Goal: Contribute content: Add original content to the website for others to see

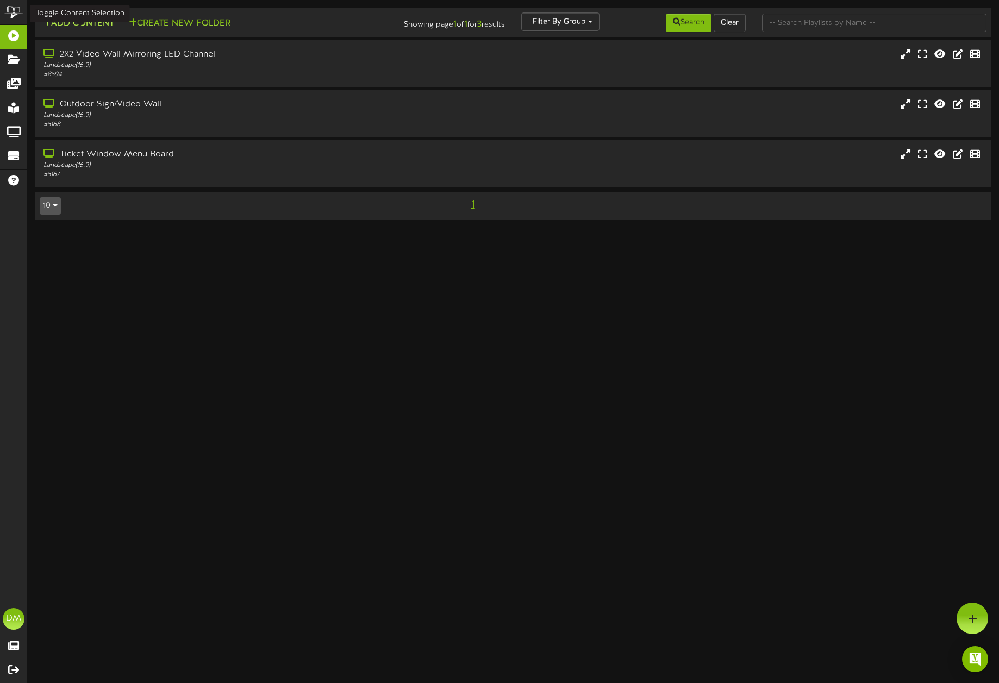
click at [93, 17] on button "Add Content" at bounding box center [79, 24] width 78 height 14
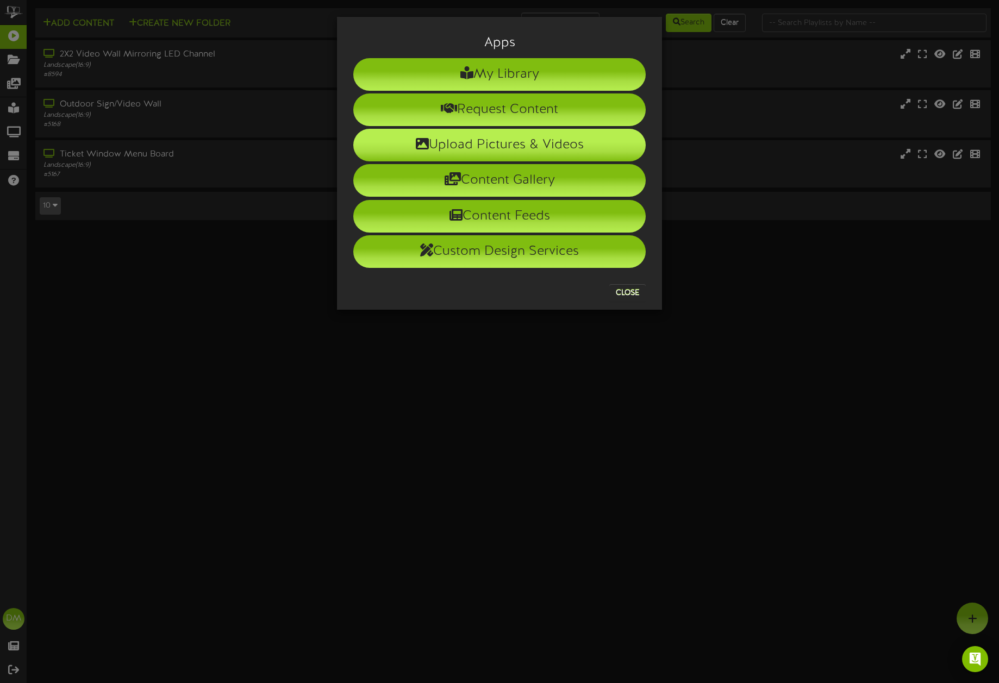
click at [434, 153] on li "Upload Pictures & Videos" at bounding box center [499, 145] width 292 height 33
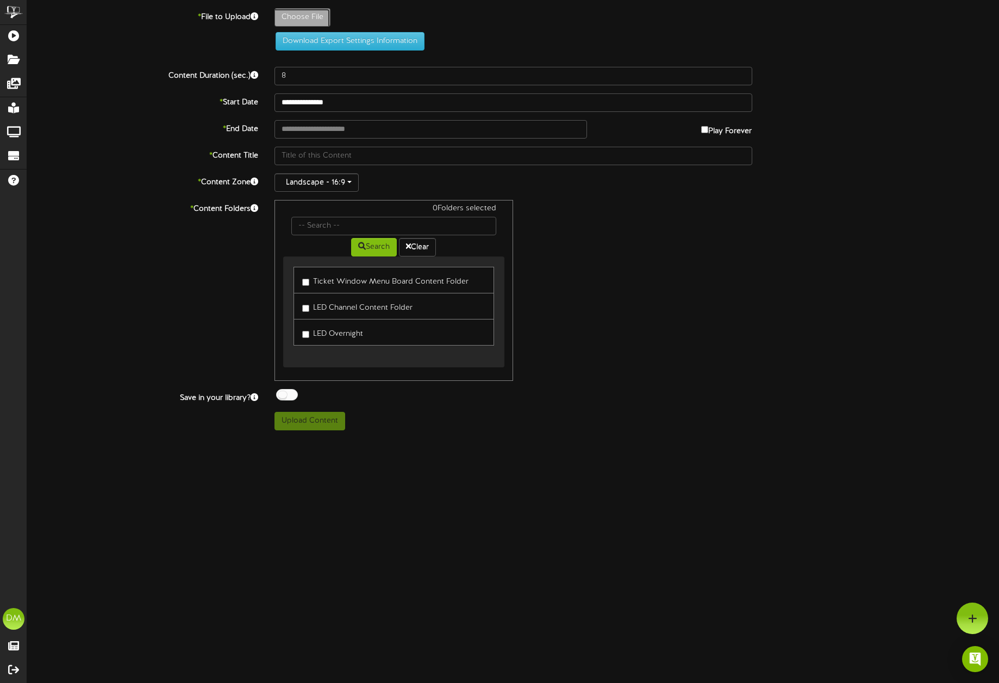
type input "**********"
type input "W-Billboard-JesusTrejo_TRR-092025"
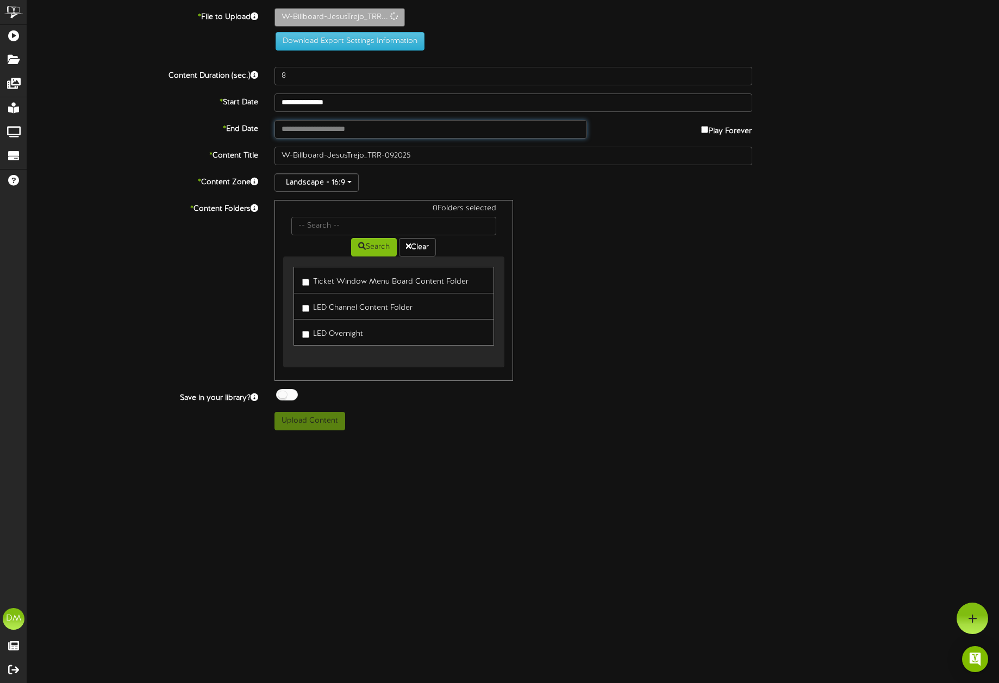
click at [323, 130] on input "text" at bounding box center [430, 129] width 313 height 18
type input "**********"
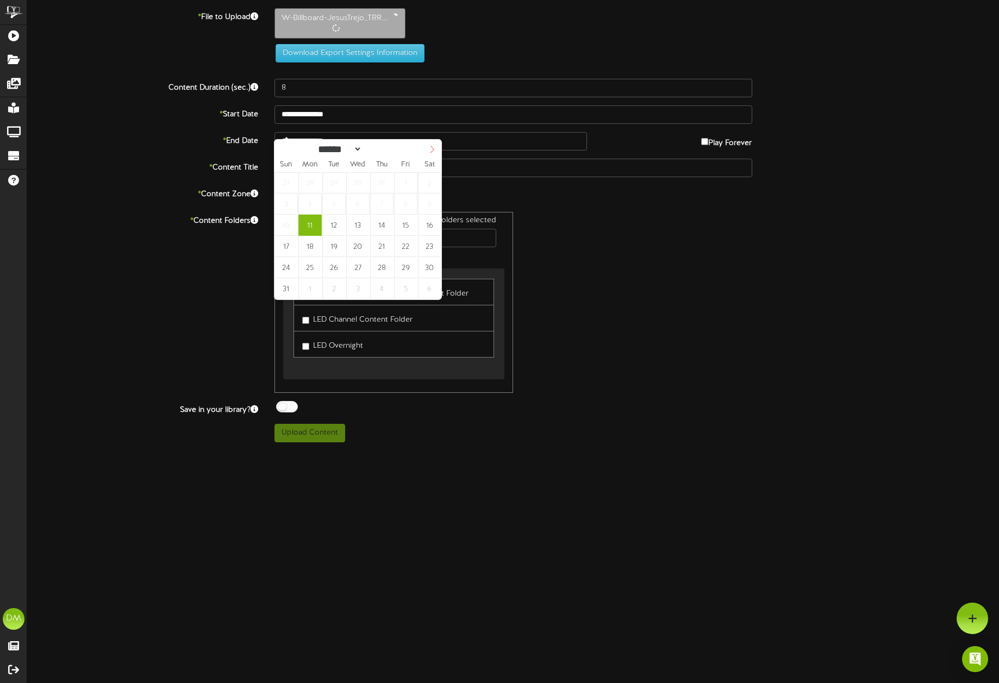
select select "*"
click at [434, 150] on icon at bounding box center [432, 150] width 8 height 8
type input "**********"
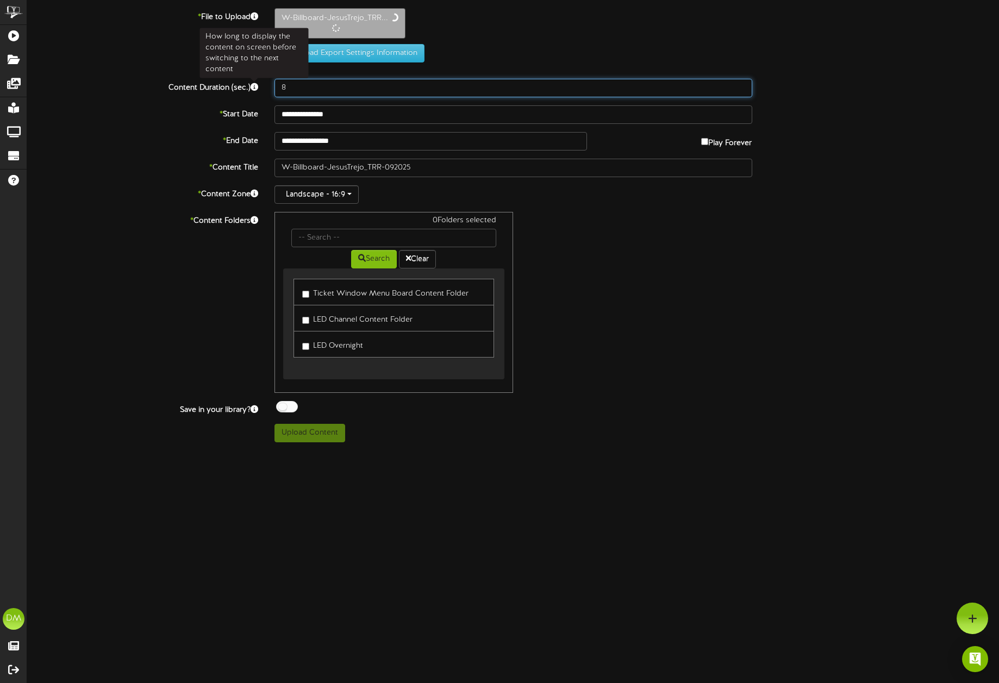
drag, startPoint x: 287, startPoint y: 89, endPoint x: 252, endPoint y: 86, distance: 35.9
click at [252, 86] on div "Content Duration (sec.) 8" at bounding box center [513, 88] width 988 height 18
type input "5"
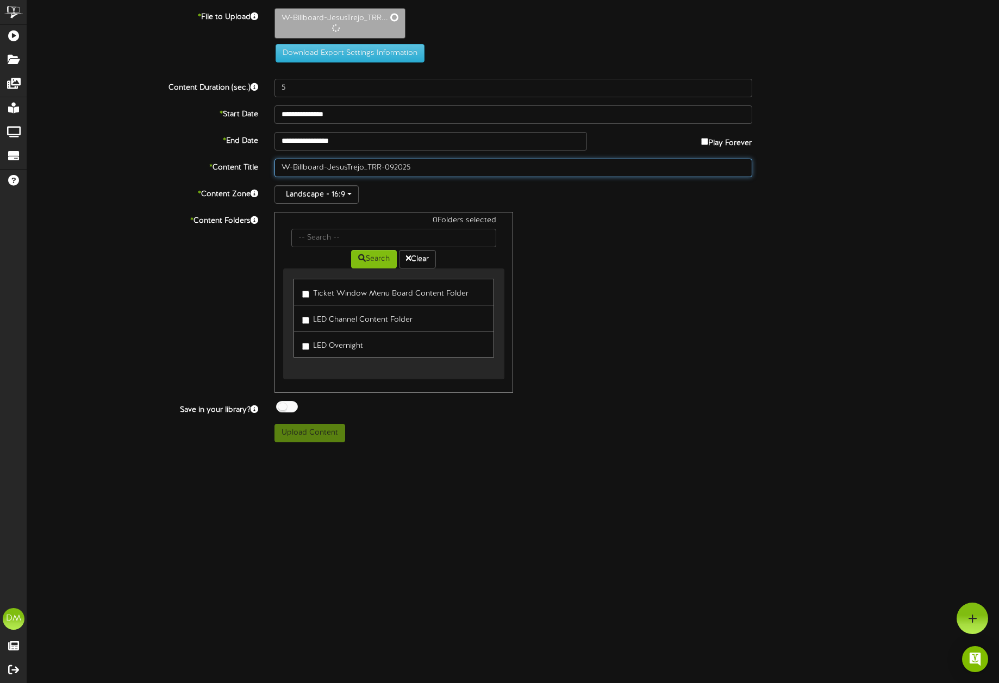
click at [328, 166] on input "W-Billboard-JesusTrejo_TRR-092025" at bounding box center [513, 168] width 478 height 18
drag, startPoint x: 327, startPoint y: 165, endPoint x: 268, endPoint y: 158, distance: 59.2
click at [268, 158] on div "W-Billboard-JesusTrejo_TRR-092025" at bounding box center [513, 167] width 494 height 18
click at [302, 166] on input "JesusTrejo_TRR-092025" at bounding box center [513, 167] width 478 height 18
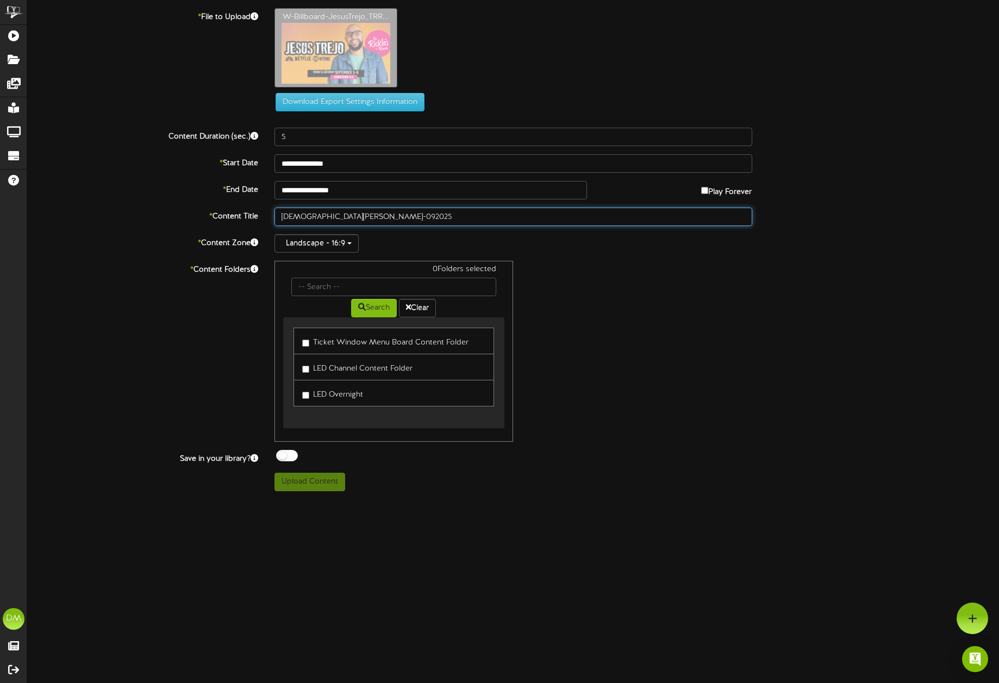
drag, startPoint x: 321, startPoint y: 166, endPoint x: 343, endPoint y: 218, distance: 56.5
click at [343, 218] on input "[DEMOGRAPHIC_DATA][PERSON_NAME]-092025" at bounding box center [513, 217] width 478 height 18
type input "[DEMOGRAPHIC_DATA][PERSON_NAME] (09/2025)"
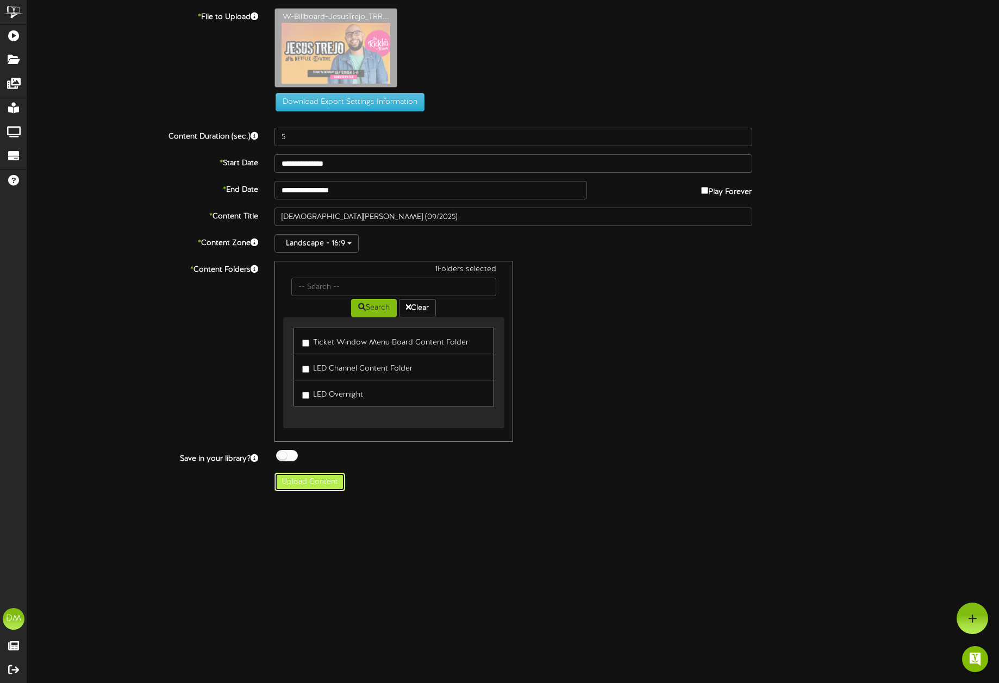
click at [301, 488] on button "Upload Content" at bounding box center [309, 482] width 71 height 18
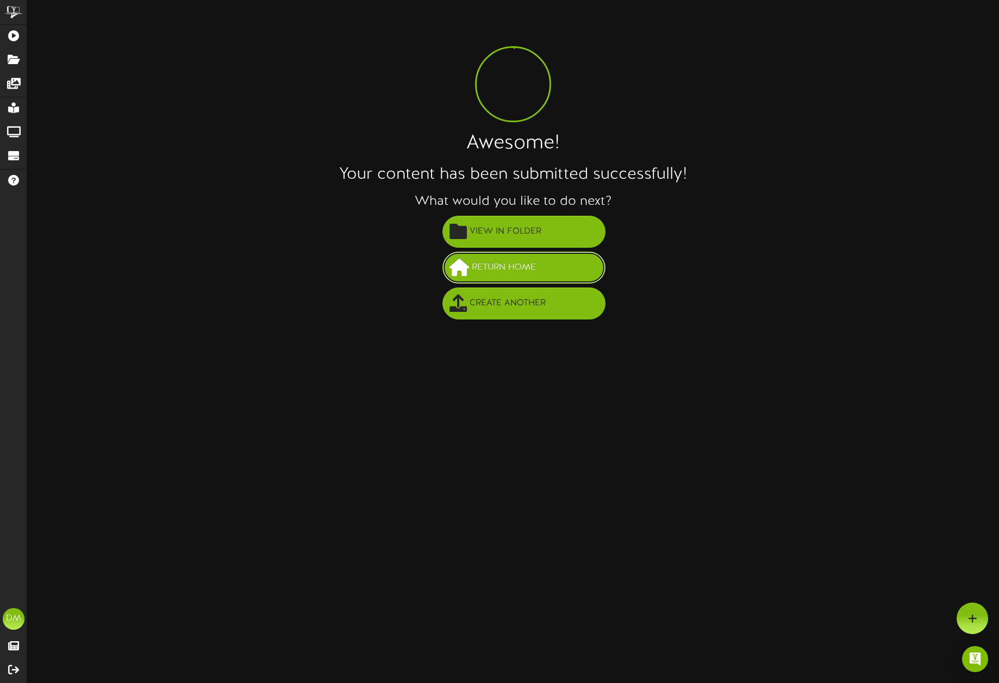
click at [529, 280] on button "Return Home" at bounding box center [523, 268] width 163 height 32
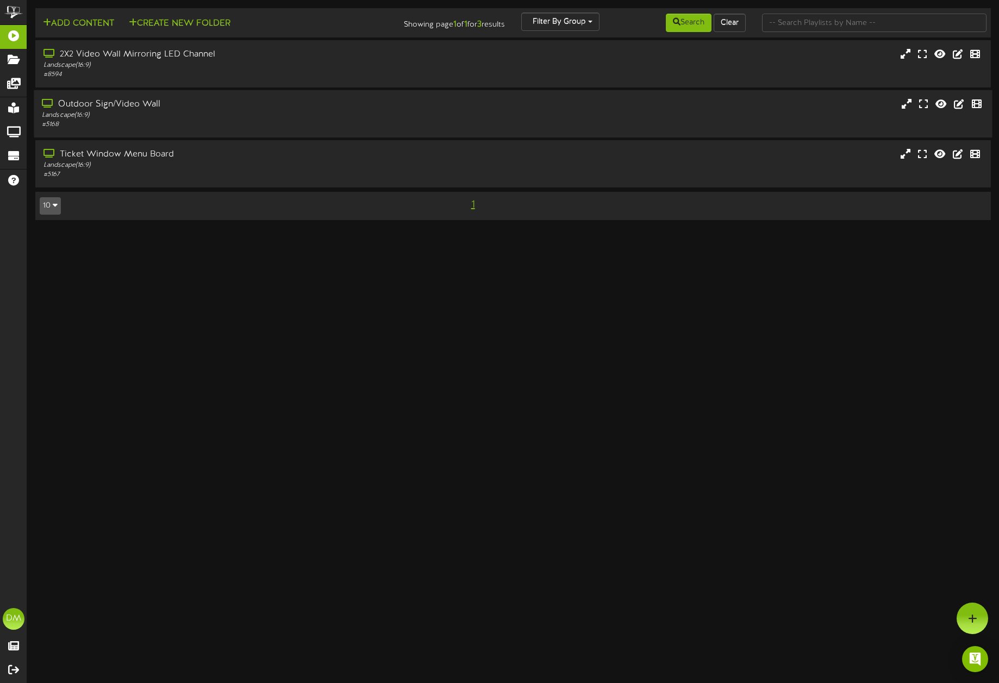
click at [180, 112] on div "Landscape ( 16:9 )" at bounding box center [233, 115] width 383 height 9
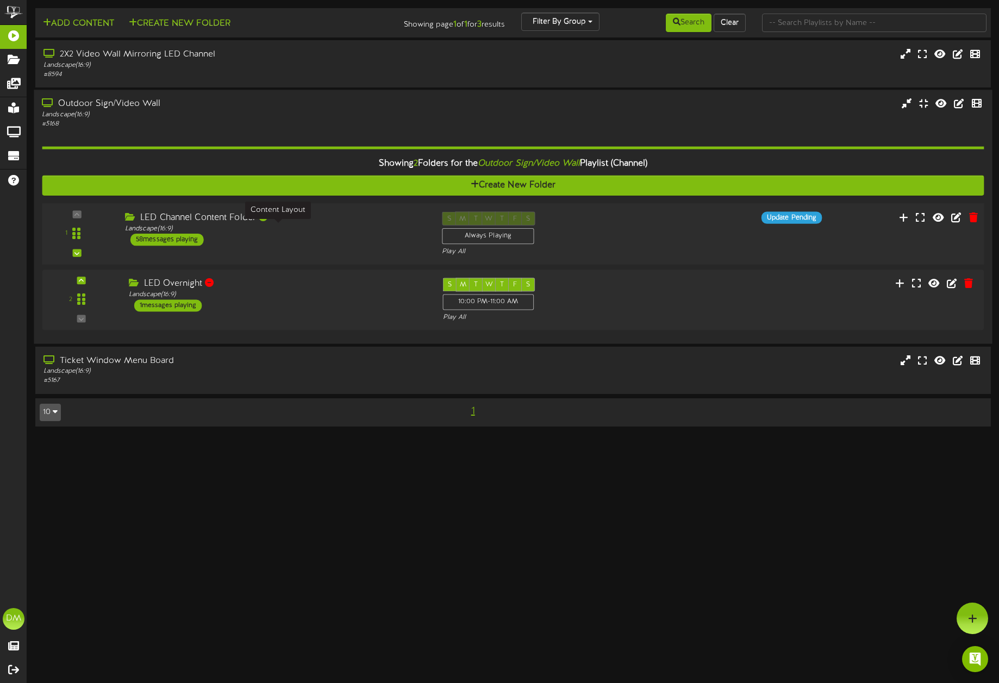
click at [268, 231] on div "Landscape ( 16:9 )" at bounding box center [275, 228] width 300 height 9
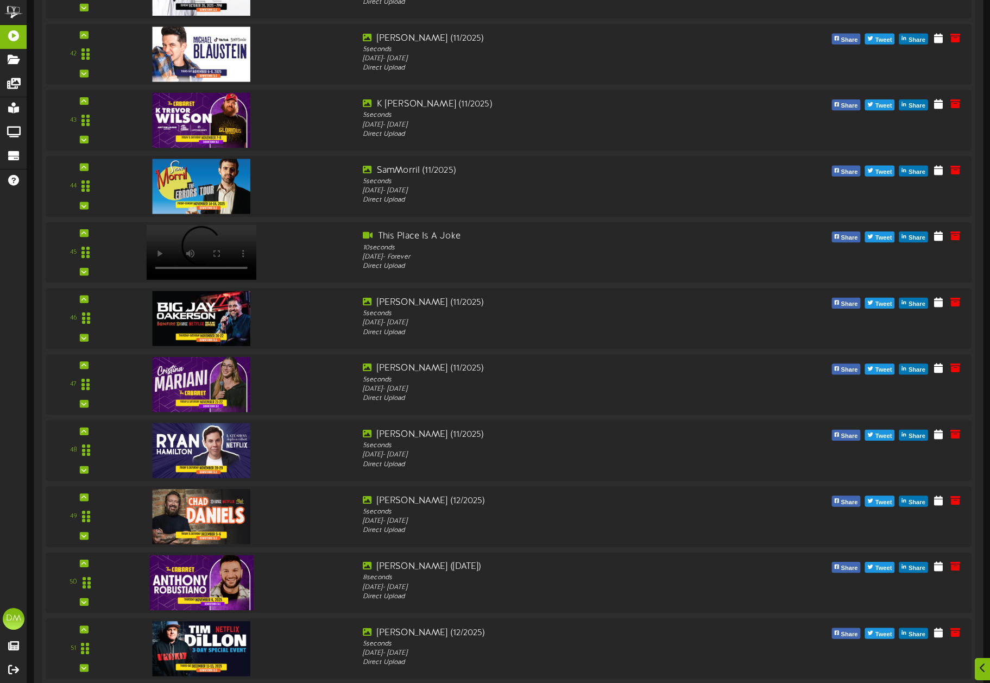
scroll to position [3603, 0]
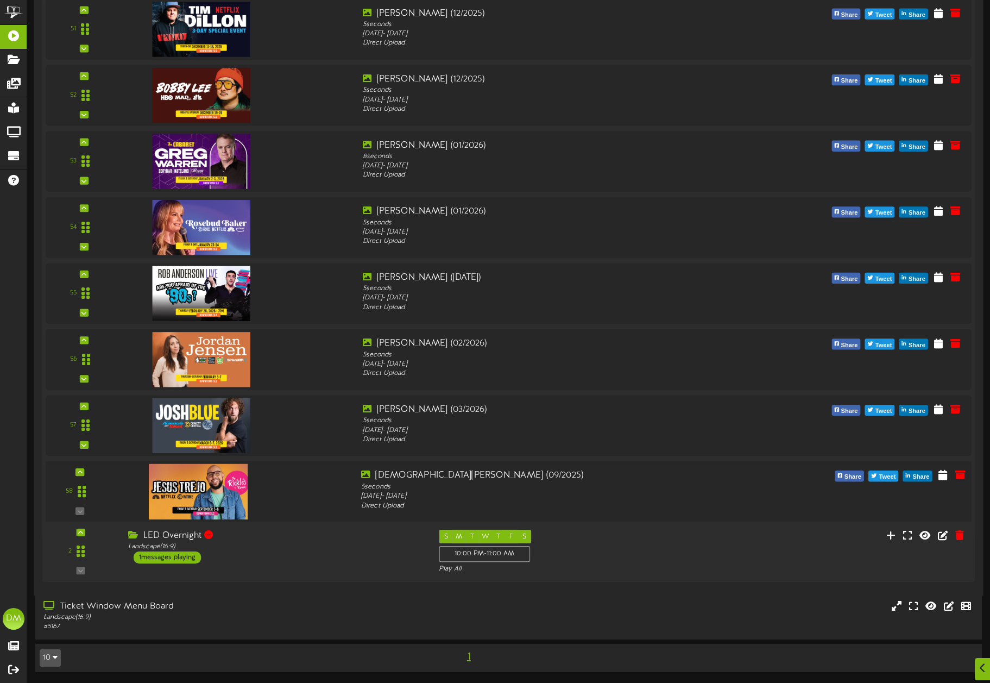
click at [85, 469] on div "58" at bounding box center [79, 491] width 61 height 45
click at [80, 471] on icon at bounding box center [80, 471] width 5 height 5
click at [81, 472] on div "58" at bounding box center [79, 491] width 61 height 45
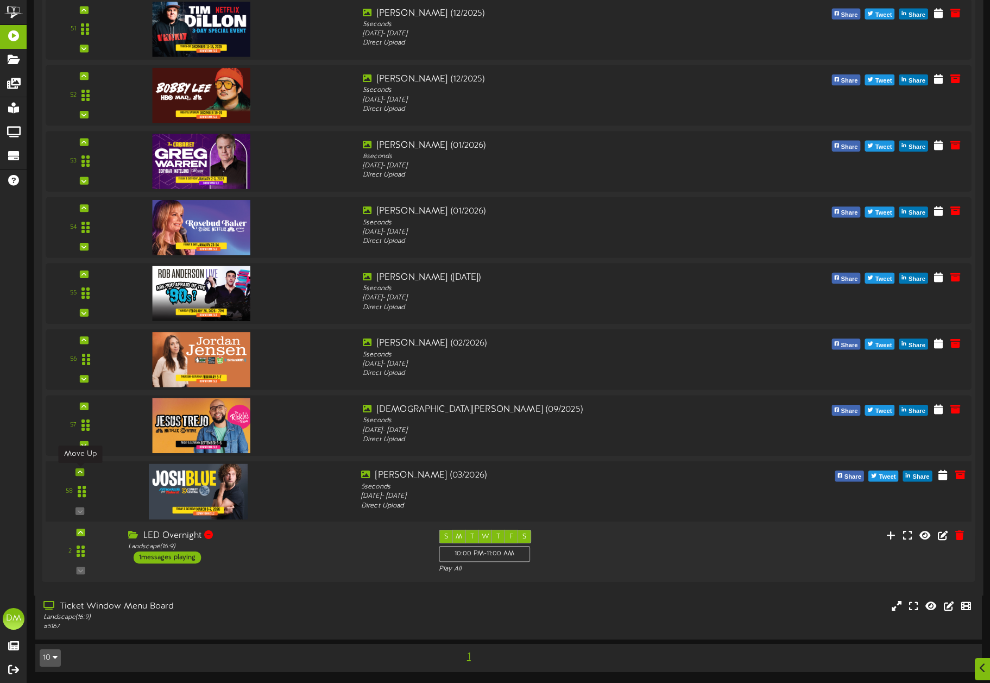
click at [81, 472] on icon at bounding box center [80, 471] width 5 height 5
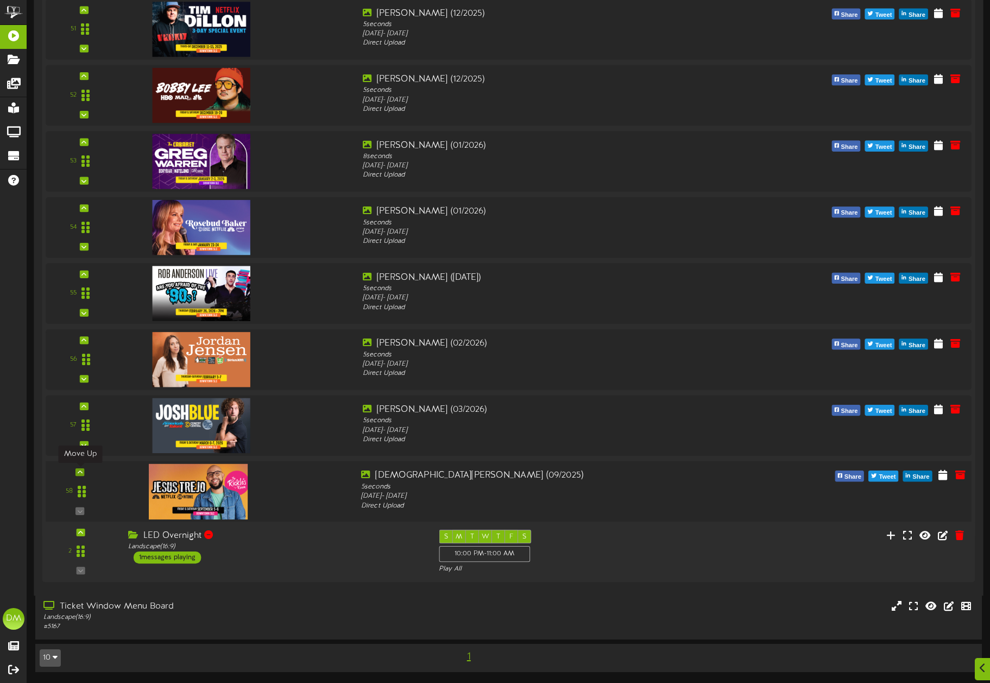
click at [83, 472] on div at bounding box center [80, 472] width 9 height 8
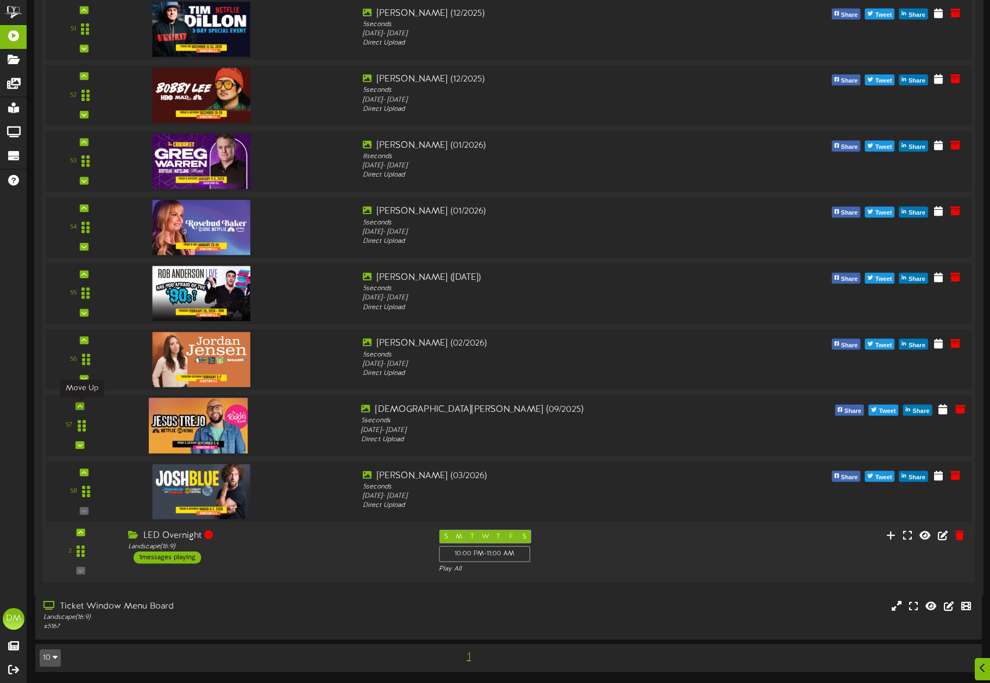
click at [79, 405] on icon at bounding box center [80, 405] width 5 height 5
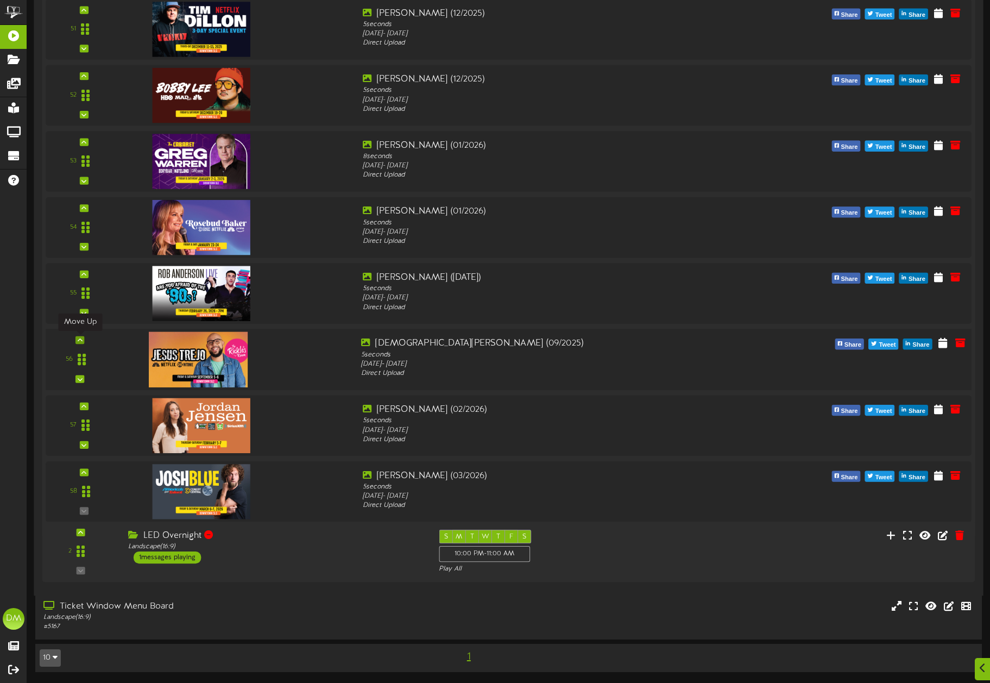
click at [80, 338] on icon at bounding box center [80, 339] width 5 height 5
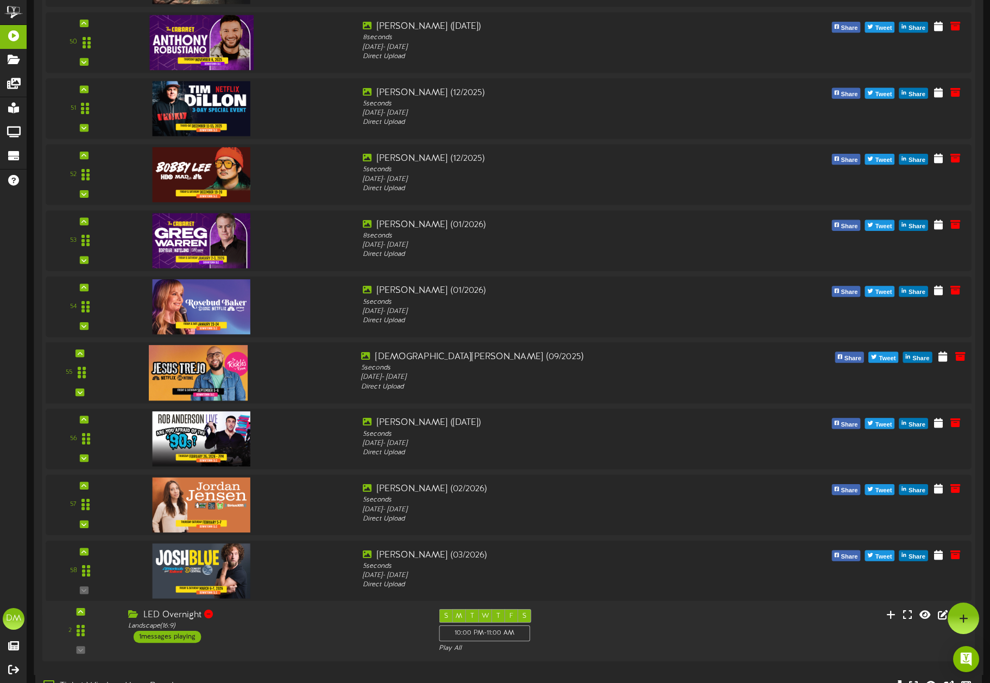
scroll to position [3517, 0]
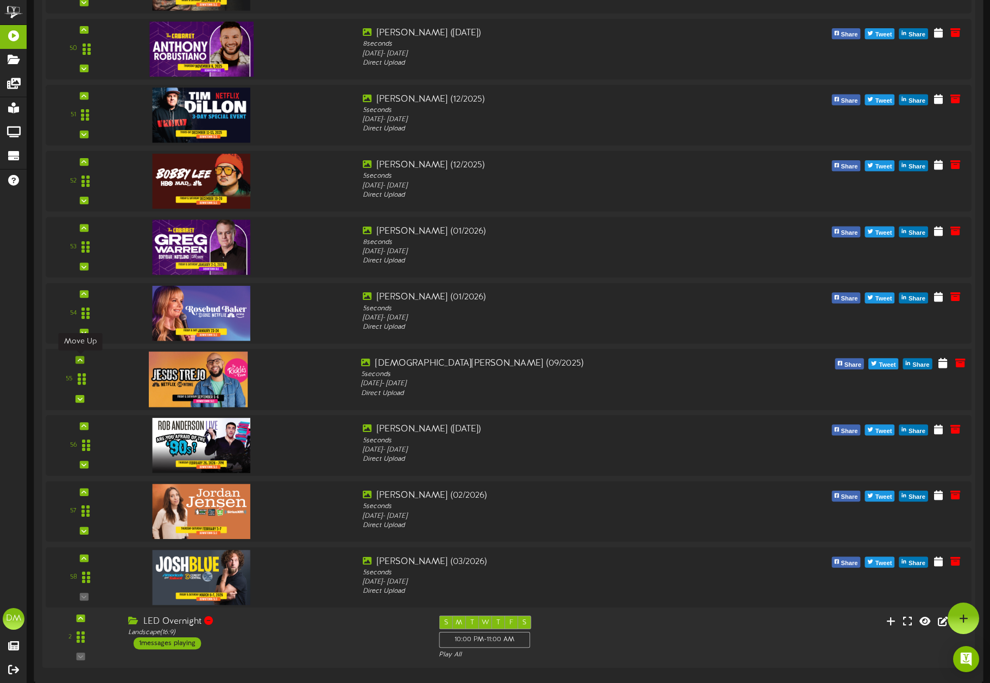
click at [81, 356] on div at bounding box center [80, 360] width 9 height 8
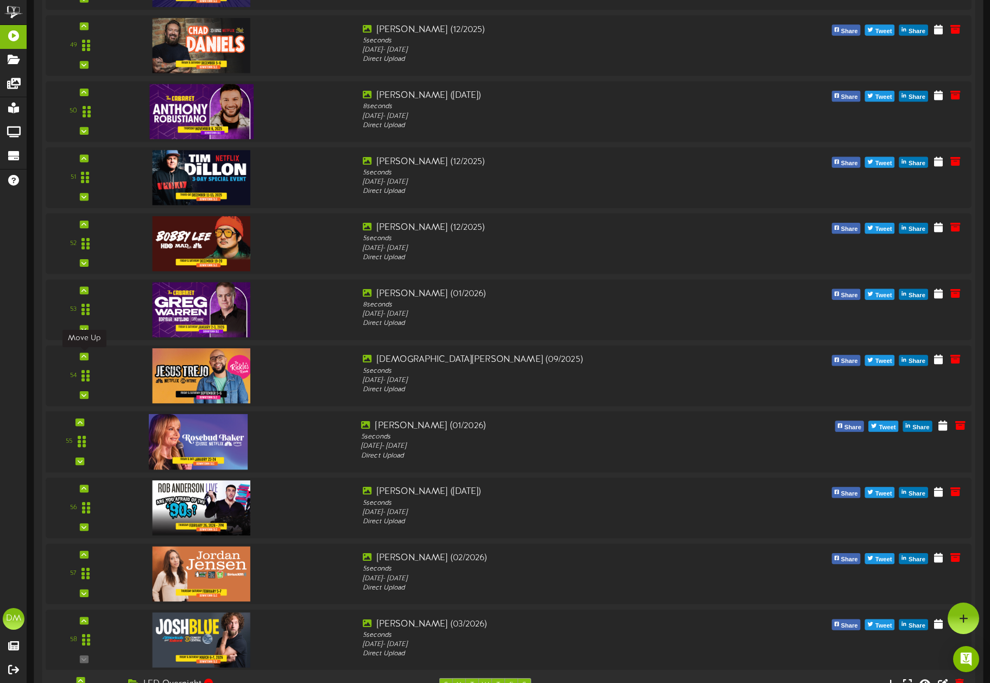
scroll to position [3381, 0]
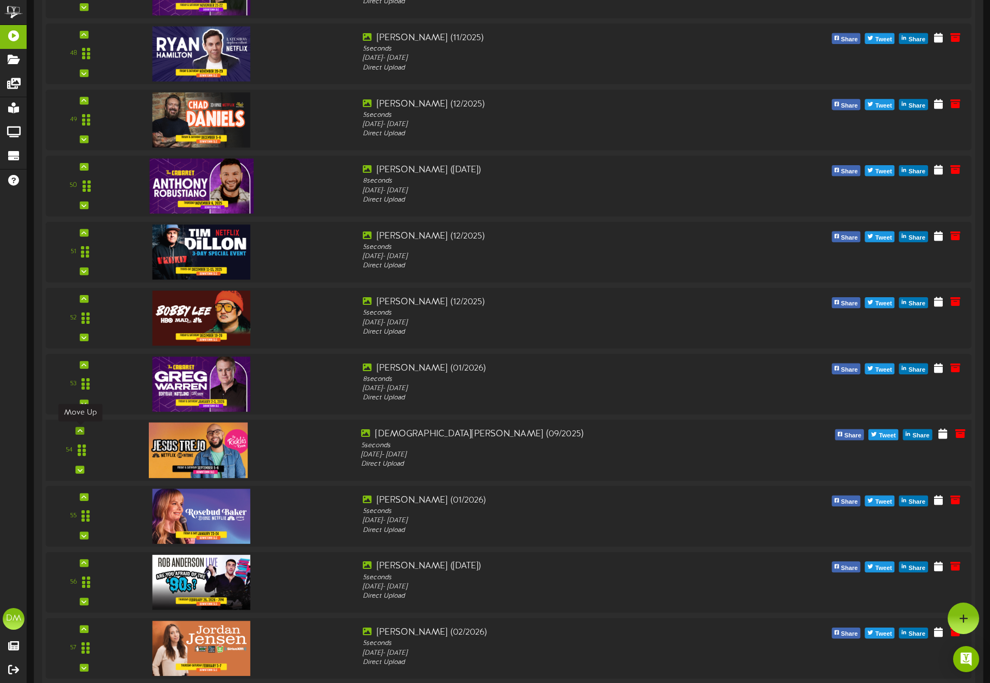
click at [82, 427] on div at bounding box center [80, 431] width 9 height 8
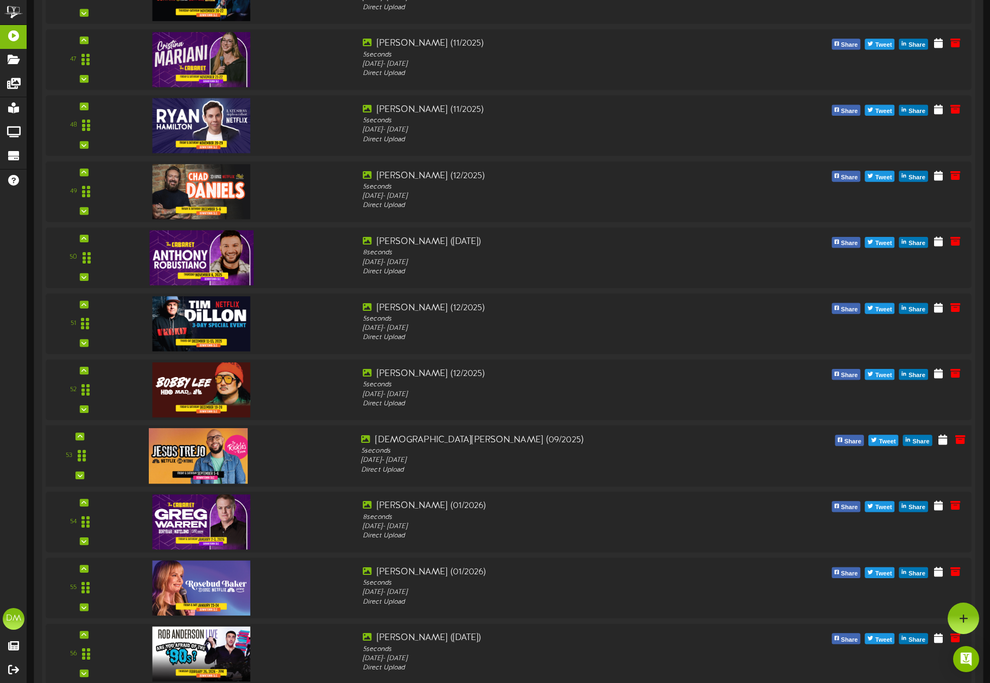
scroll to position [3308, 0]
click at [78, 434] on icon at bounding box center [80, 436] width 5 height 5
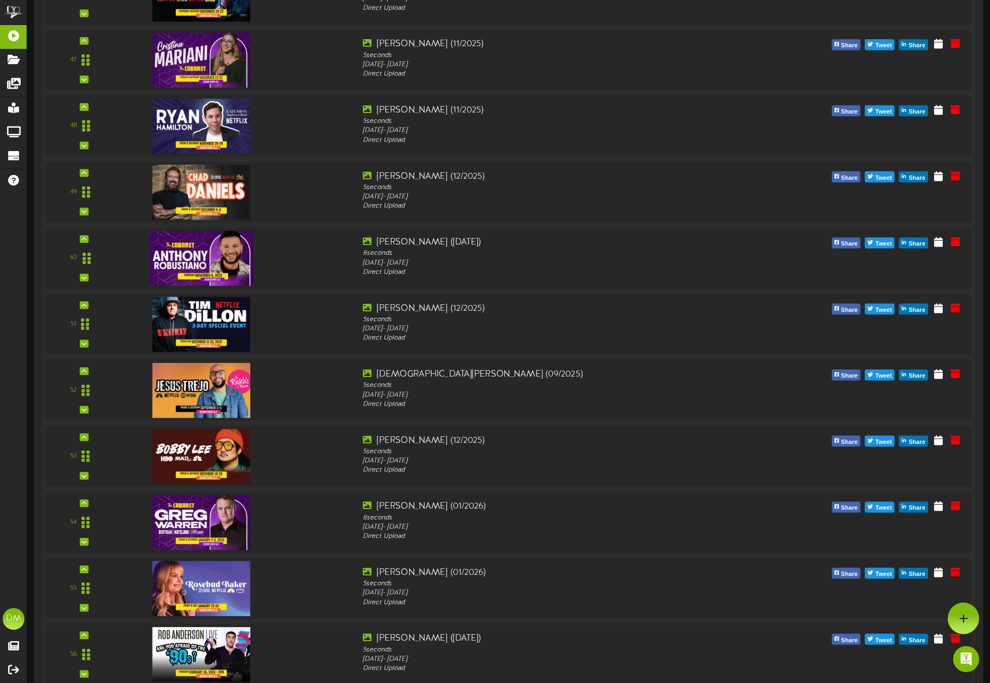
scroll to position [3233, 0]
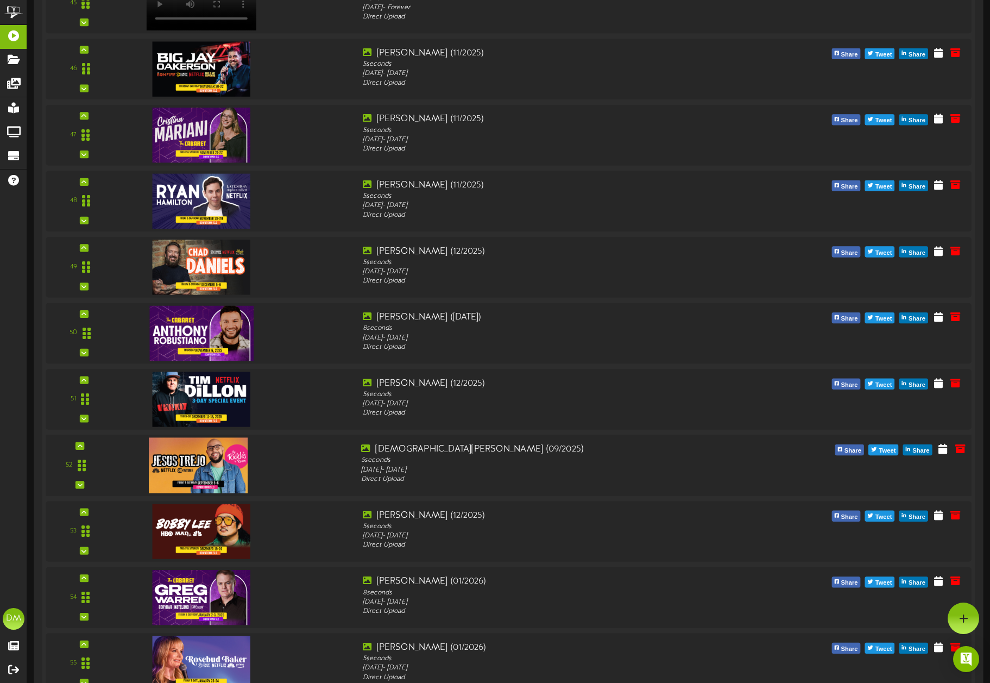
click at [86, 443] on div "52" at bounding box center [79, 465] width 61 height 45
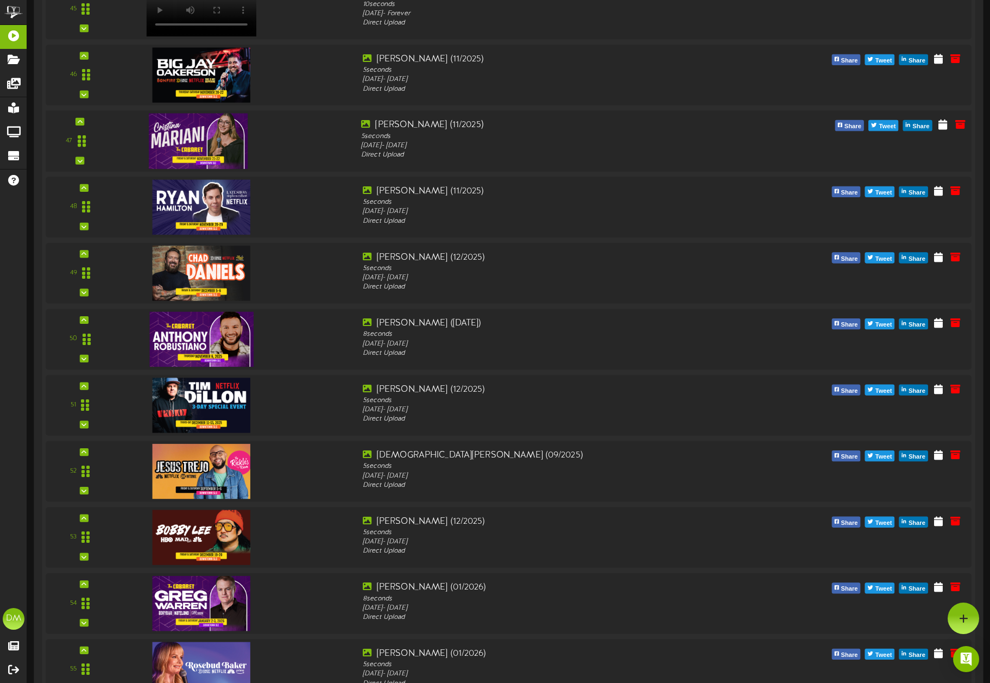
scroll to position [3143, 0]
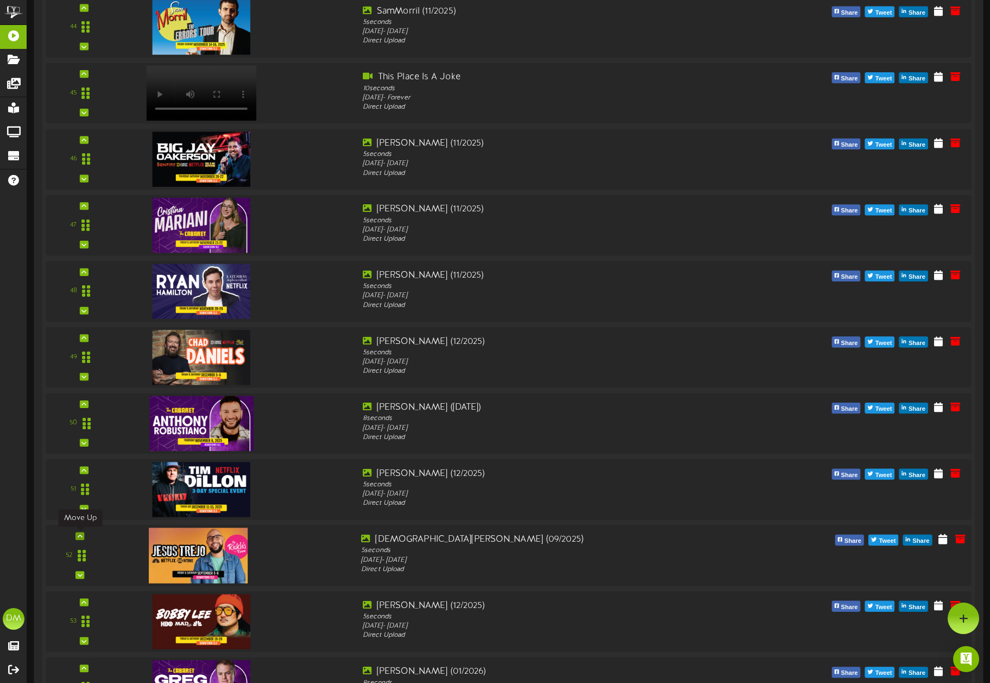
click at [83, 536] on div at bounding box center [80, 536] width 9 height 8
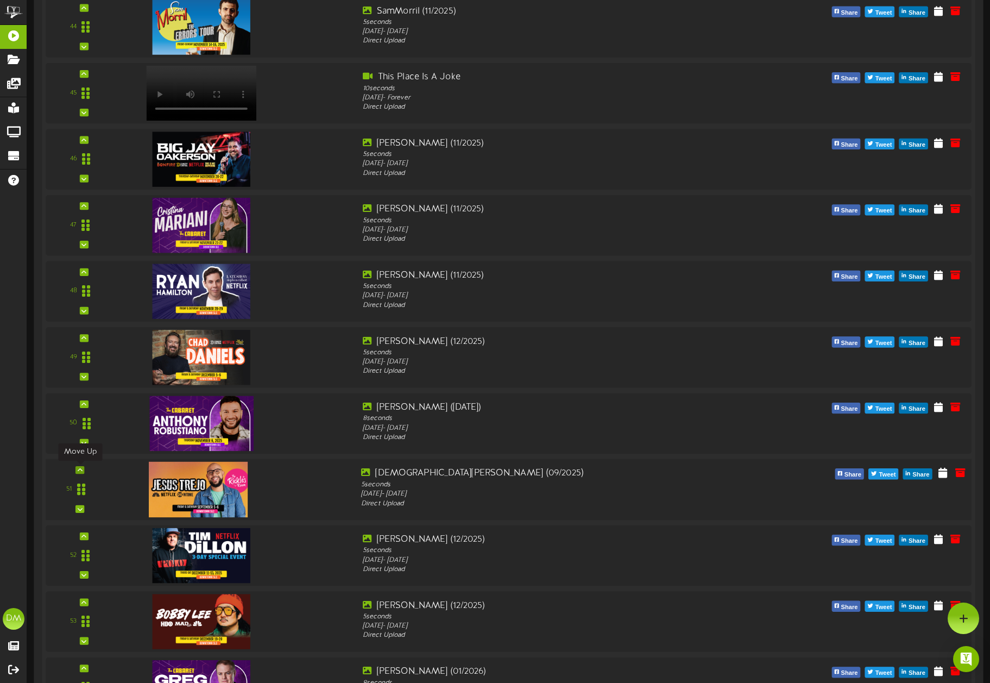
click at [78, 468] on icon at bounding box center [80, 469] width 5 height 5
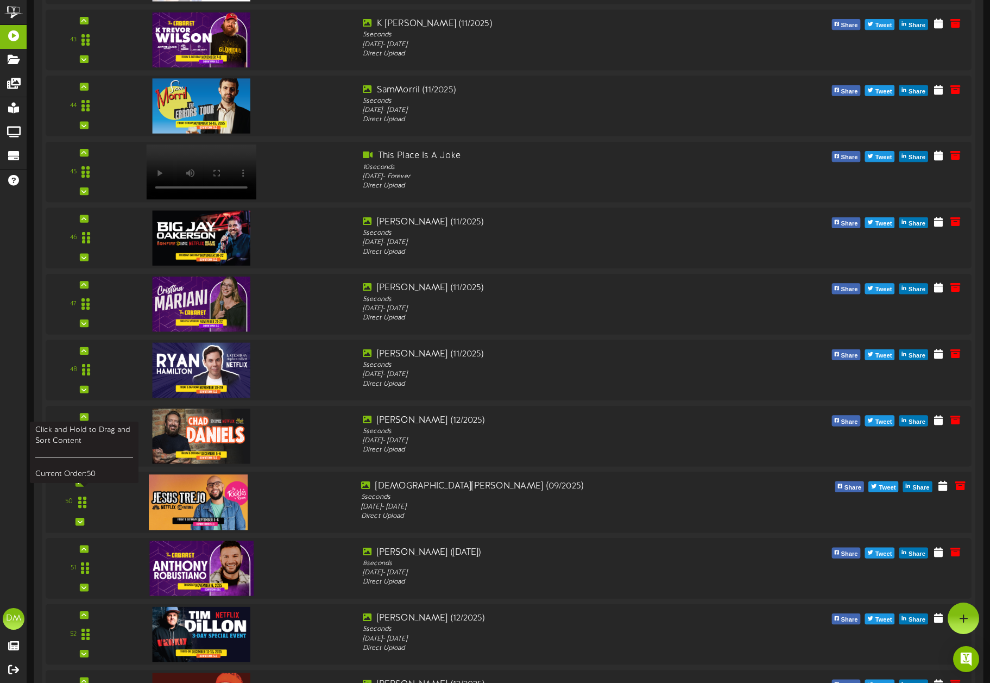
scroll to position [3063, 0]
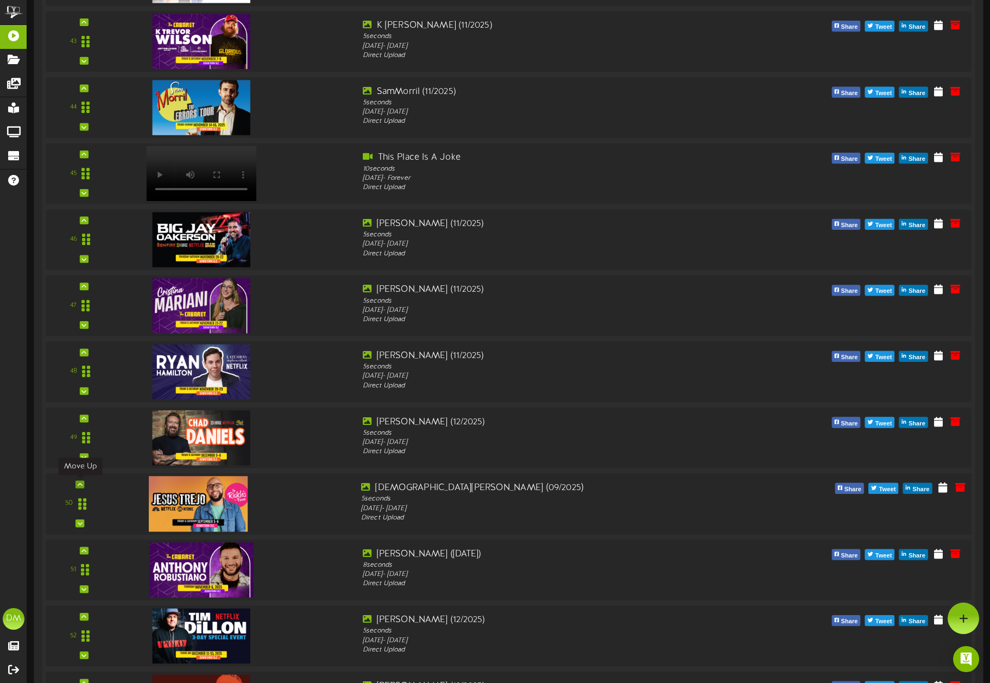
click at [83, 486] on div at bounding box center [80, 484] width 9 height 8
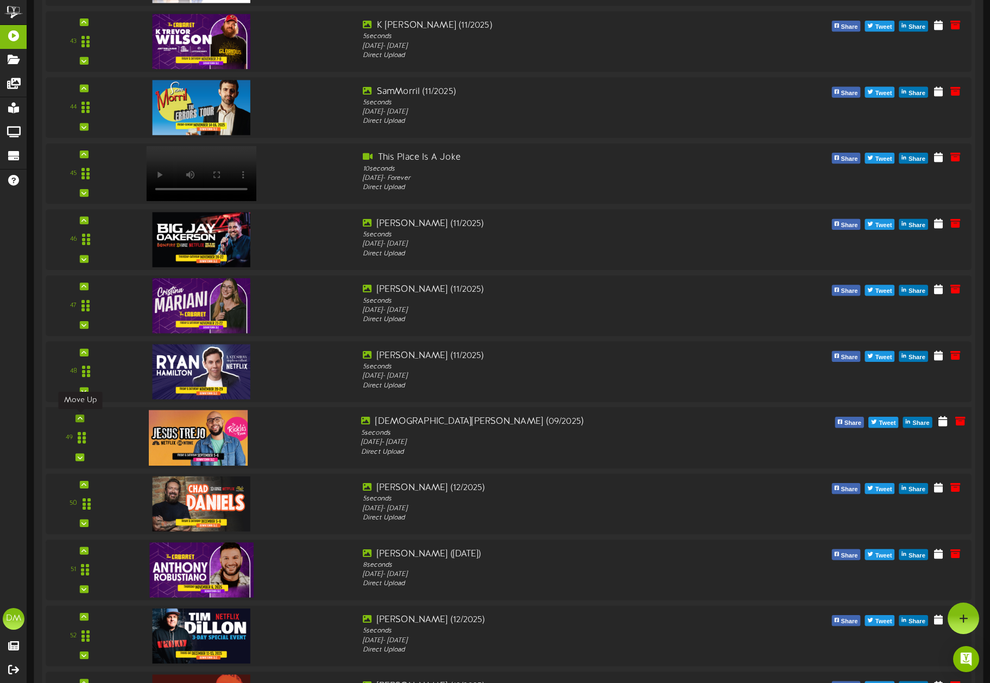
click at [78, 417] on icon at bounding box center [80, 418] width 5 height 5
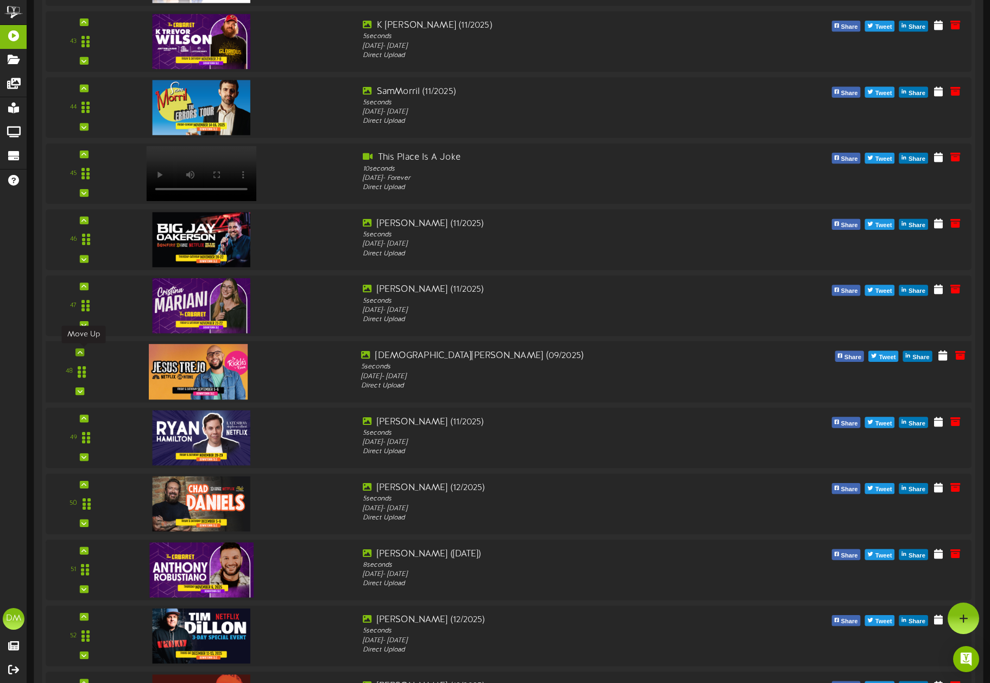
click at [84, 350] on div at bounding box center [80, 352] width 9 height 8
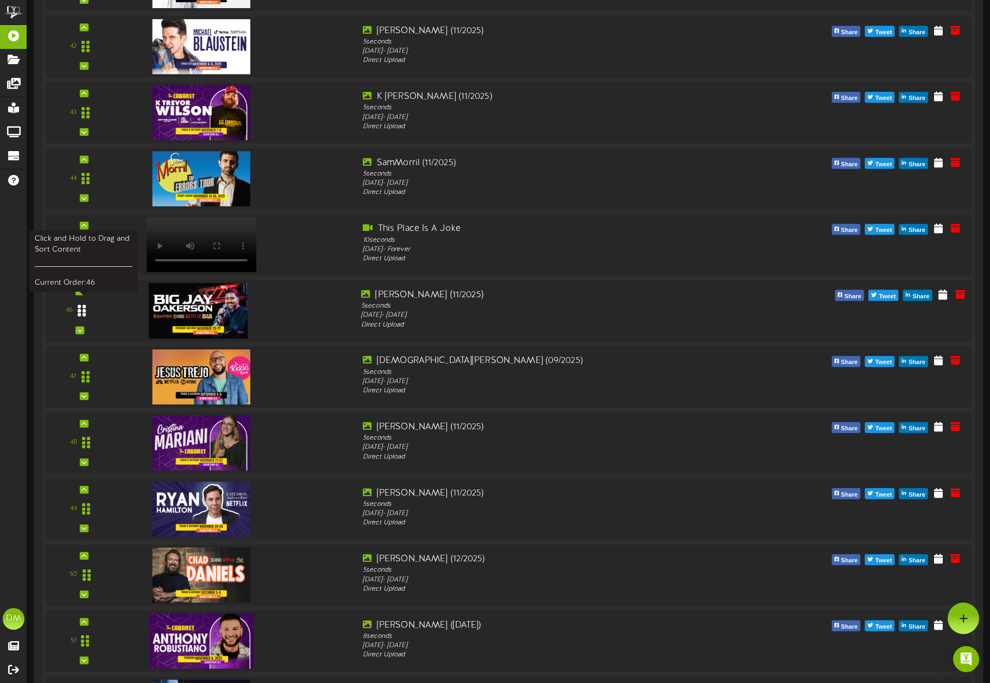
scroll to position [2925, 0]
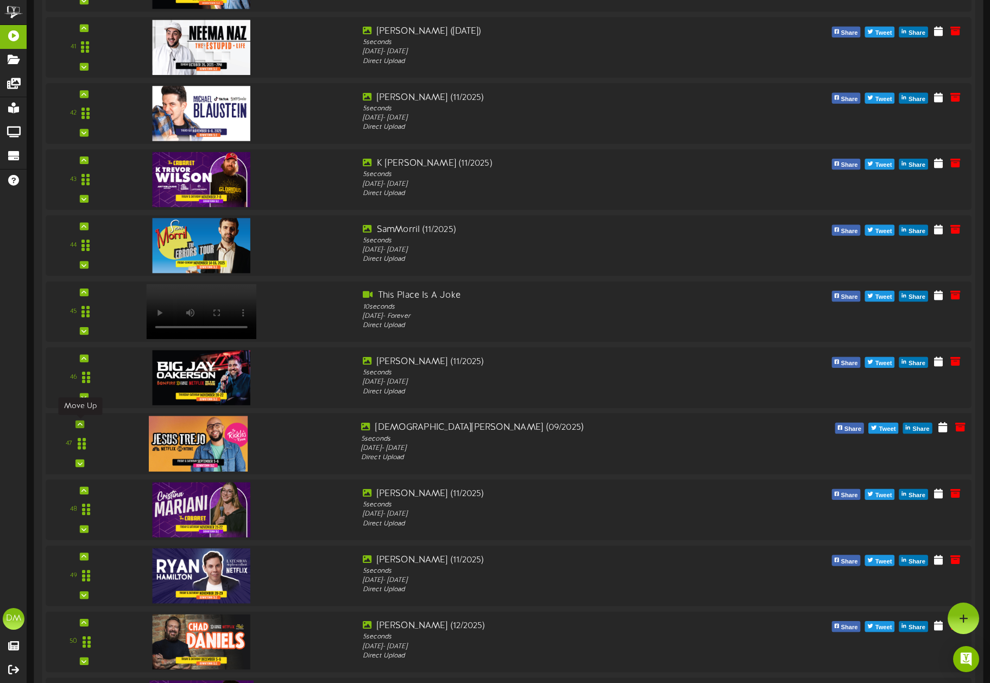
click at [82, 423] on div at bounding box center [80, 425] width 9 height 8
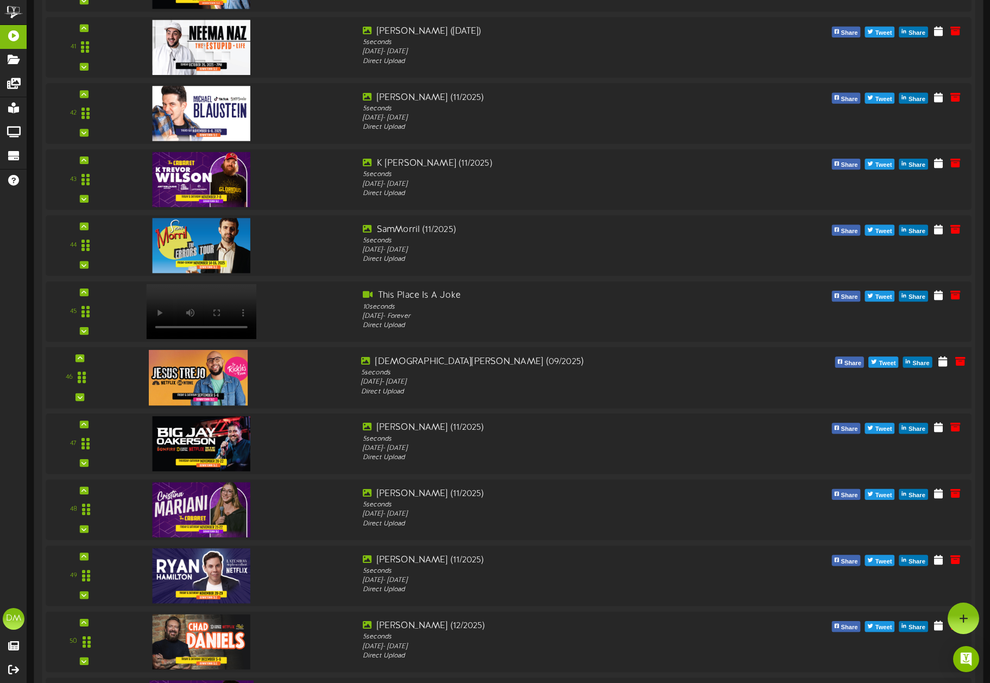
scroll to position [2747, 0]
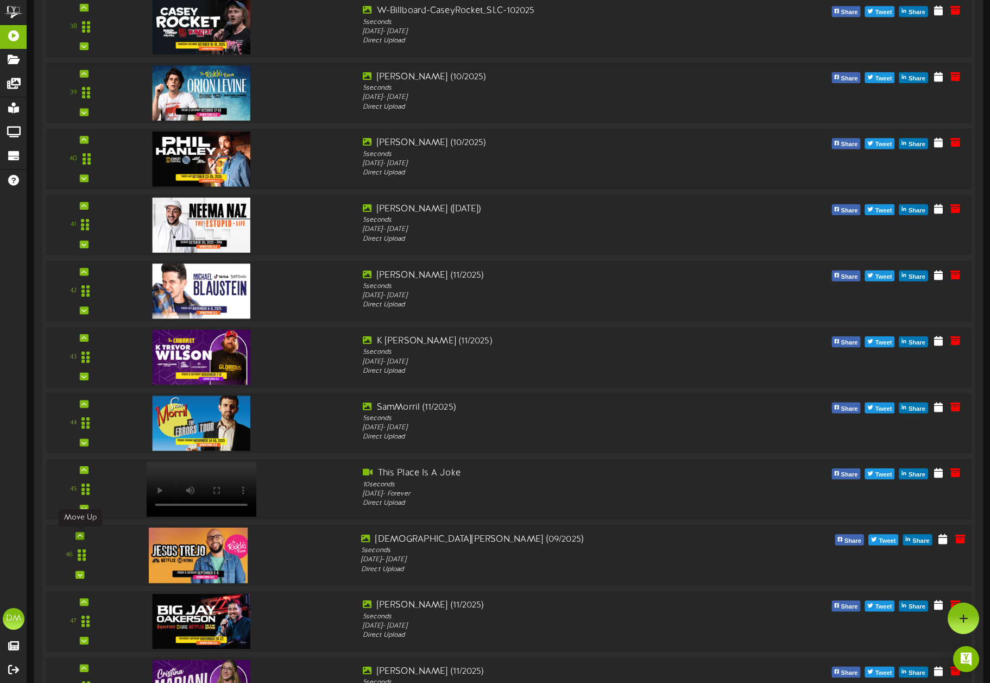
click at [81, 536] on icon at bounding box center [80, 535] width 5 height 5
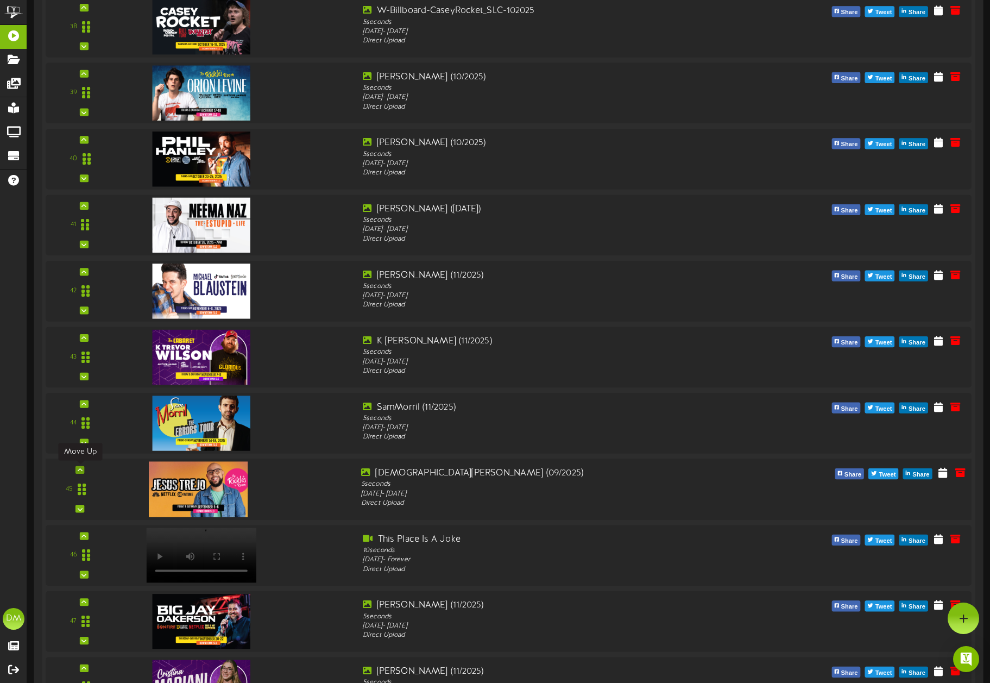
click at [77, 466] on div at bounding box center [80, 470] width 9 height 8
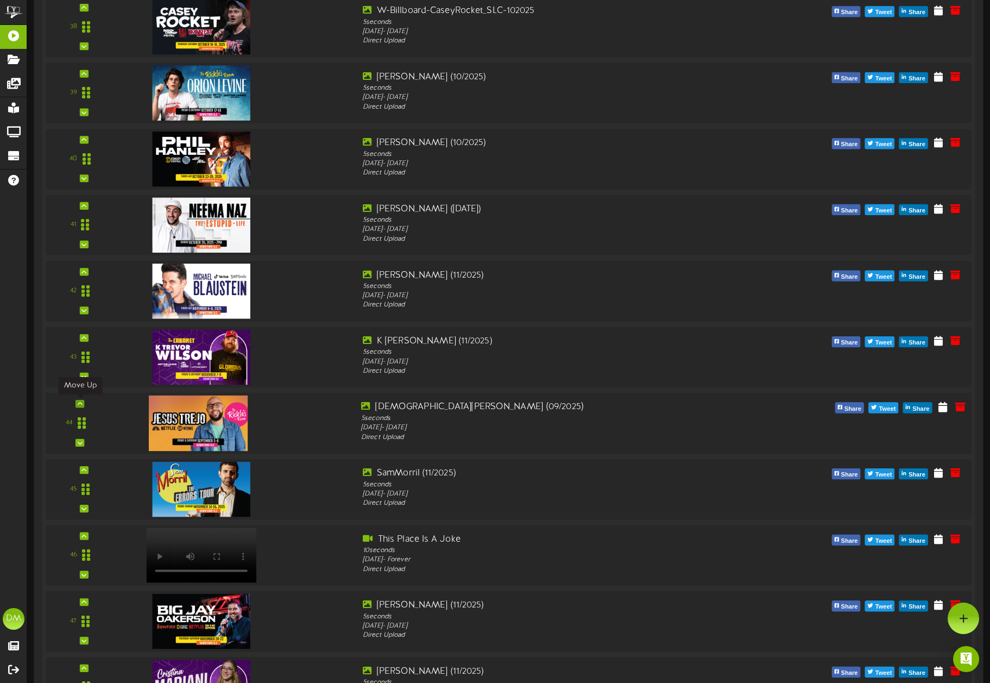
click at [80, 406] on icon at bounding box center [80, 403] width 5 height 5
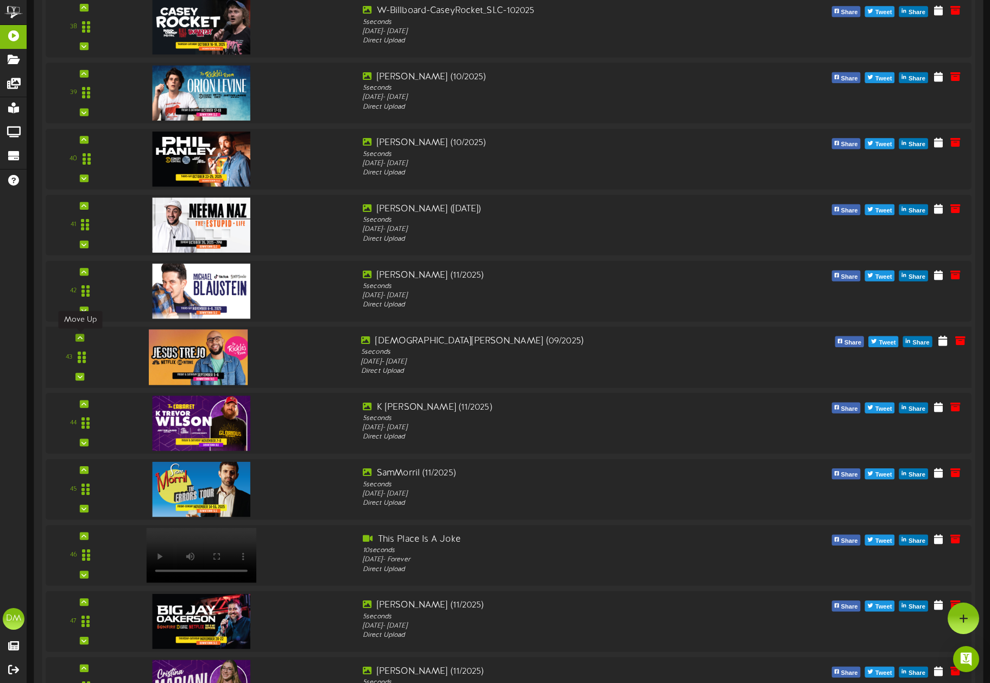
click at [81, 336] on icon at bounding box center [80, 337] width 5 height 5
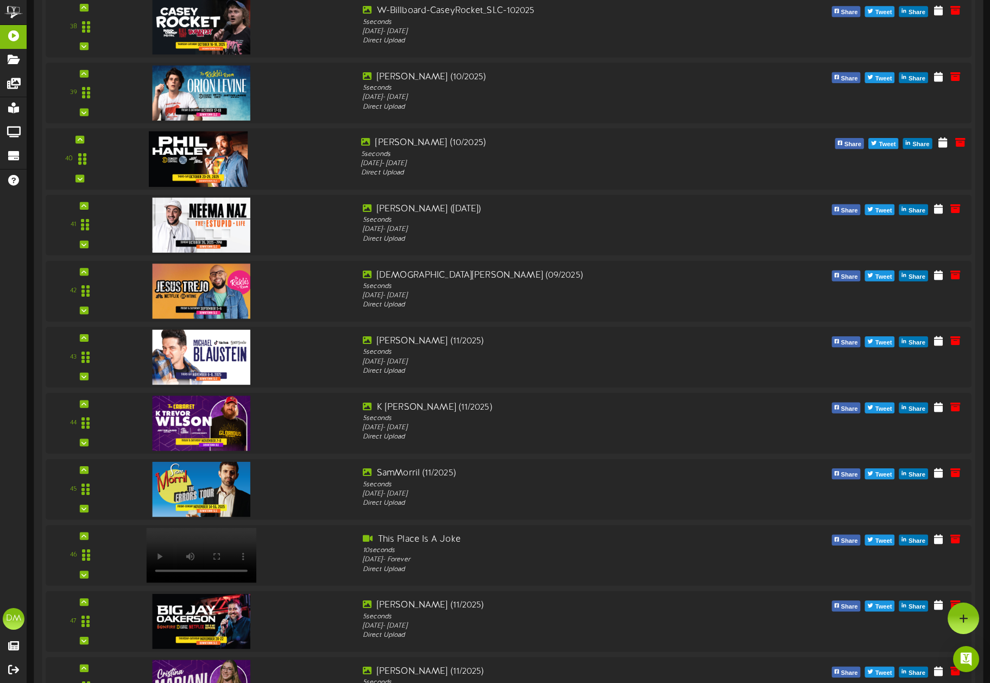
scroll to position [2585, 0]
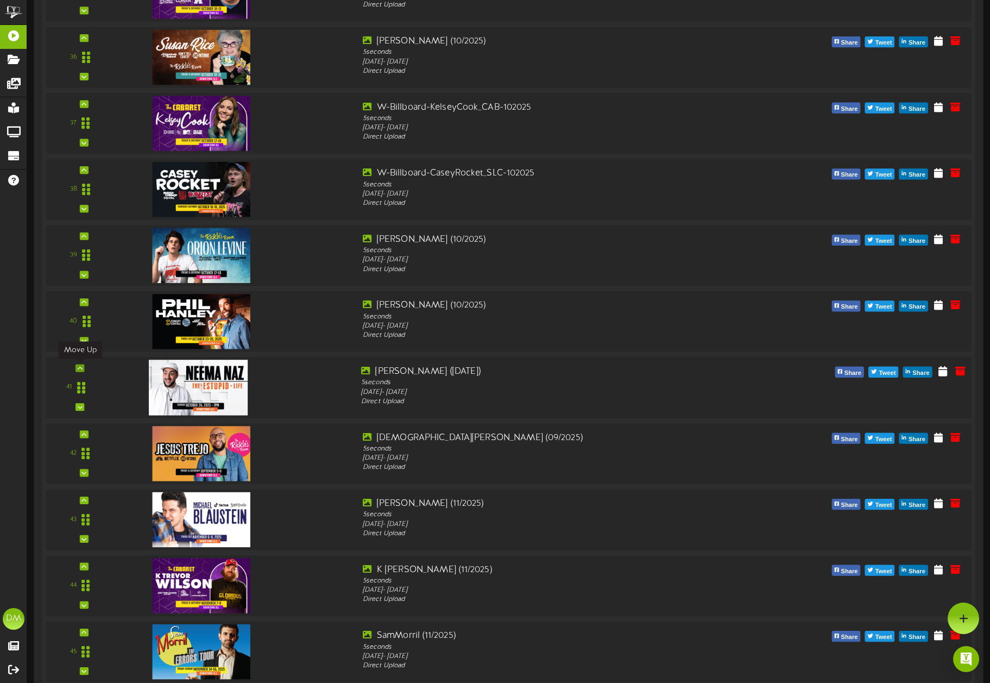
click at [76, 368] on div at bounding box center [80, 368] width 9 height 8
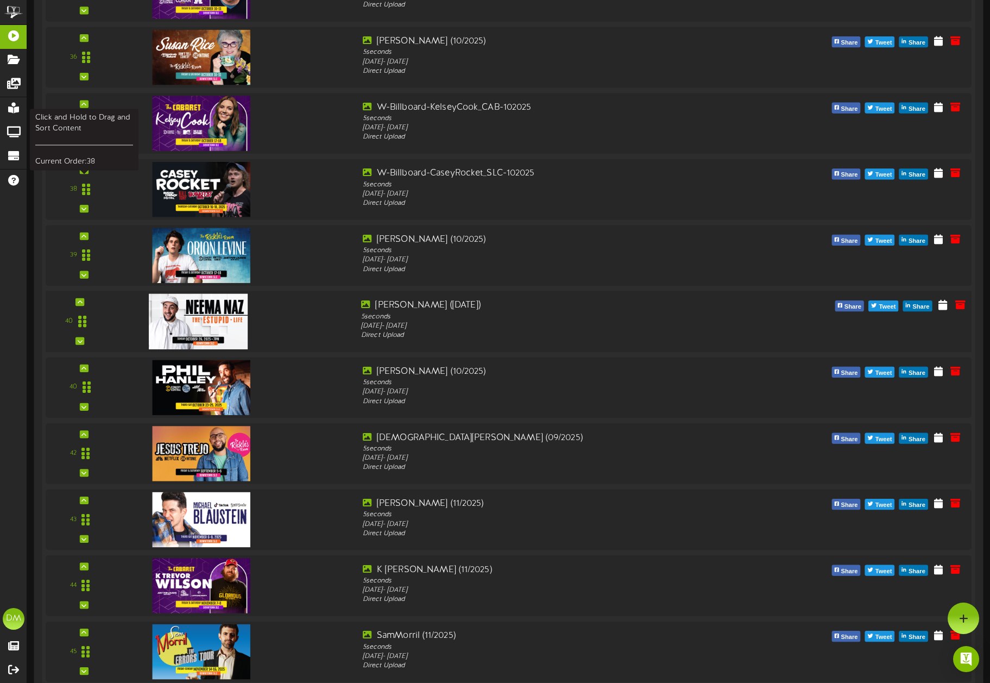
scroll to position [2405, 0]
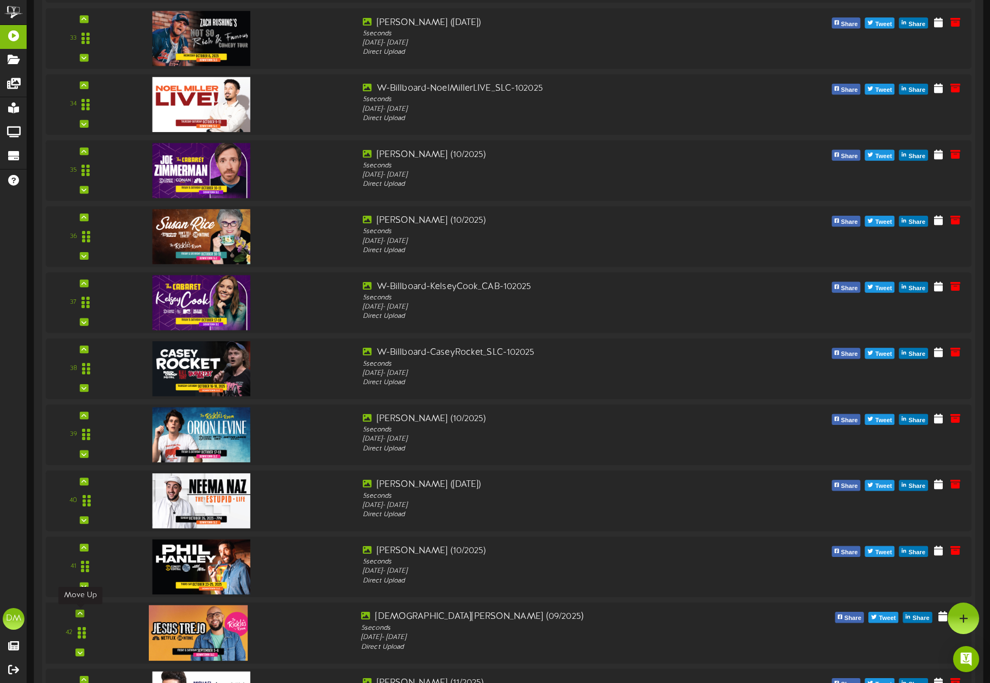
click at [83, 612] on div at bounding box center [80, 614] width 9 height 8
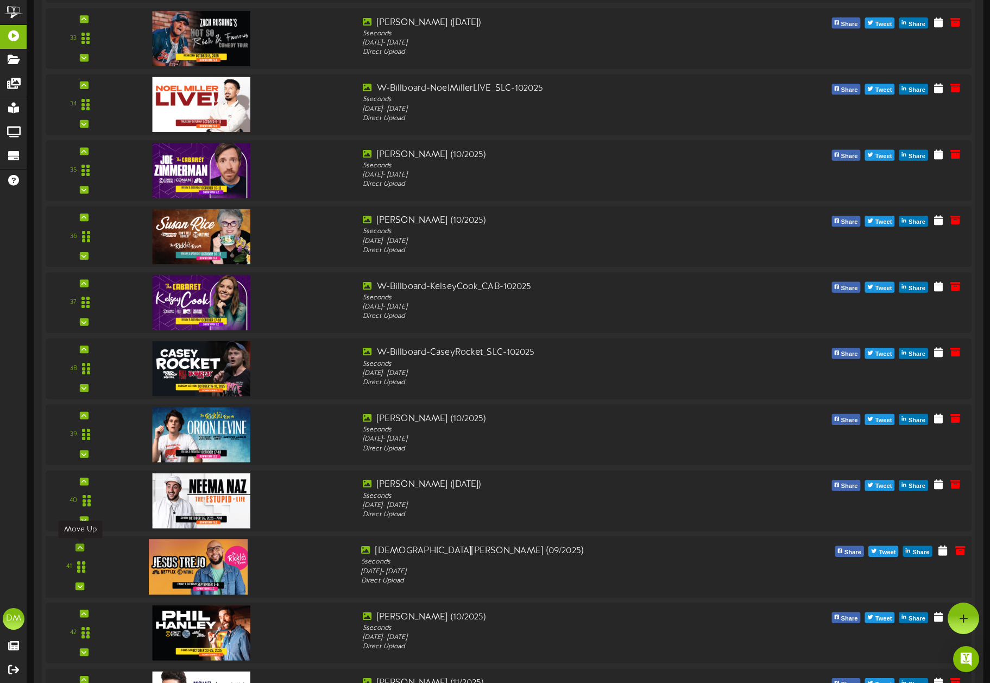
click at [78, 547] on icon at bounding box center [80, 546] width 5 height 5
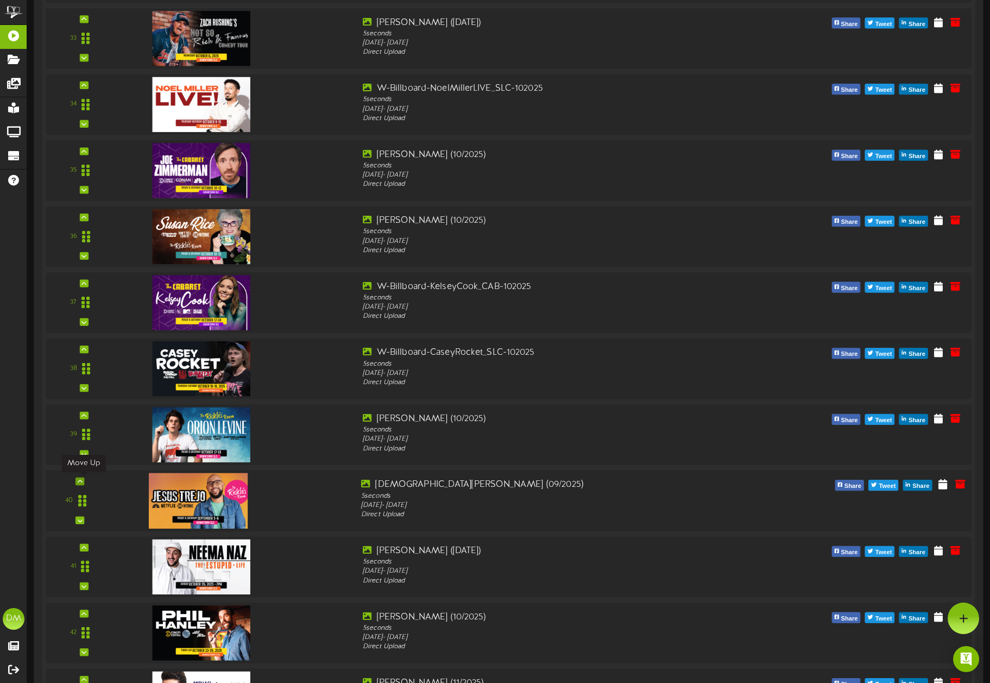
click at [83, 482] on div at bounding box center [80, 482] width 9 height 8
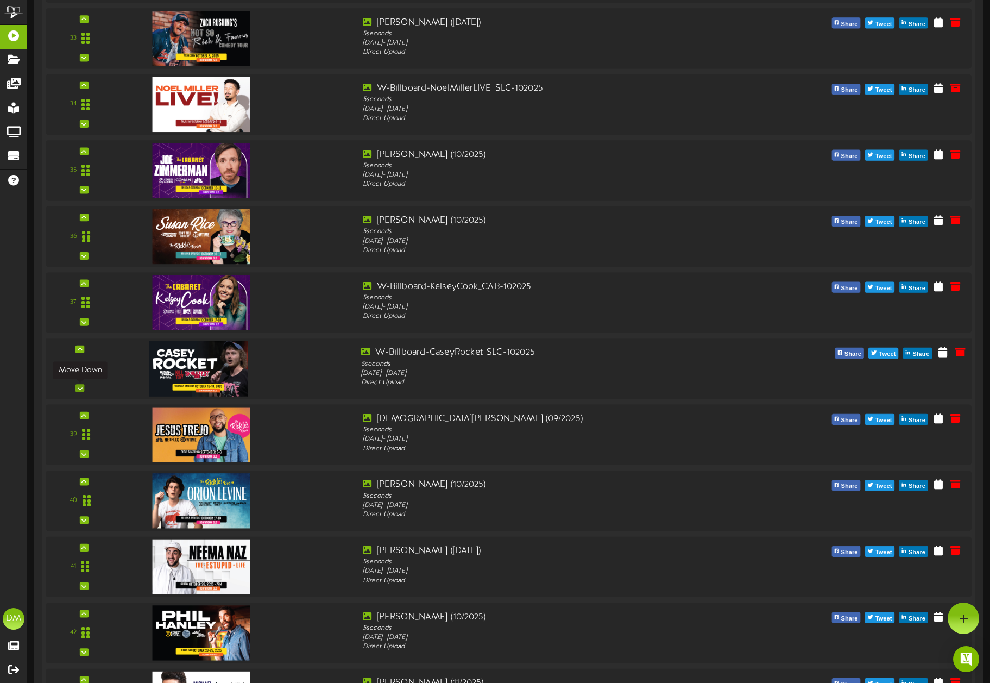
click at [80, 387] on icon at bounding box center [80, 387] width 5 height 5
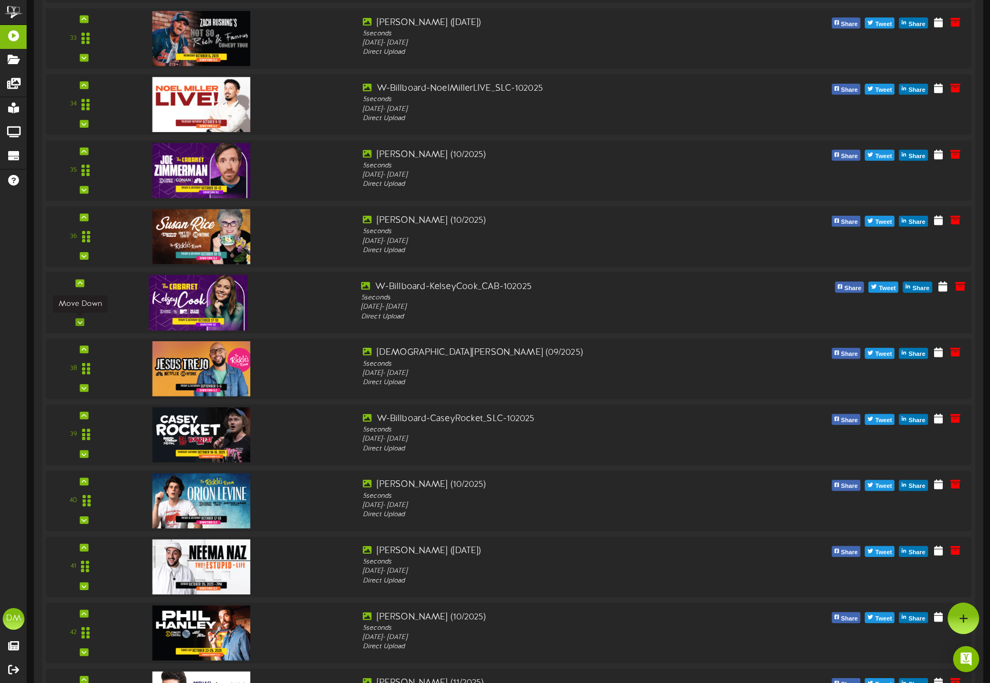
click at [80, 322] on icon at bounding box center [80, 321] width 5 height 5
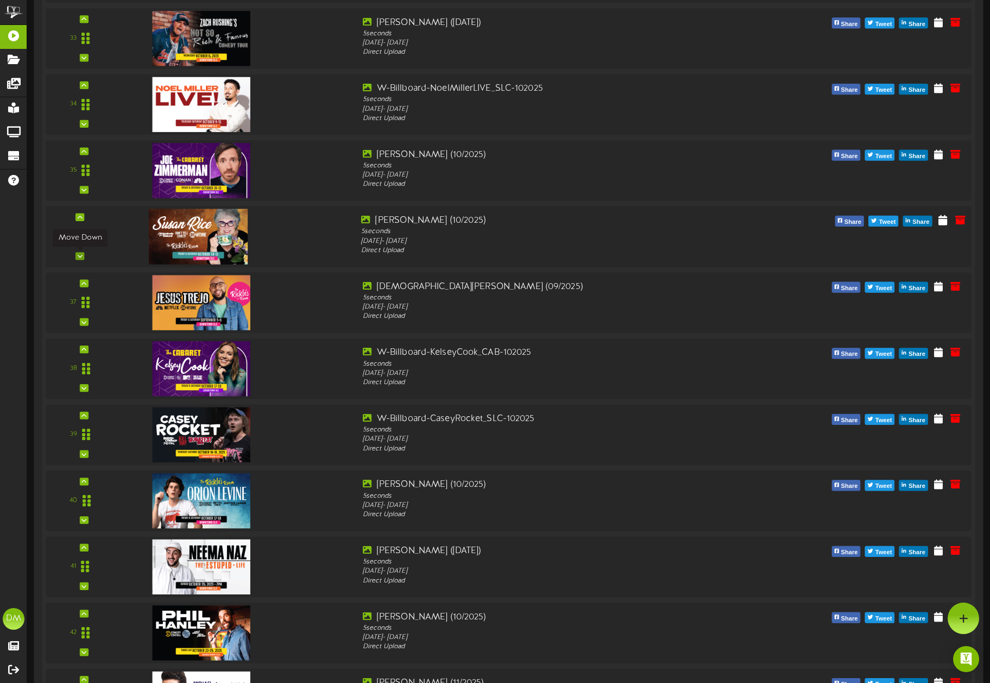
click at [81, 257] on icon at bounding box center [80, 255] width 5 height 5
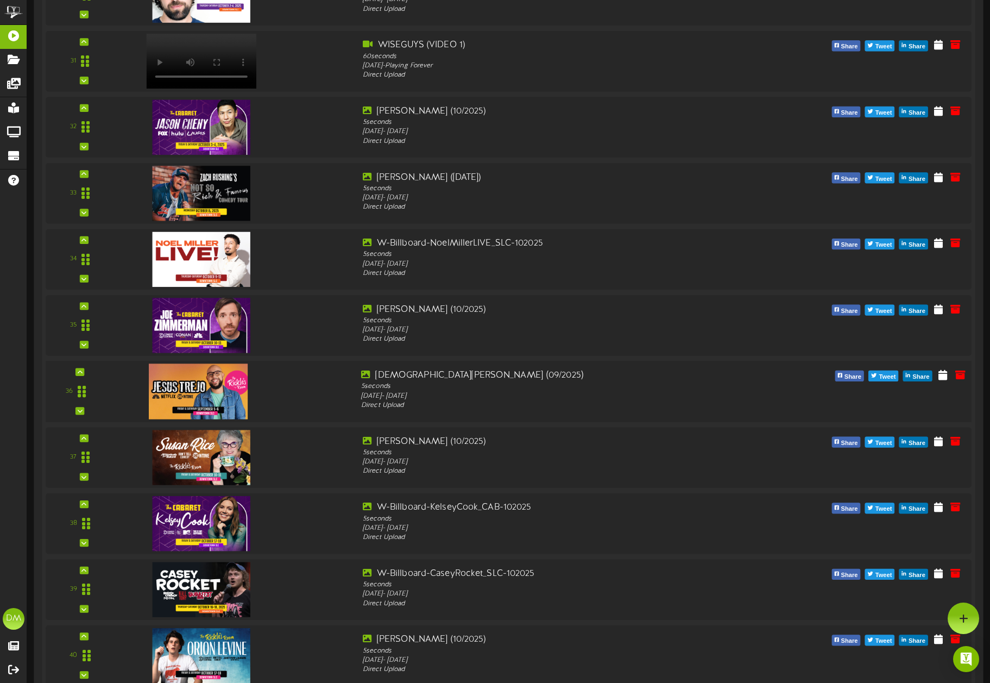
scroll to position [2233, 0]
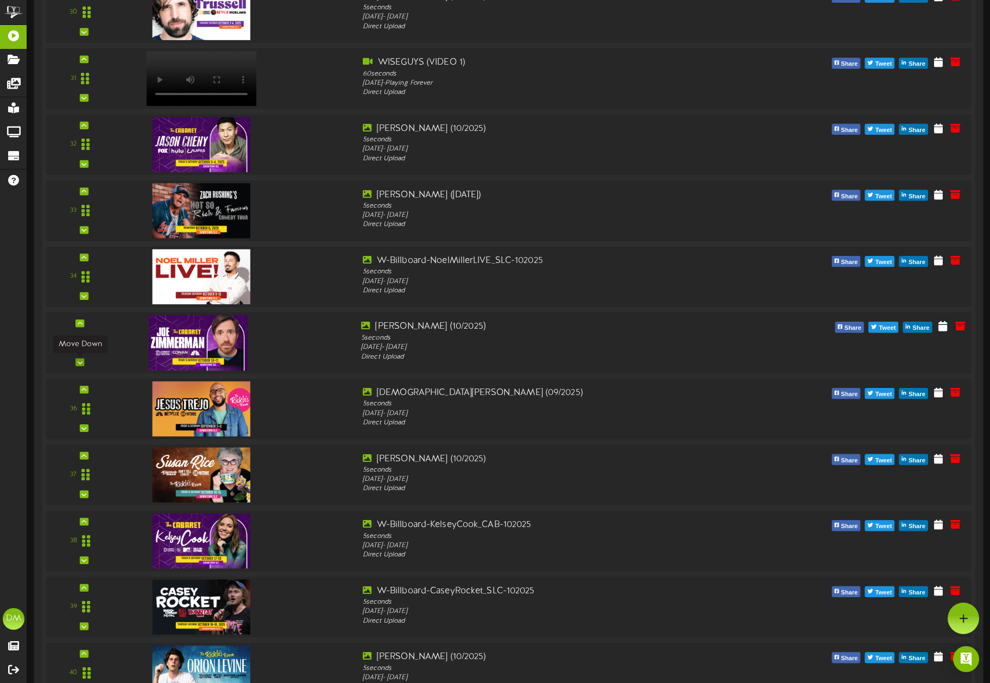
click at [78, 361] on icon at bounding box center [80, 362] width 5 height 5
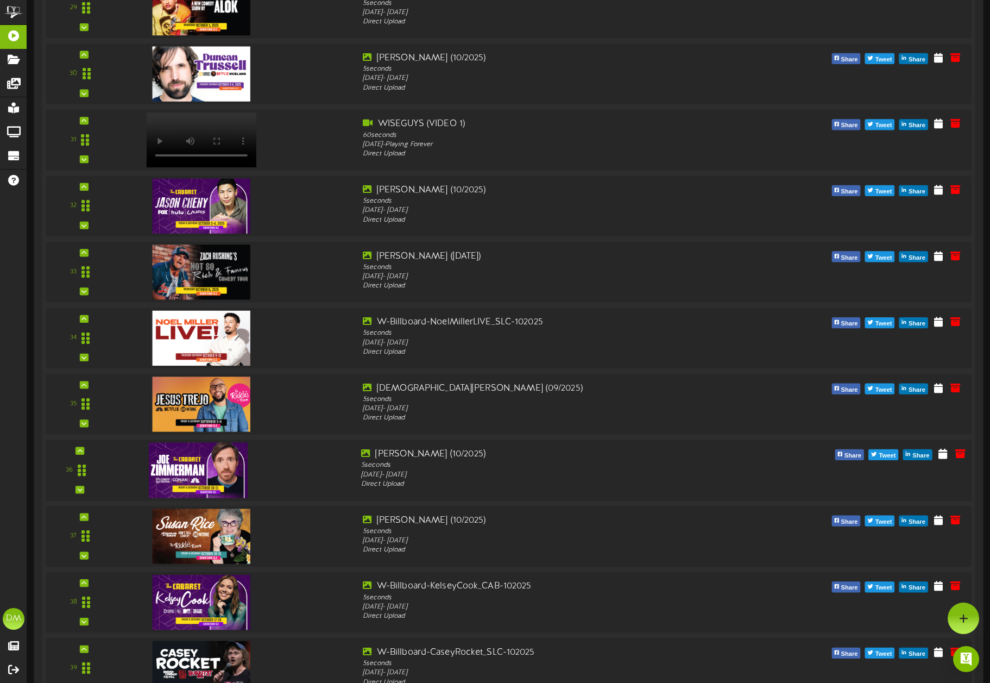
scroll to position [2154, 0]
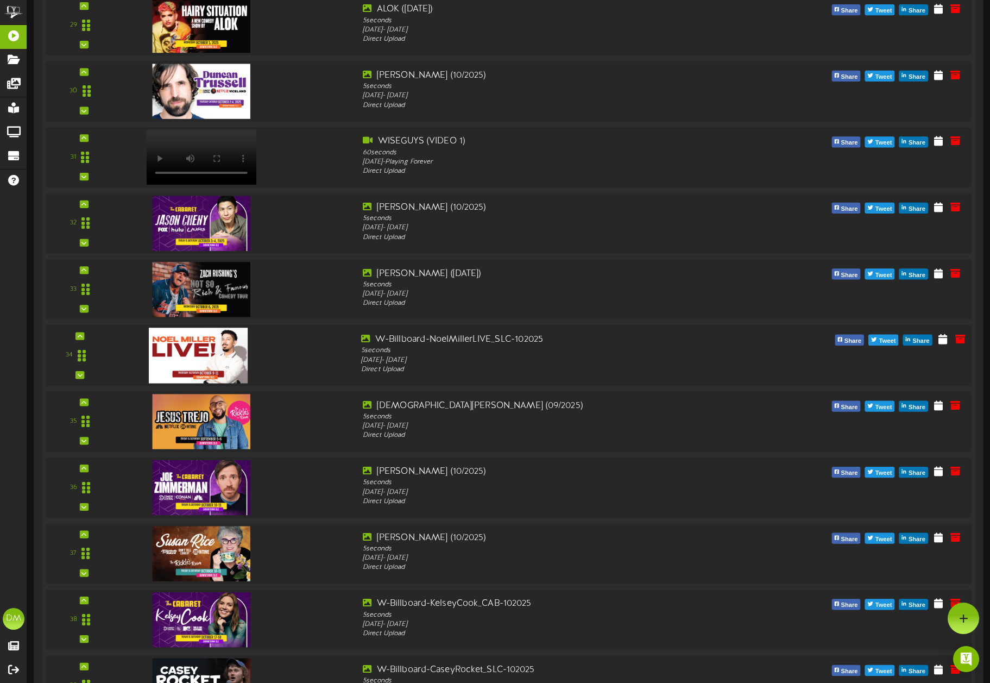
click at [80, 379] on div "34 5" at bounding box center [509, 355] width 936 height 61
click at [81, 375] on icon at bounding box center [80, 374] width 5 height 5
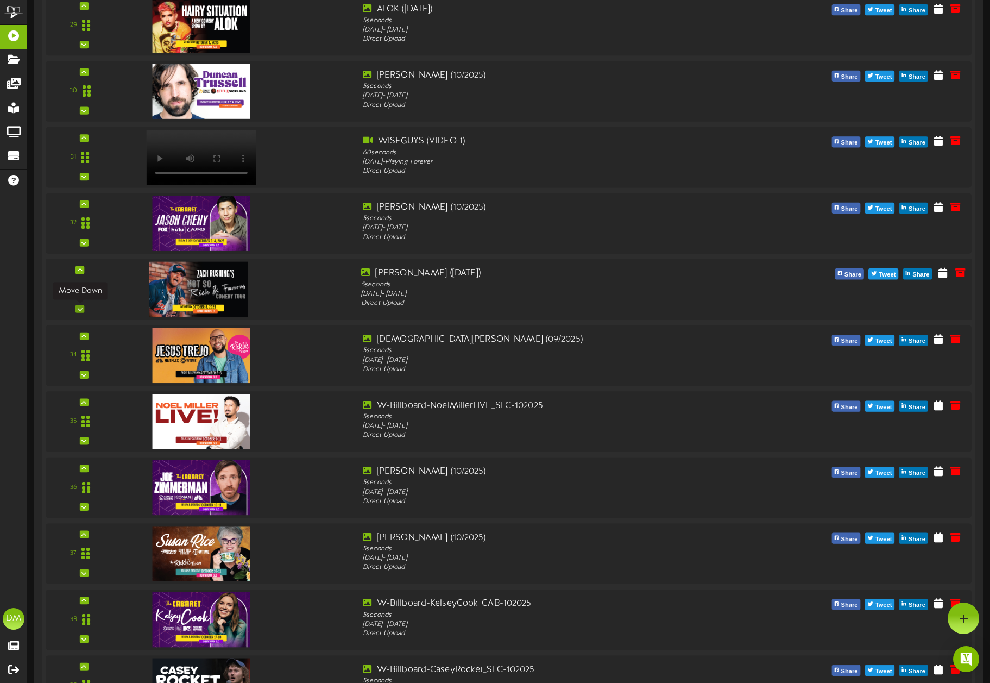
click at [80, 309] on icon at bounding box center [80, 308] width 5 height 5
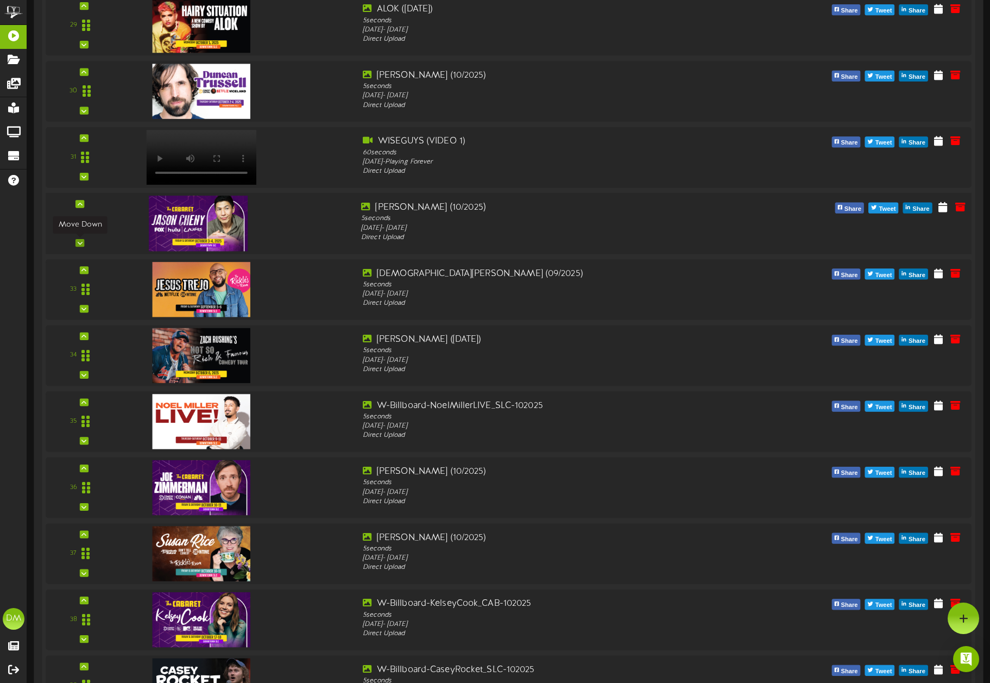
click at [82, 244] on icon at bounding box center [80, 242] width 5 height 5
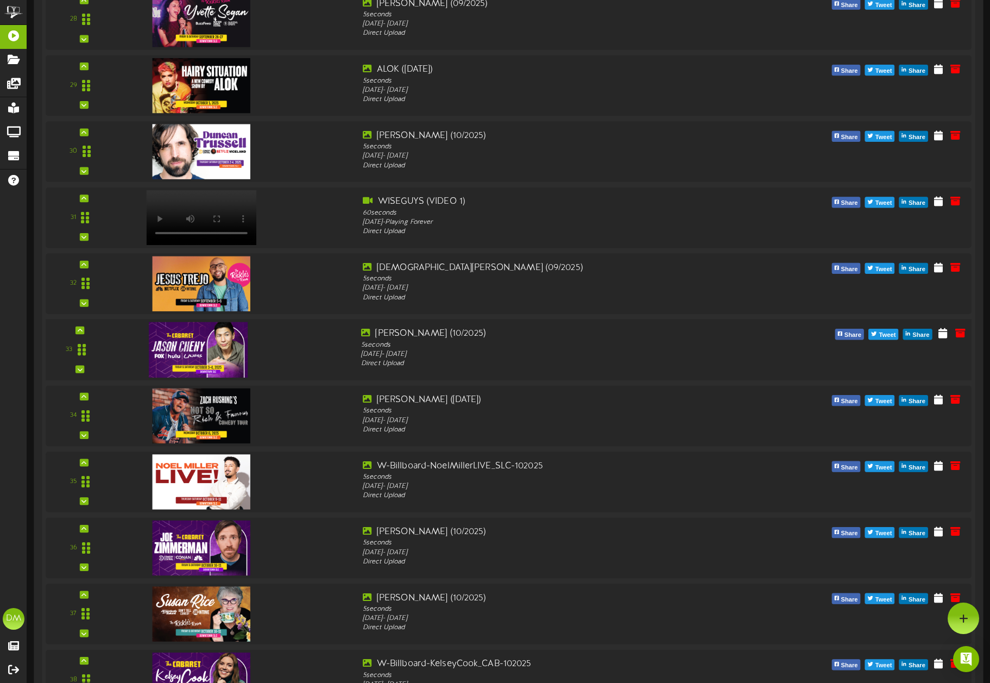
scroll to position [2090, 0]
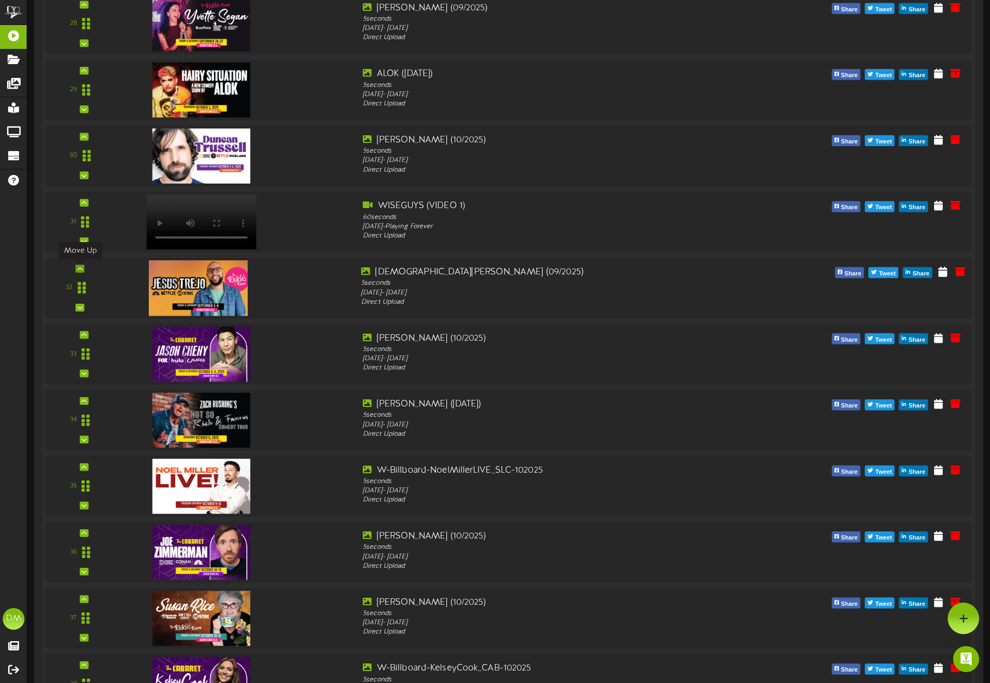
click at [80, 268] on icon at bounding box center [80, 268] width 5 height 5
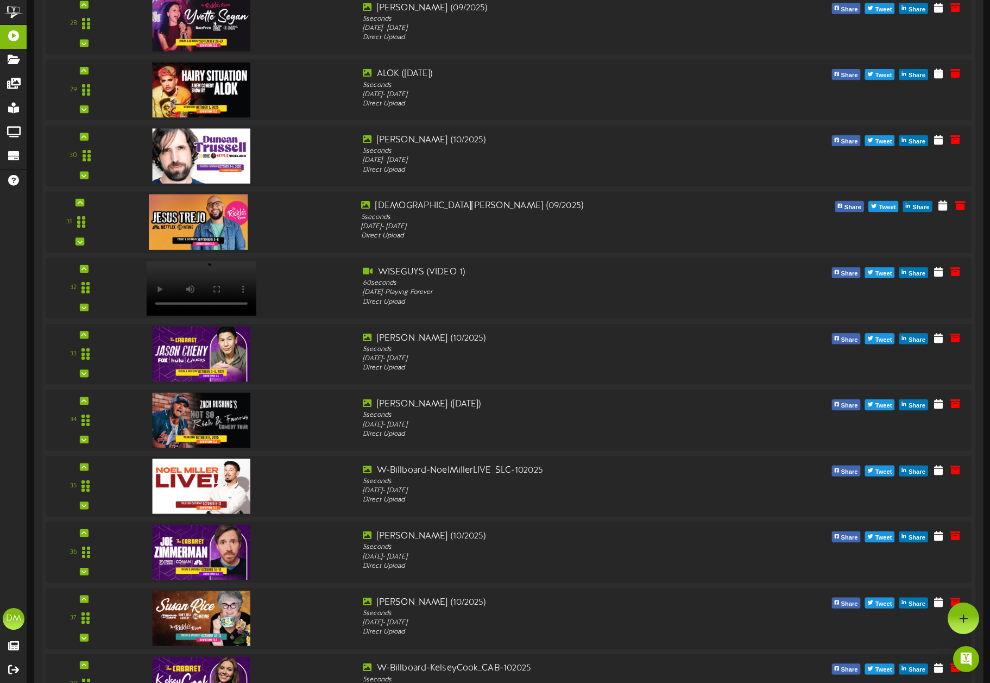
scroll to position [1990, 0]
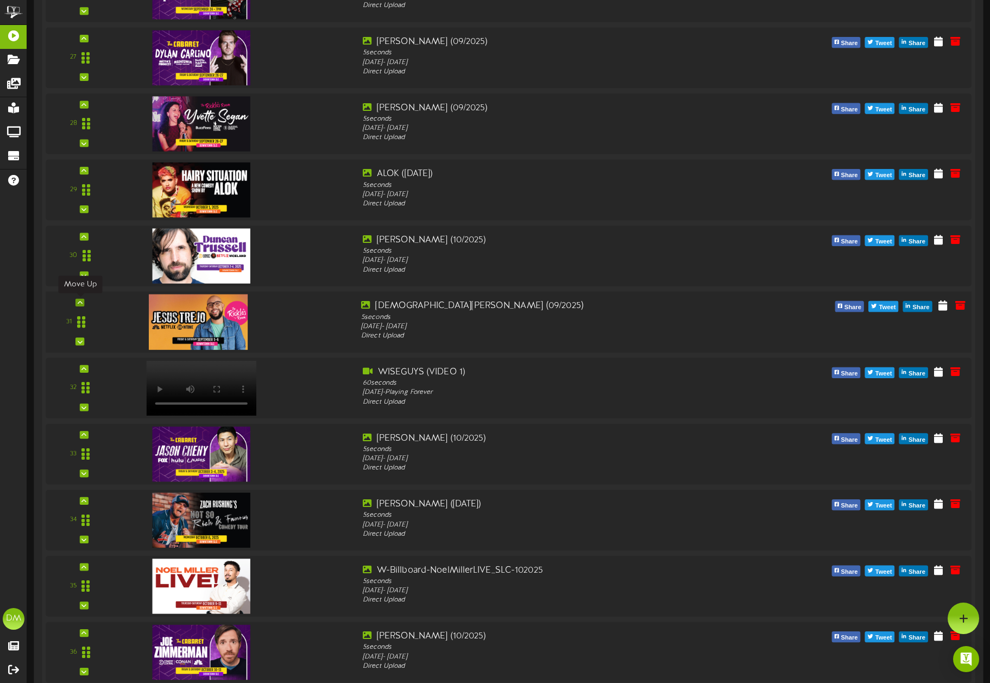
click at [80, 303] on icon at bounding box center [80, 302] width 5 height 5
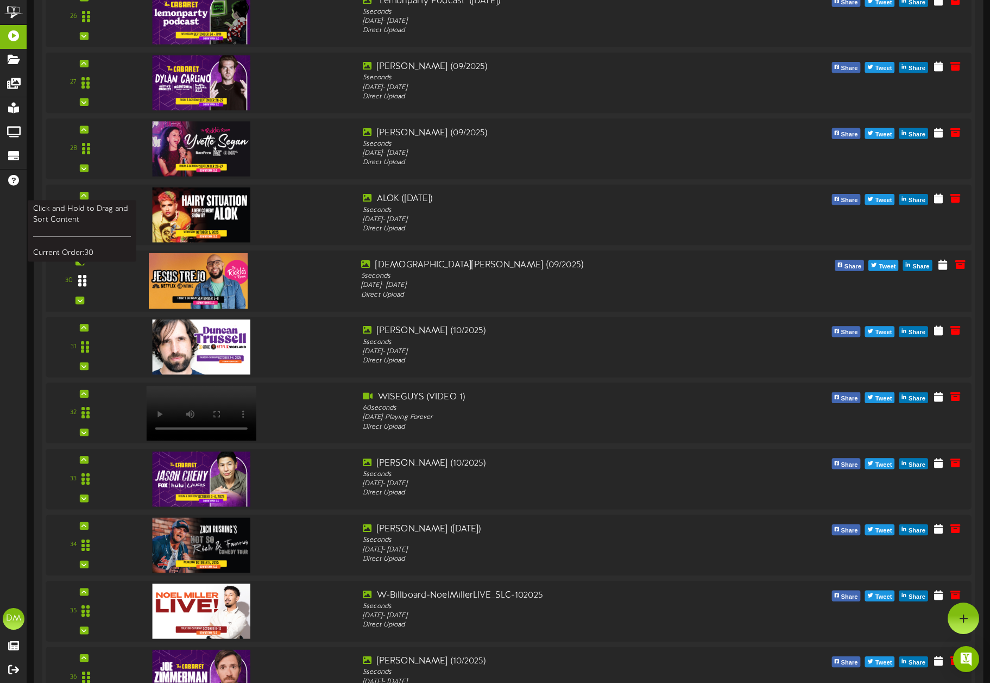
scroll to position [1933, 0]
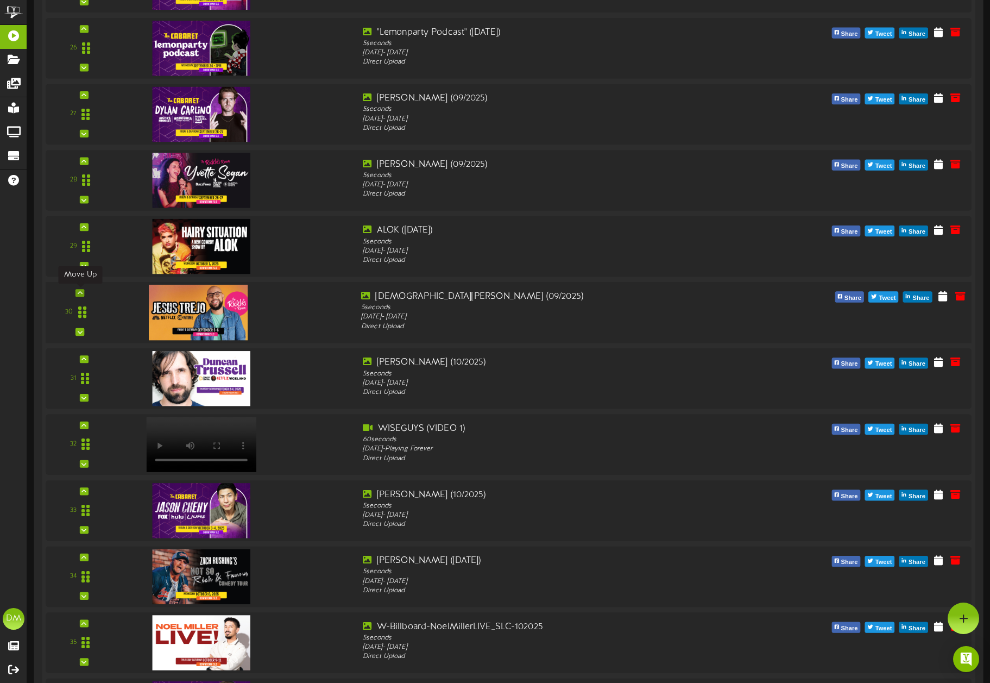
click at [78, 293] on icon at bounding box center [80, 292] width 5 height 5
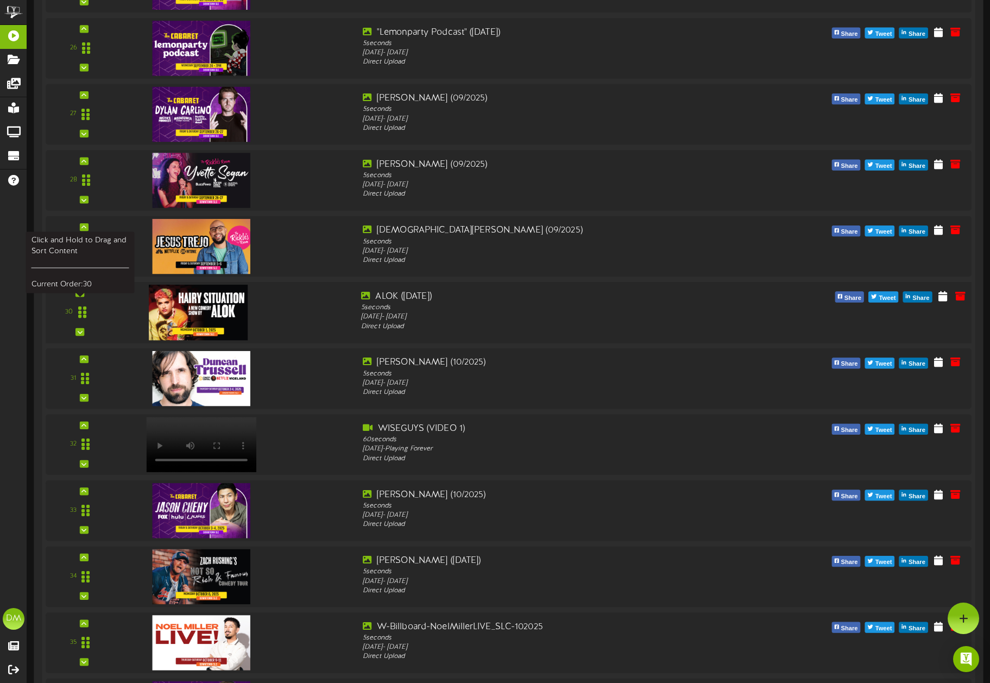
scroll to position [1852, 0]
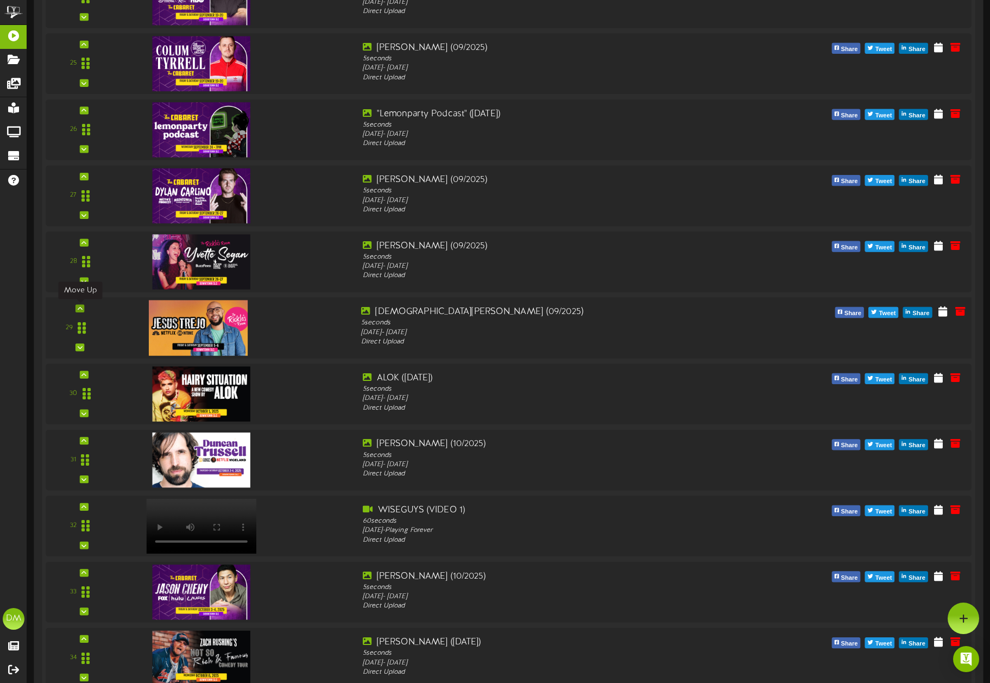
click at [78, 308] on icon at bounding box center [80, 308] width 5 height 5
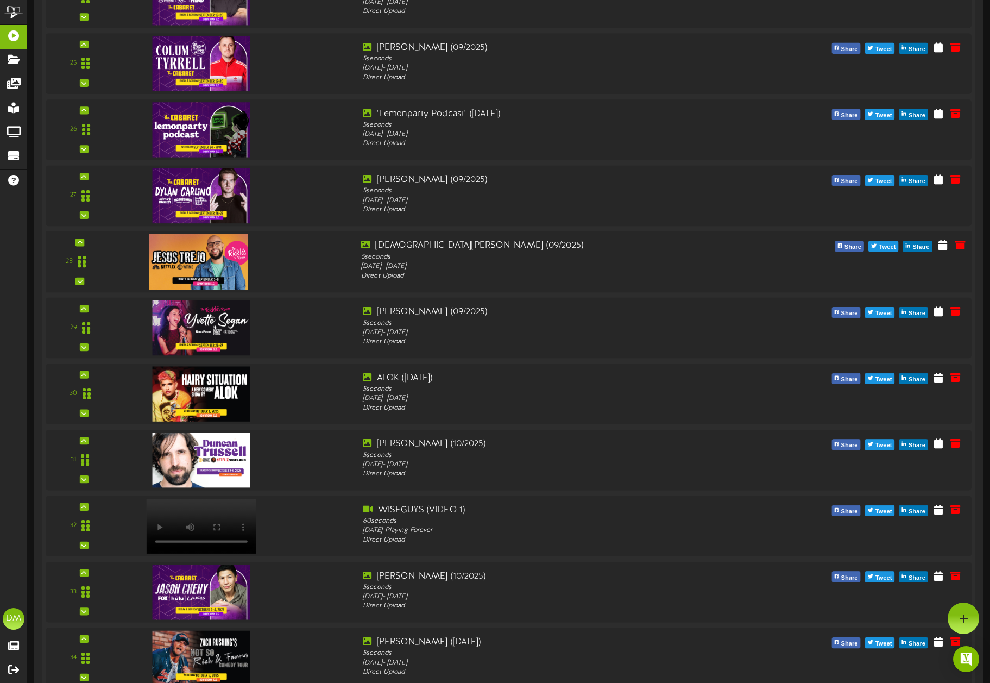
scroll to position [1691, 0]
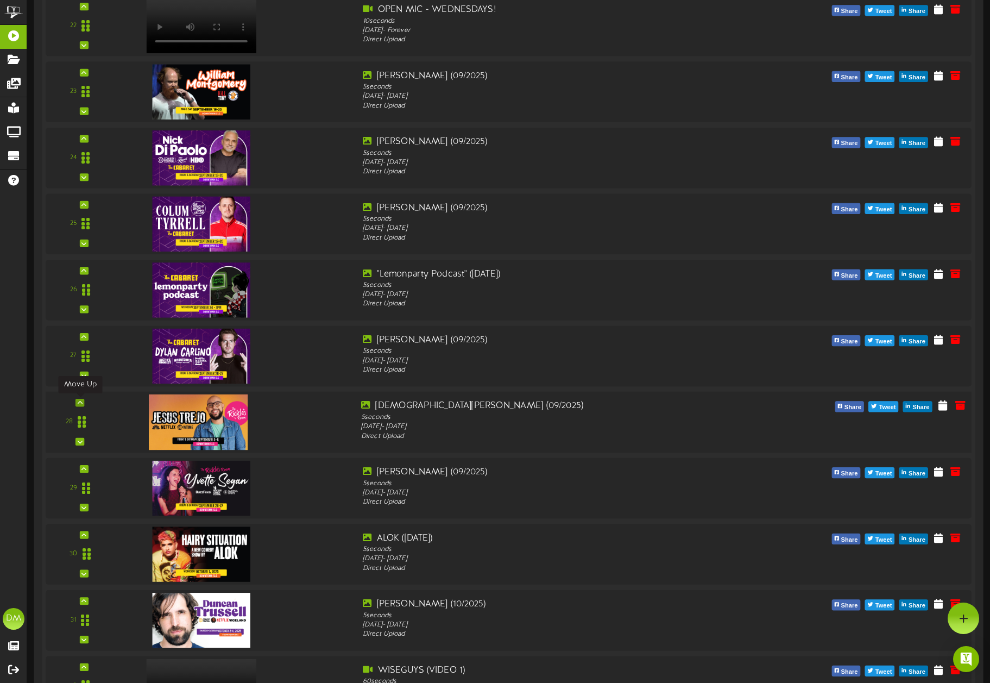
click at [83, 402] on div at bounding box center [80, 403] width 9 height 8
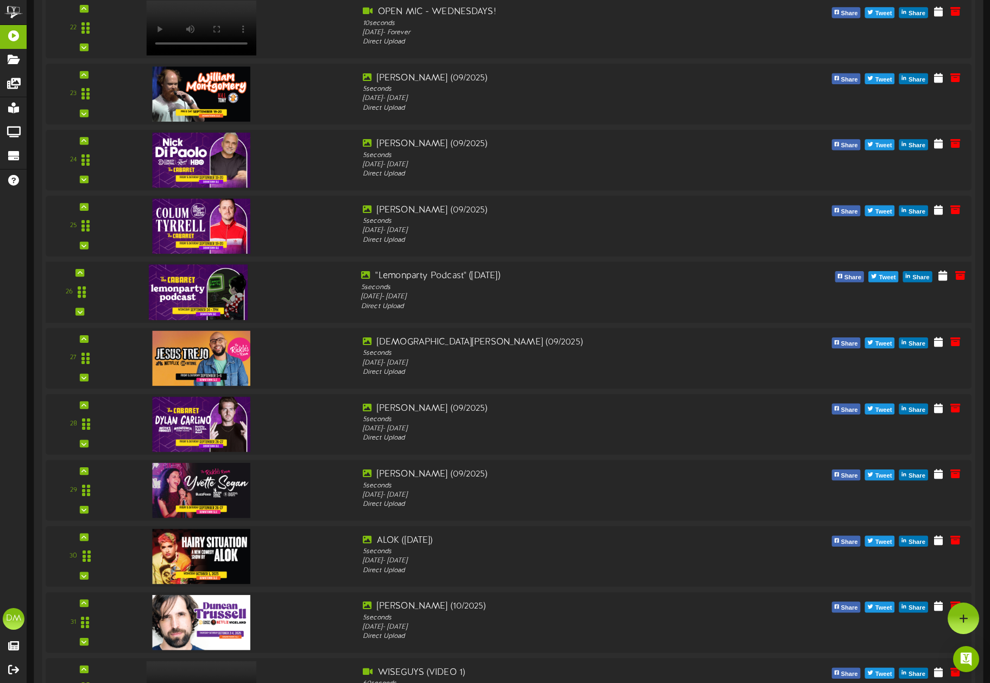
scroll to position [1613, 0]
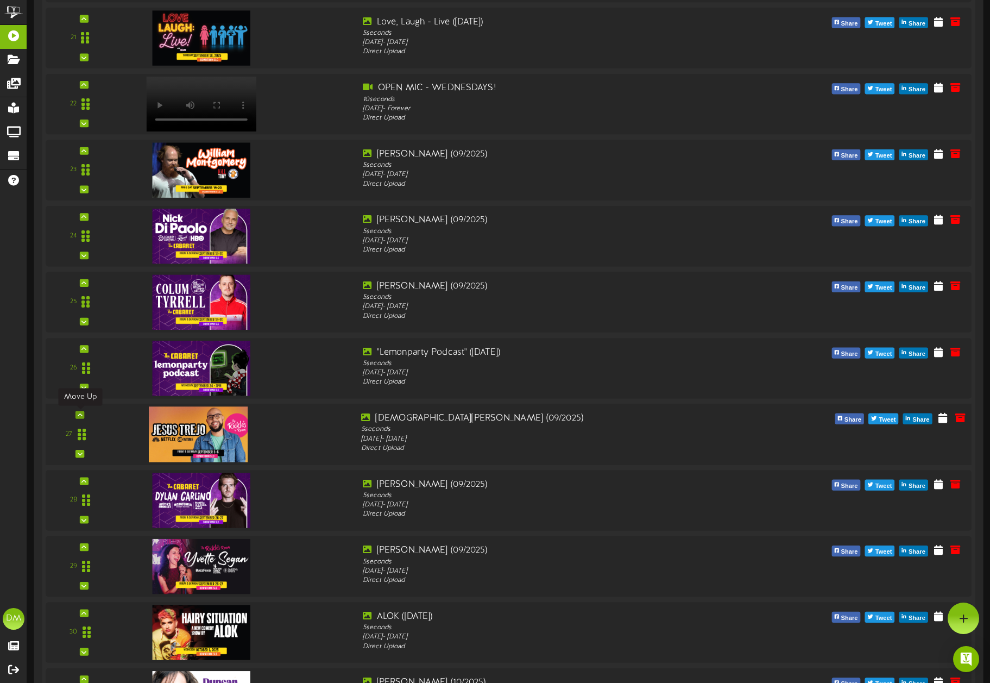
click at [81, 414] on icon at bounding box center [80, 414] width 5 height 5
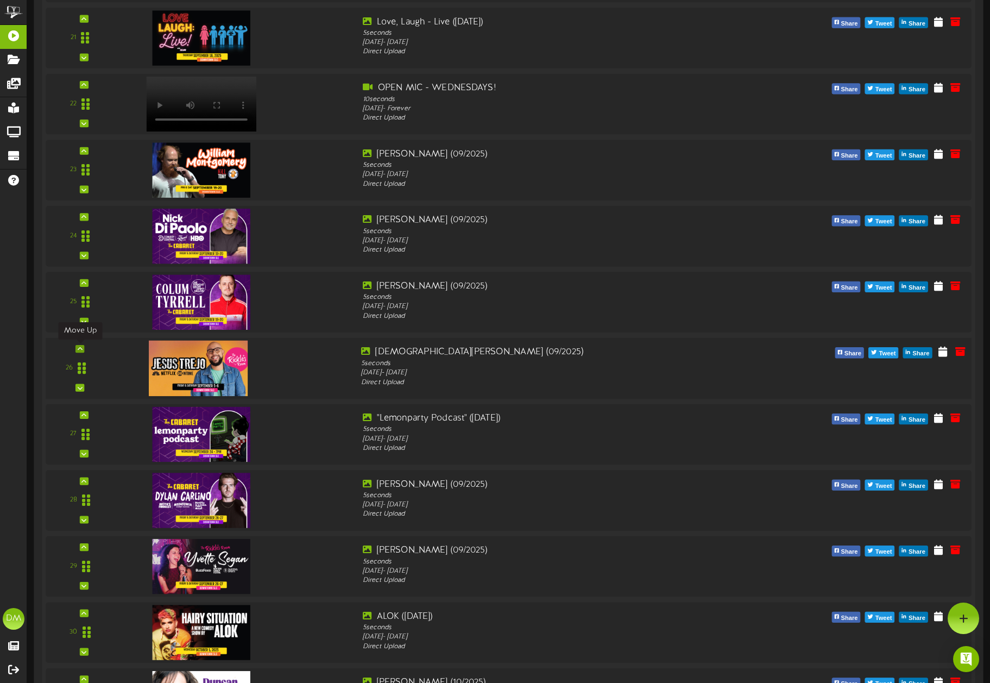
click at [79, 351] on icon at bounding box center [80, 348] width 5 height 5
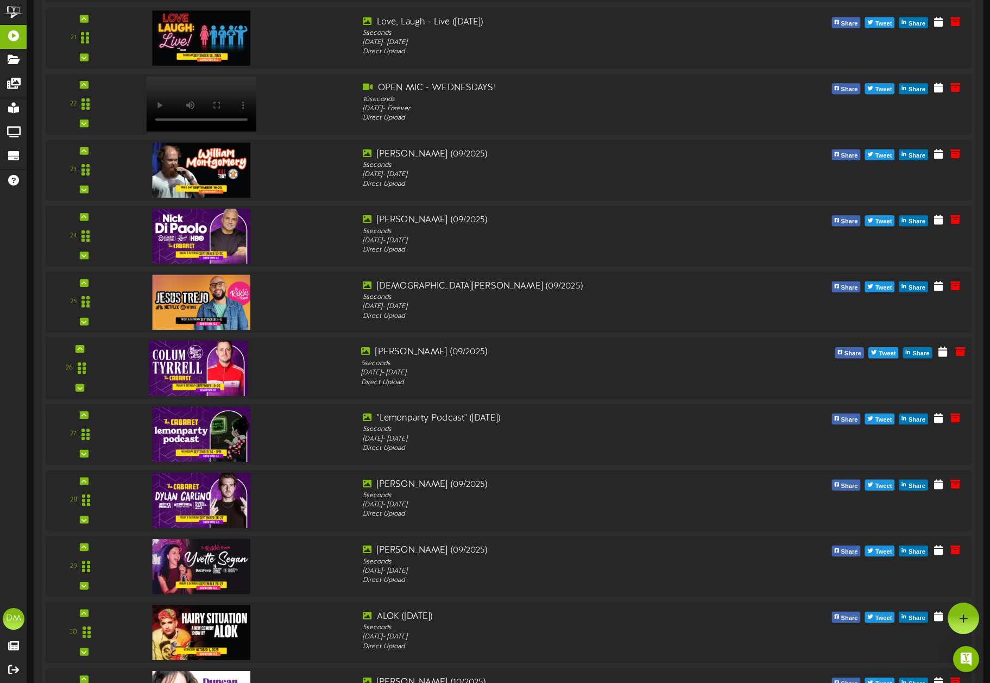
scroll to position [1536, 0]
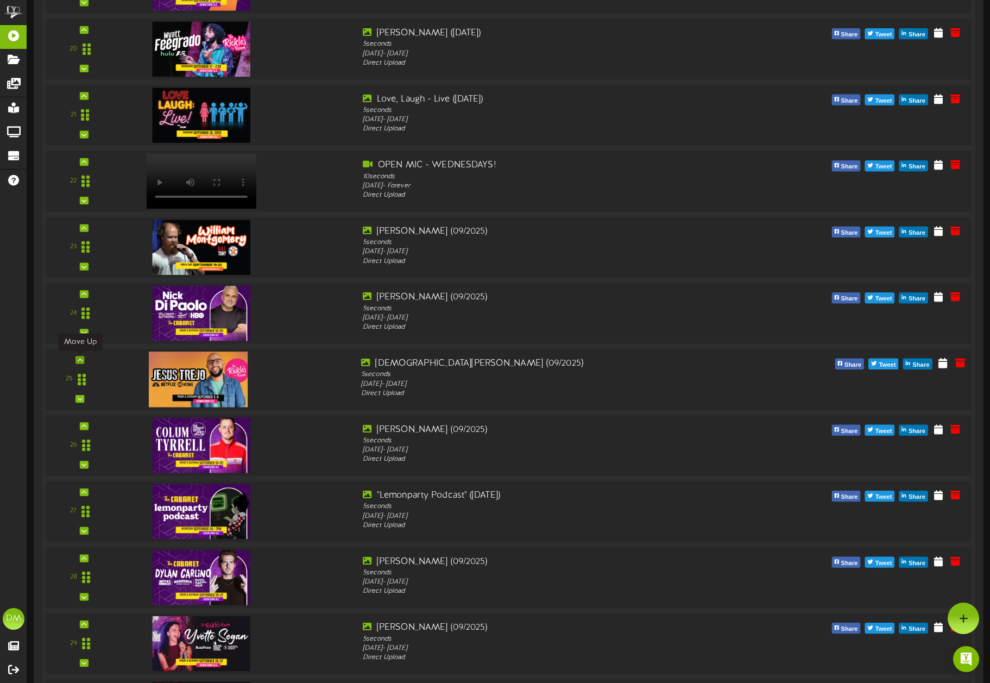
click at [81, 362] on icon at bounding box center [80, 359] width 5 height 5
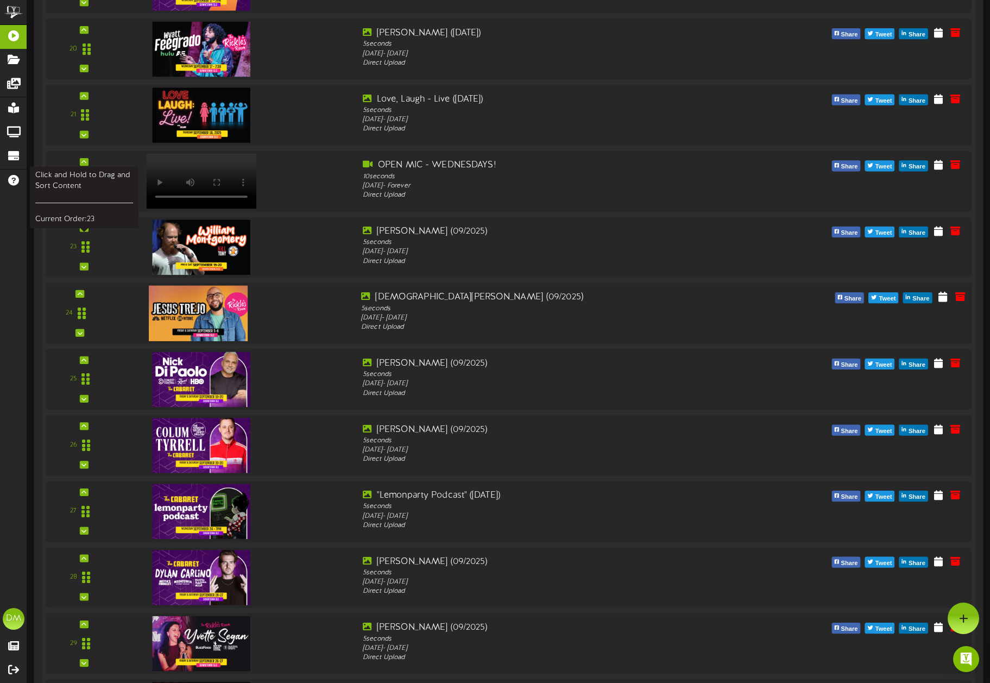
scroll to position [1354, 0]
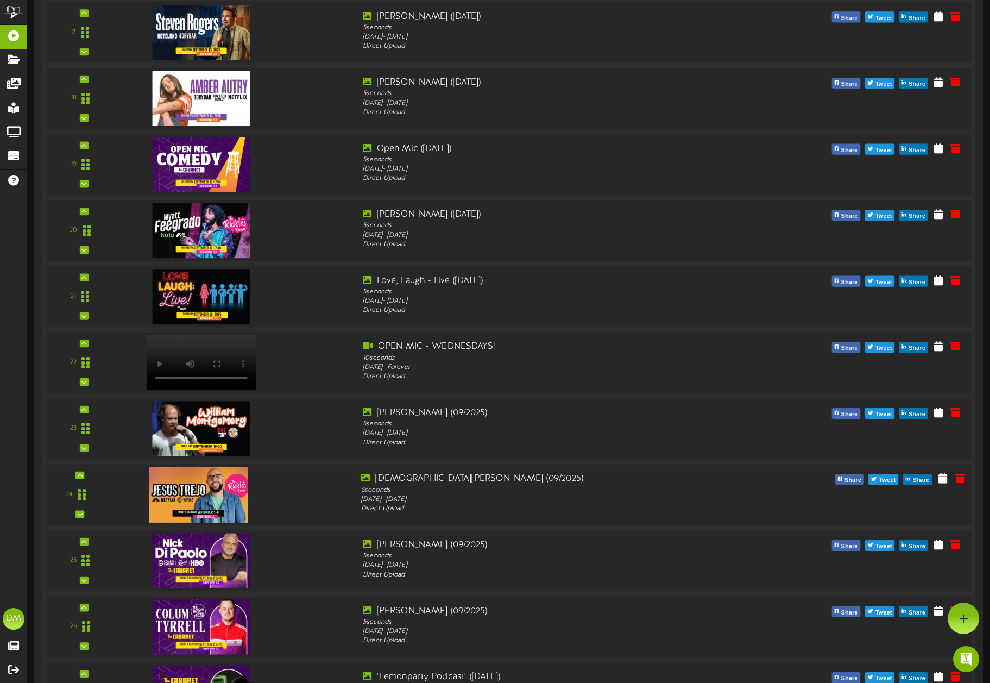
click at [85, 475] on div "24" at bounding box center [79, 495] width 61 height 45
click at [83, 475] on div at bounding box center [80, 476] width 9 height 8
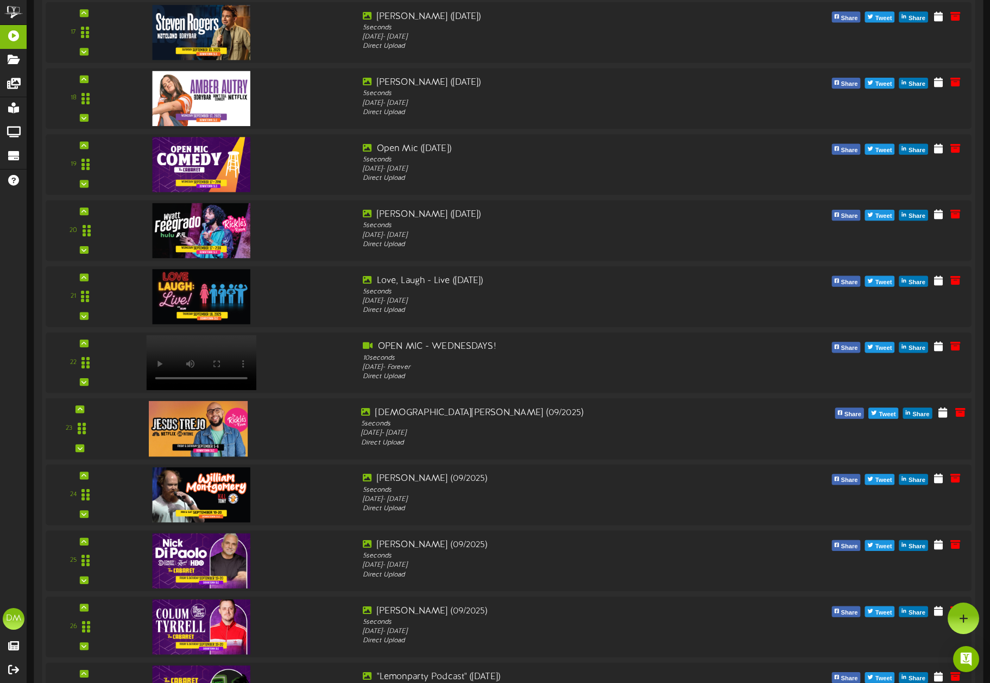
click at [85, 408] on div "23" at bounding box center [79, 428] width 61 height 45
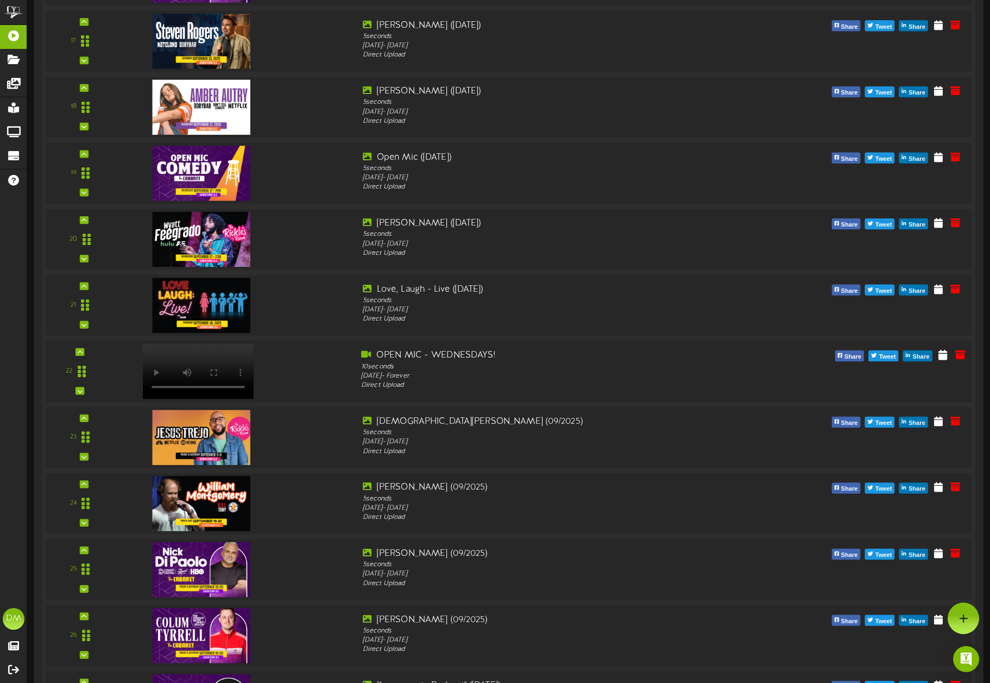
scroll to position [1329, 0]
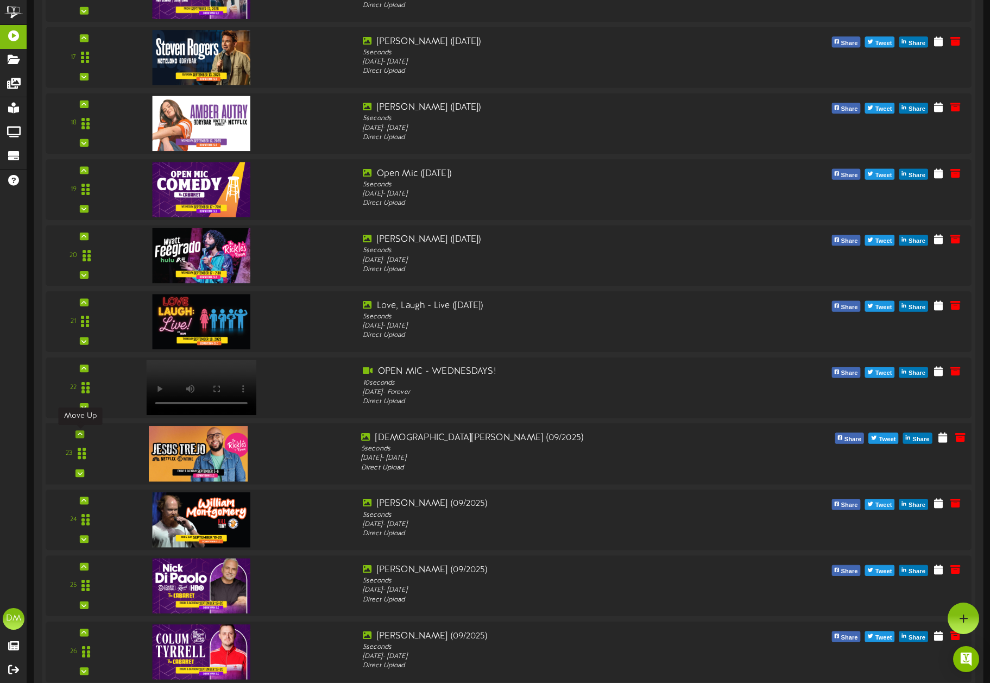
click at [79, 434] on icon at bounding box center [80, 433] width 5 height 5
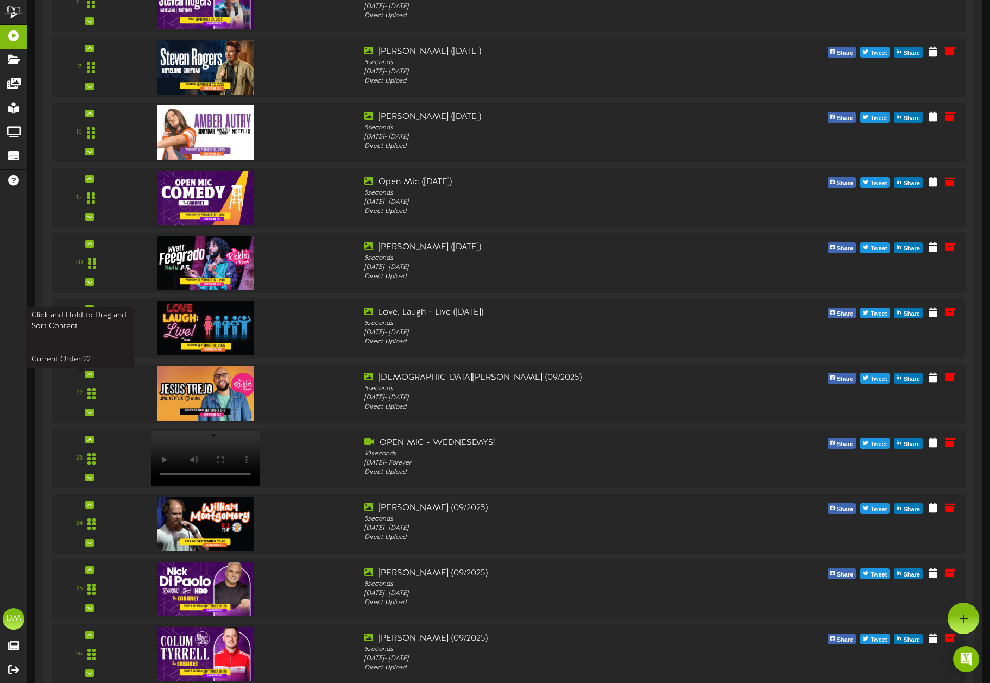
scroll to position [1196, 0]
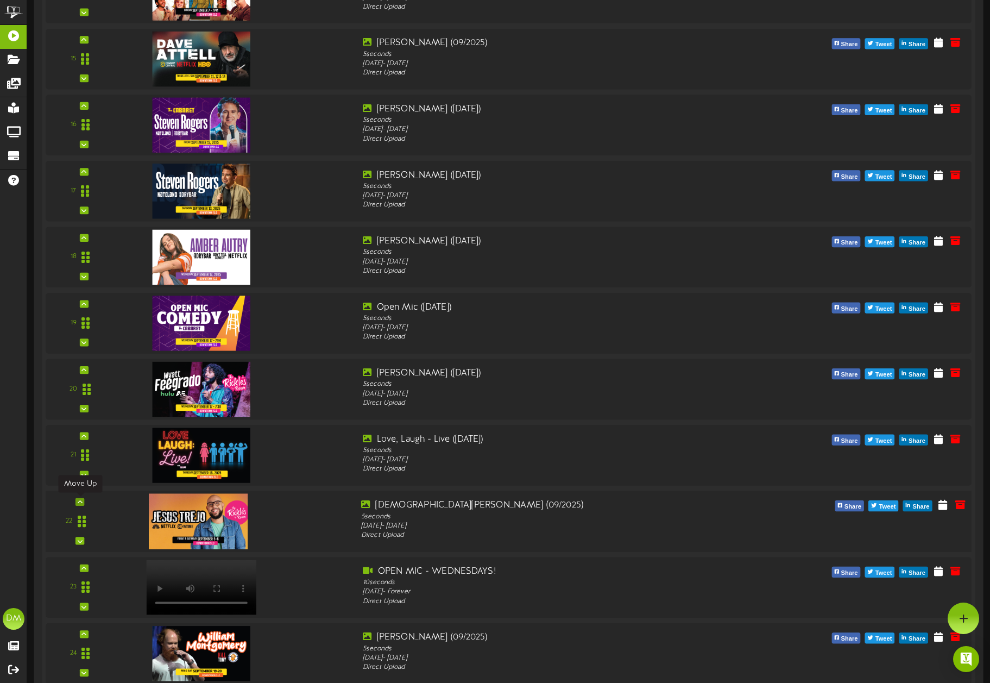
click at [81, 502] on icon at bounding box center [80, 501] width 5 height 5
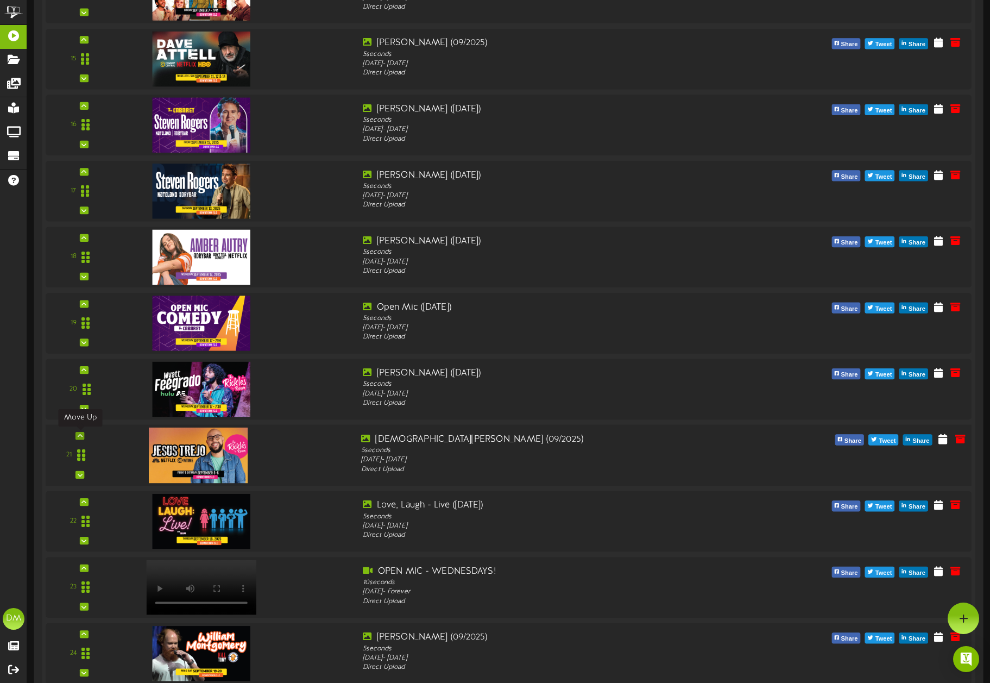
click at [83, 436] on div at bounding box center [80, 436] width 9 height 8
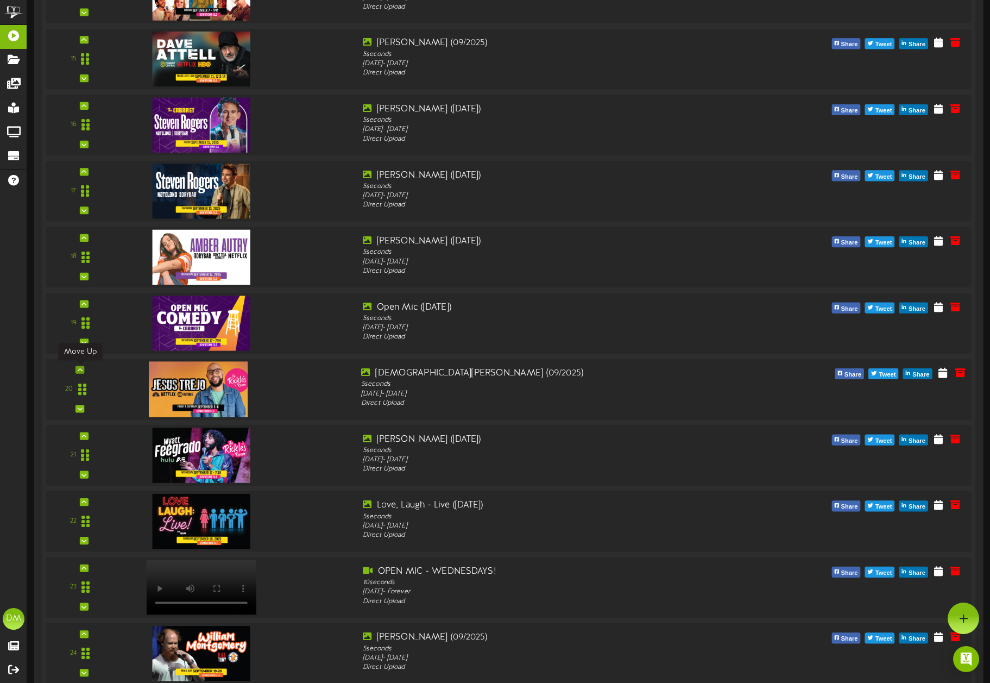
click at [80, 369] on icon at bounding box center [80, 369] width 5 height 5
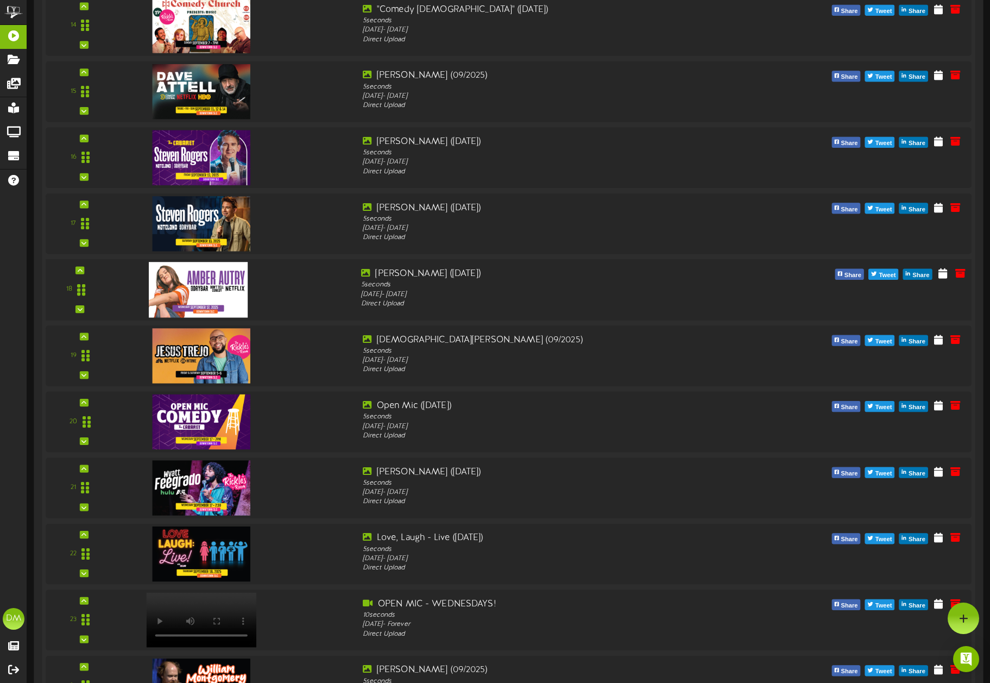
scroll to position [1138, 0]
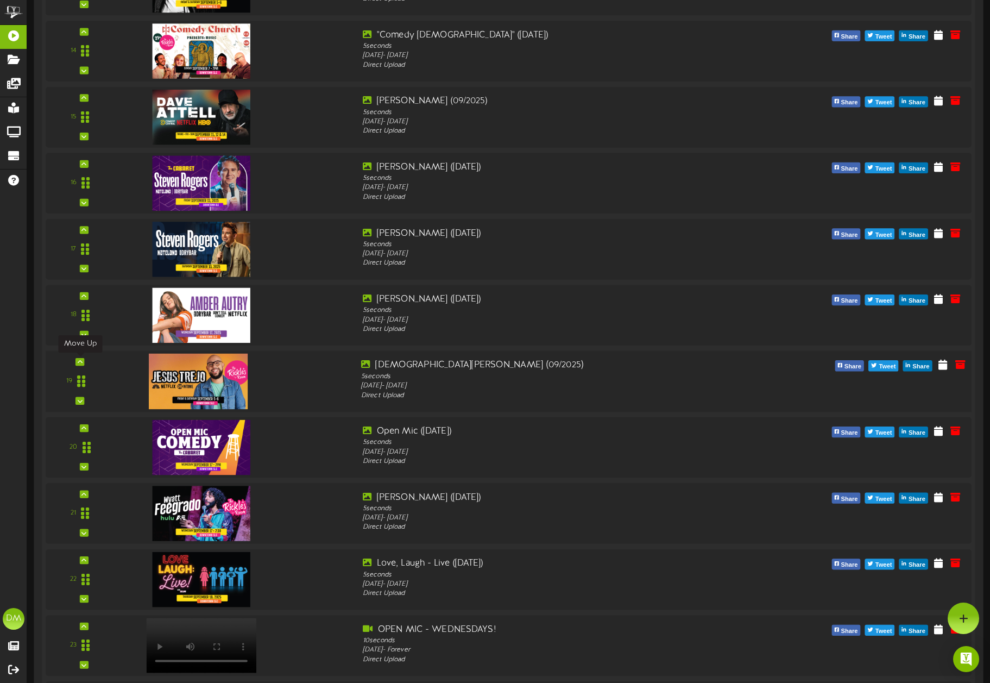
click at [83, 360] on div at bounding box center [80, 362] width 9 height 8
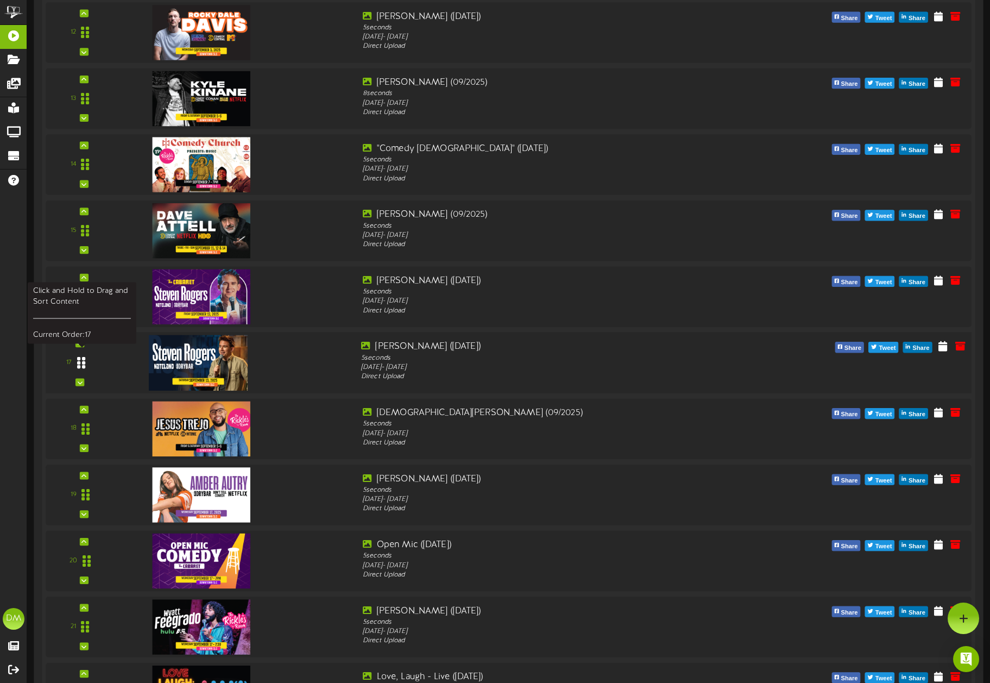
scroll to position [1023, 0]
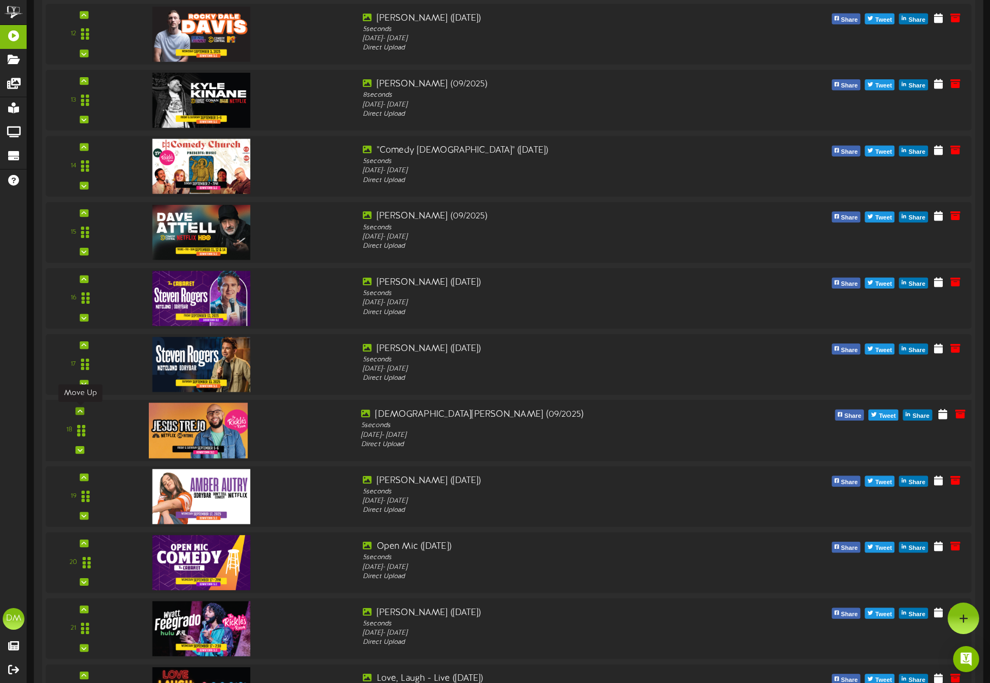
click at [79, 410] on icon at bounding box center [80, 410] width 5 height 5
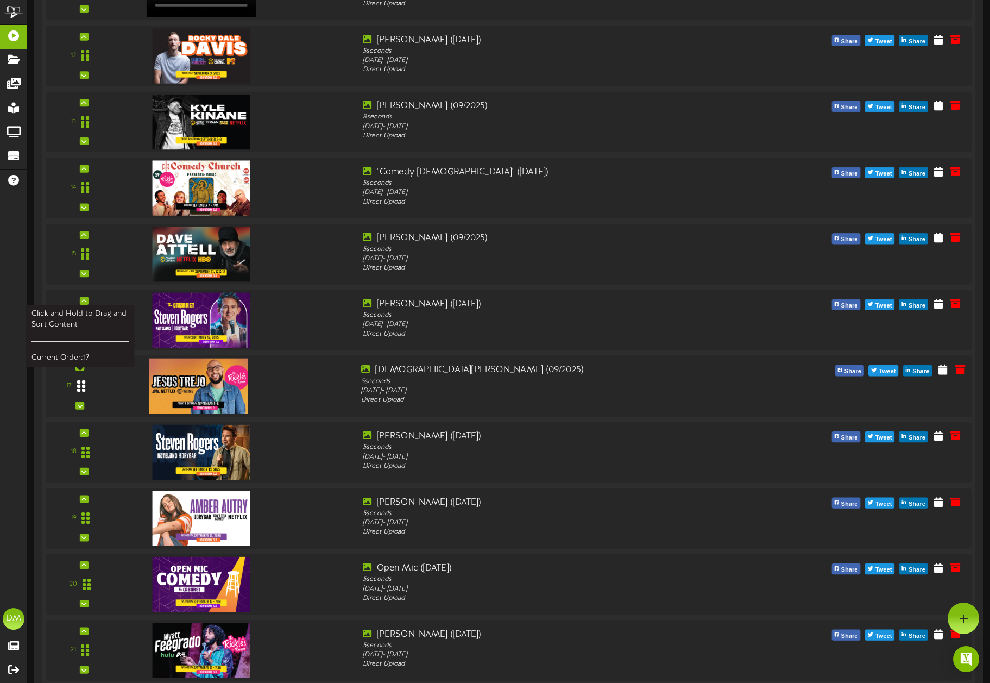
scroll to position [984, 0]
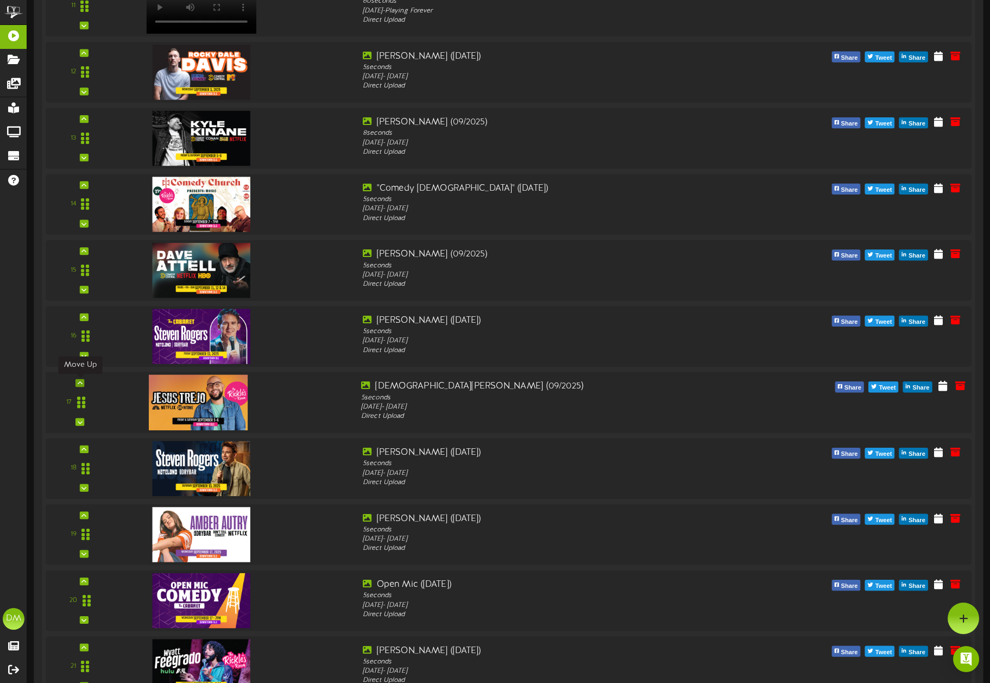
click at [80, 382] on icon at bounding box center [80, 382] width 5 height 5
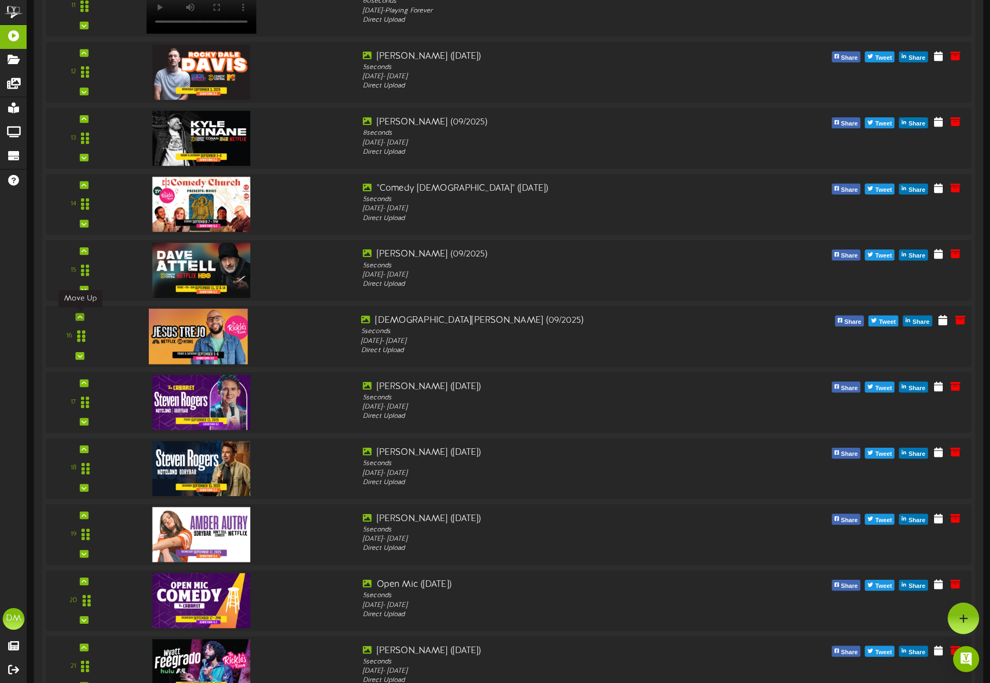
click at [81, 316] on icon at bounding box center [80, 316] width 5 height 5
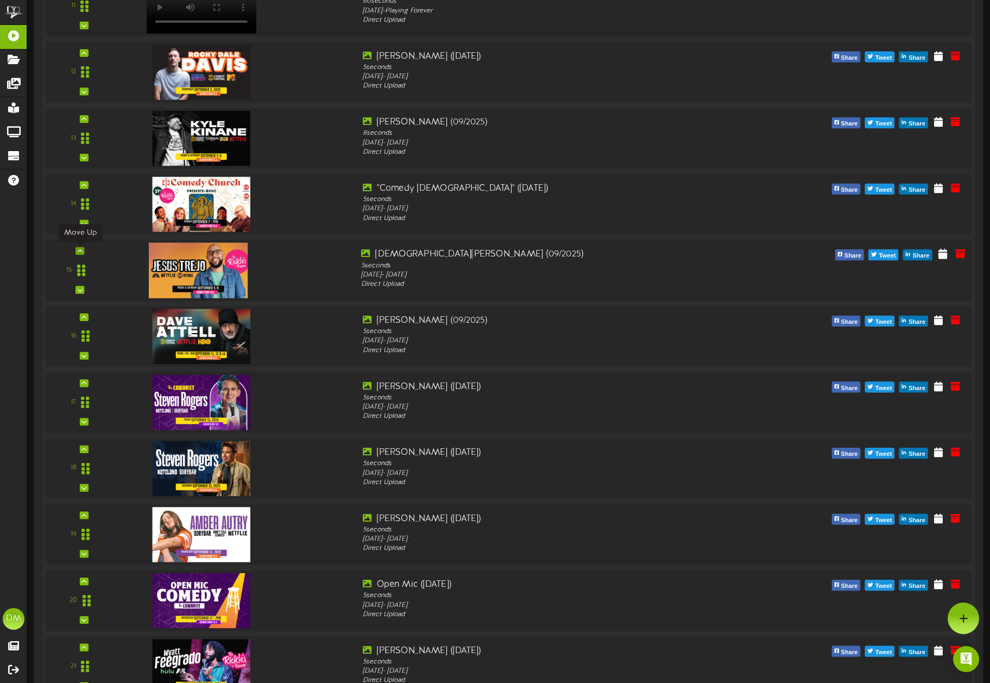
click at [78, 248] on icon at bounding box center [80, 250] width 5 height 5
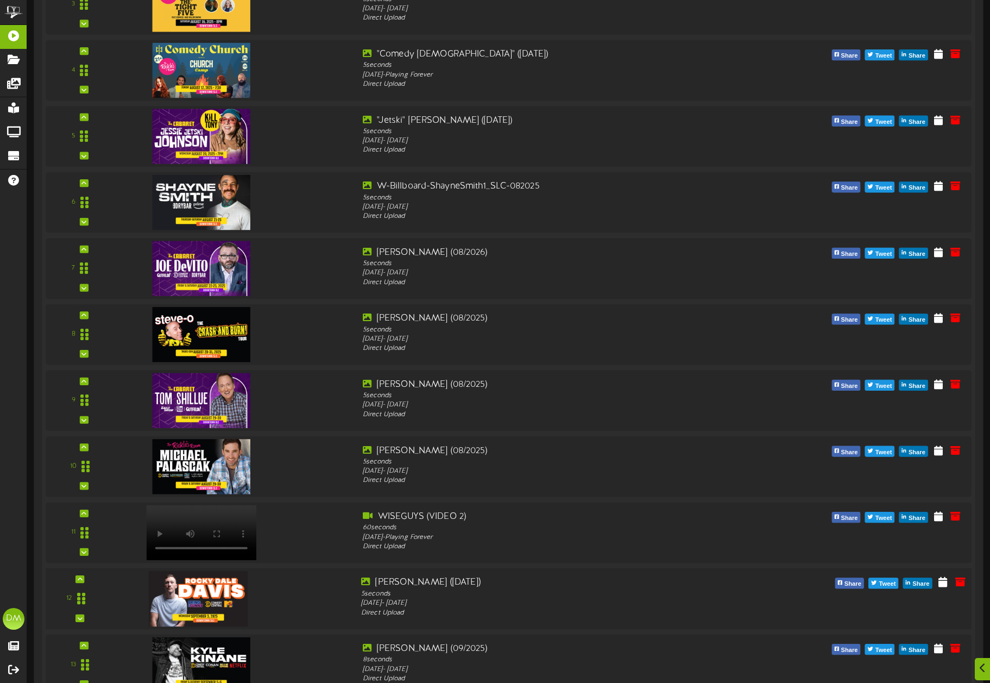
scroll to position [460, 0]
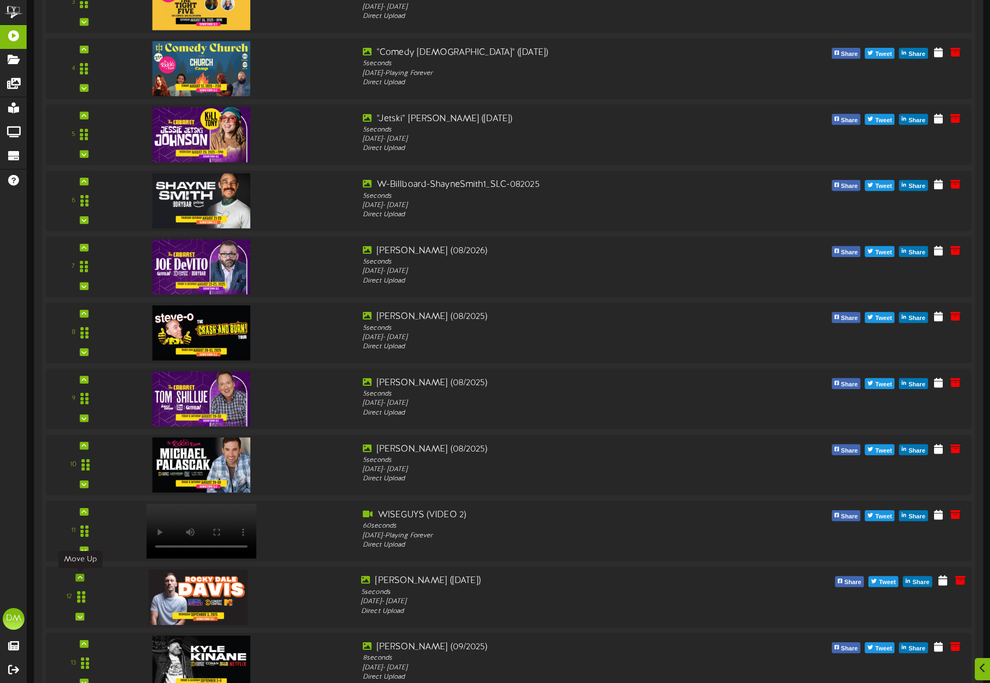
click at [83, 577] on div at bounding box center [80, 578] width 9 height 8
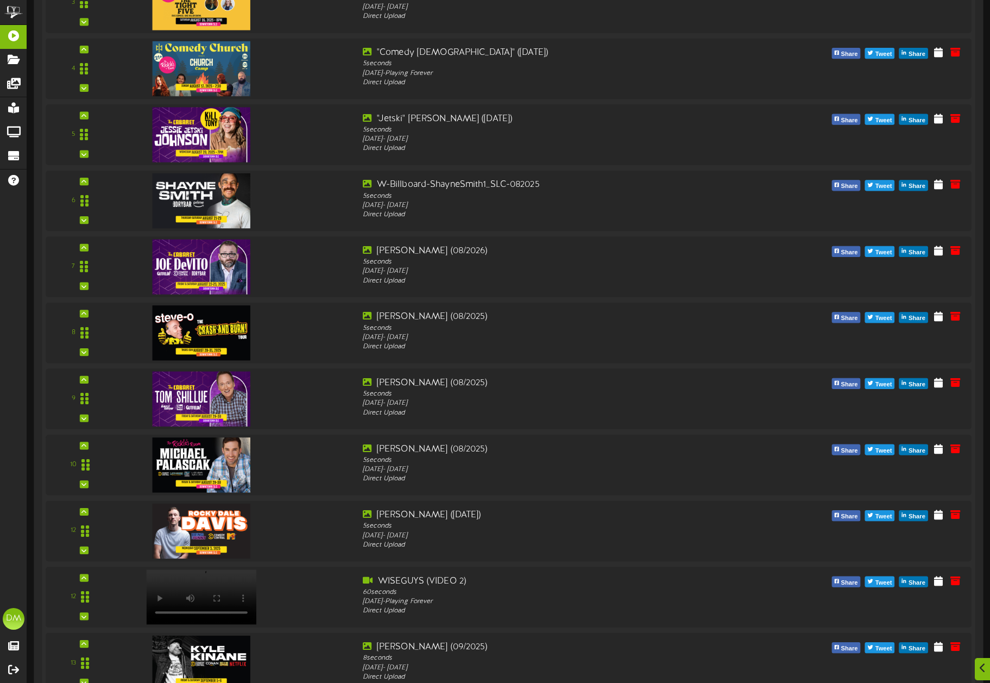
scroll to position [666, 0]
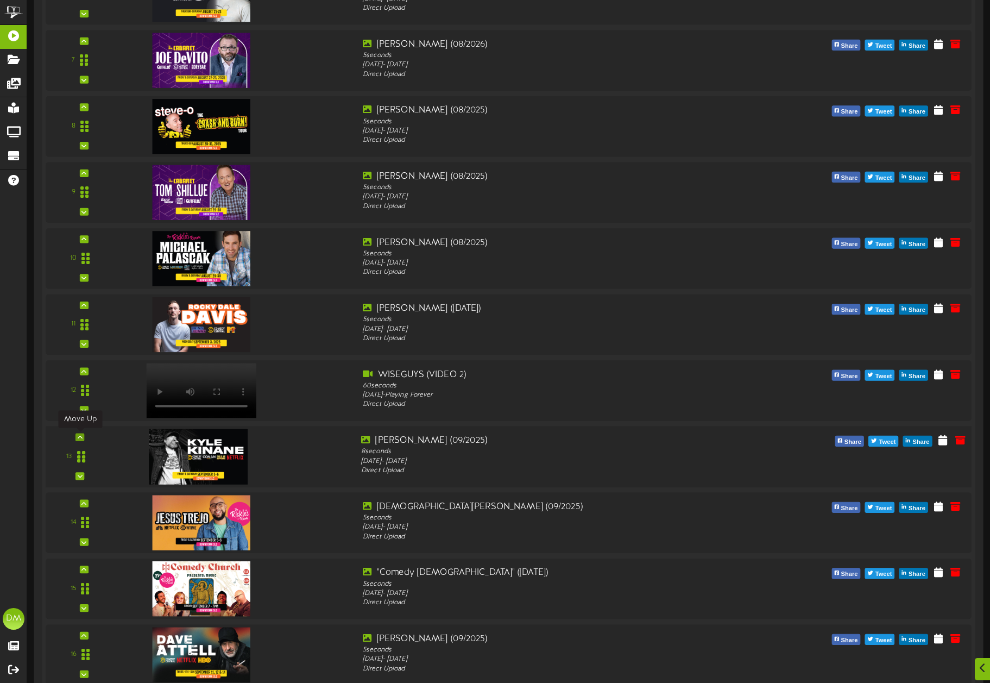
click at [79, 435] on icon at bounding box center [80, 437] width 5 height 5
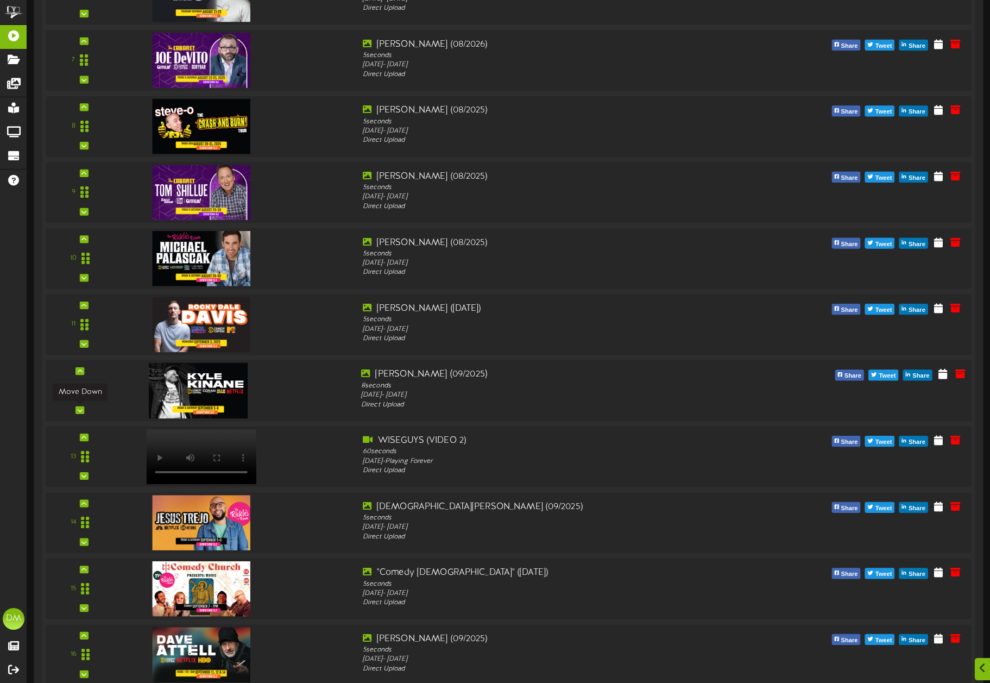
click at [81, 410] on icon at bounding box center [80, 409] width 5 height 5
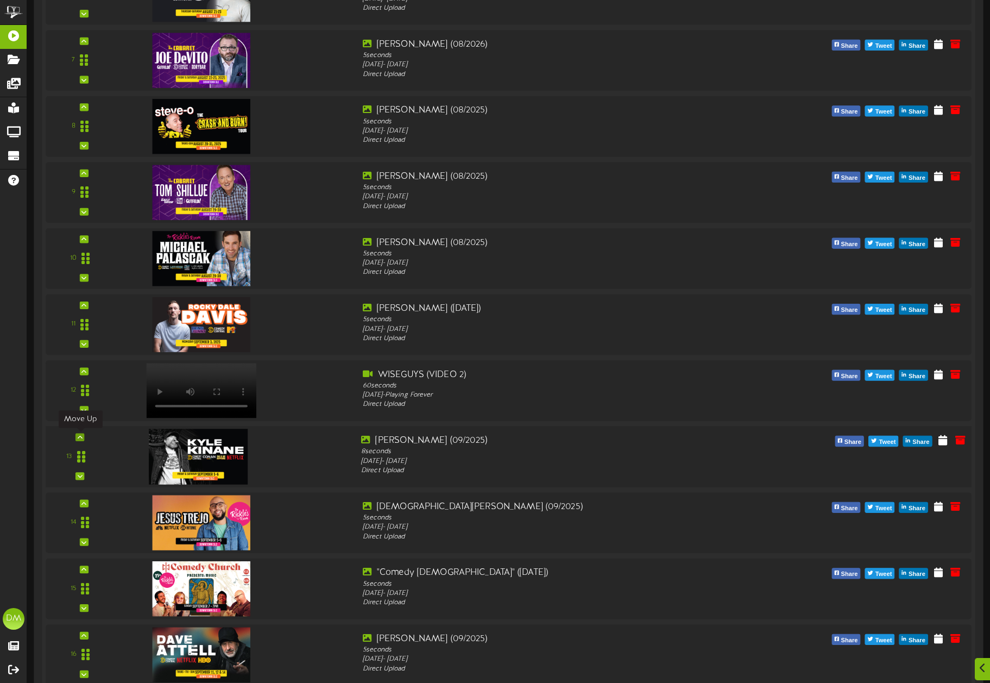
click at [79, 438] on icon at bounding box center [80, 437] width 5 height 5
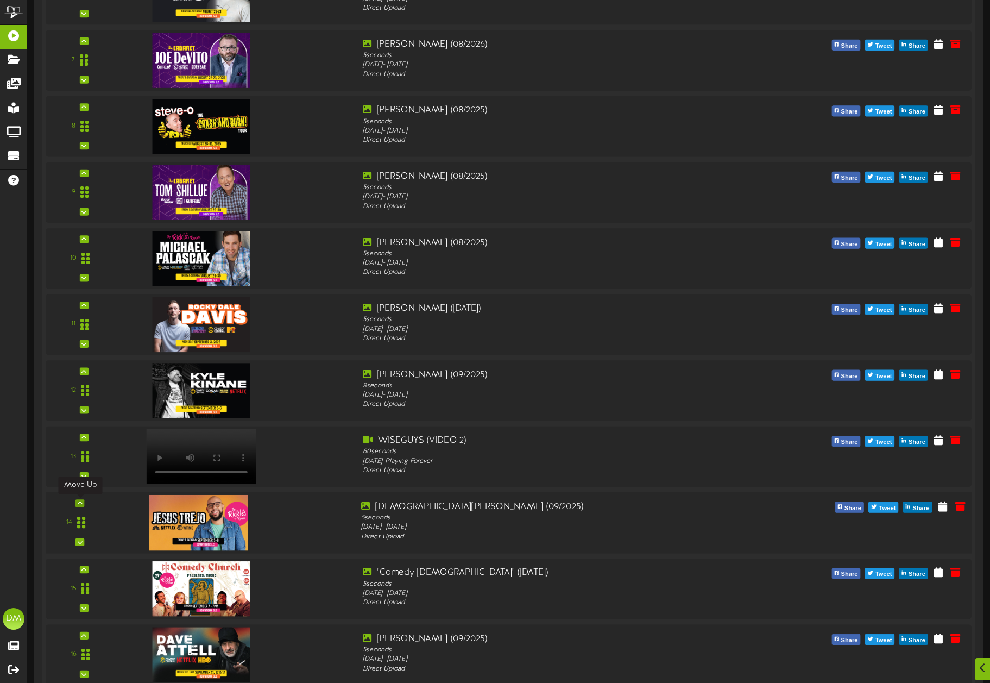
click at [80, 501] on icon at bounding box center [80, 502] width 5 height 5
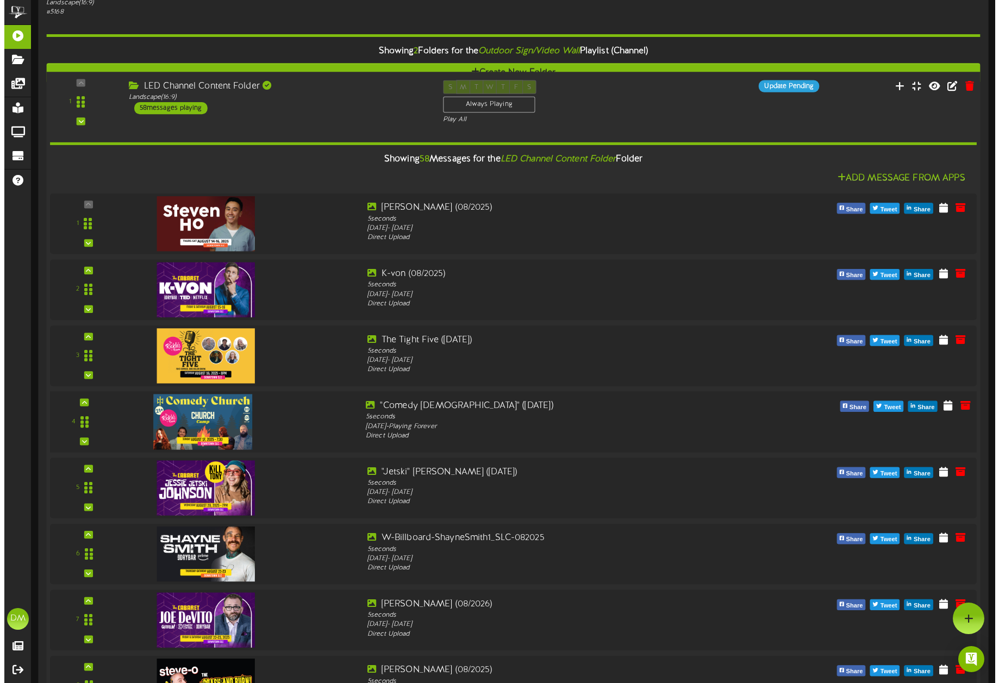
scroll to position [0, 0]
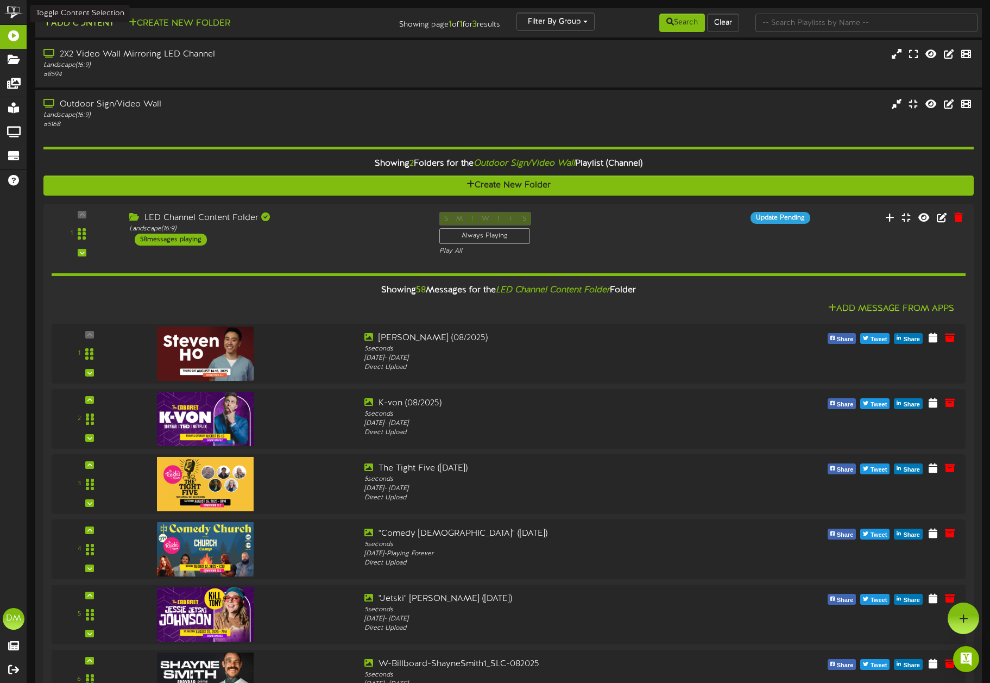
click at [77, 27] on button "Add Content" at bounding box center [79, 24] width 78 height 14
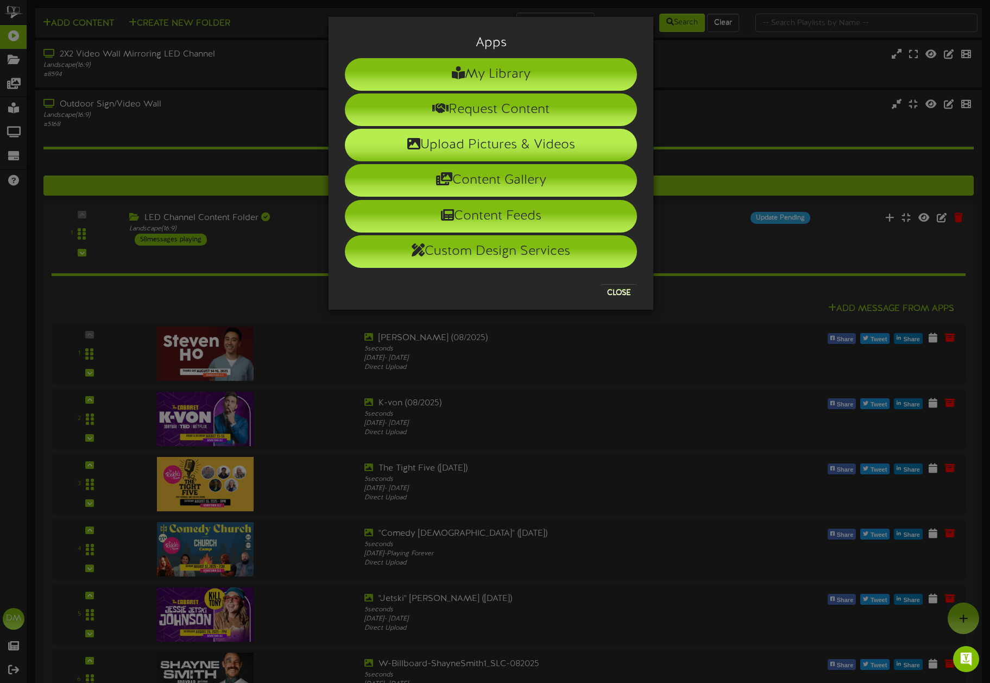
click at [402, 133] on li "Upload Pictures & Videos" at bounding box center [491, 145] width 292 height 33
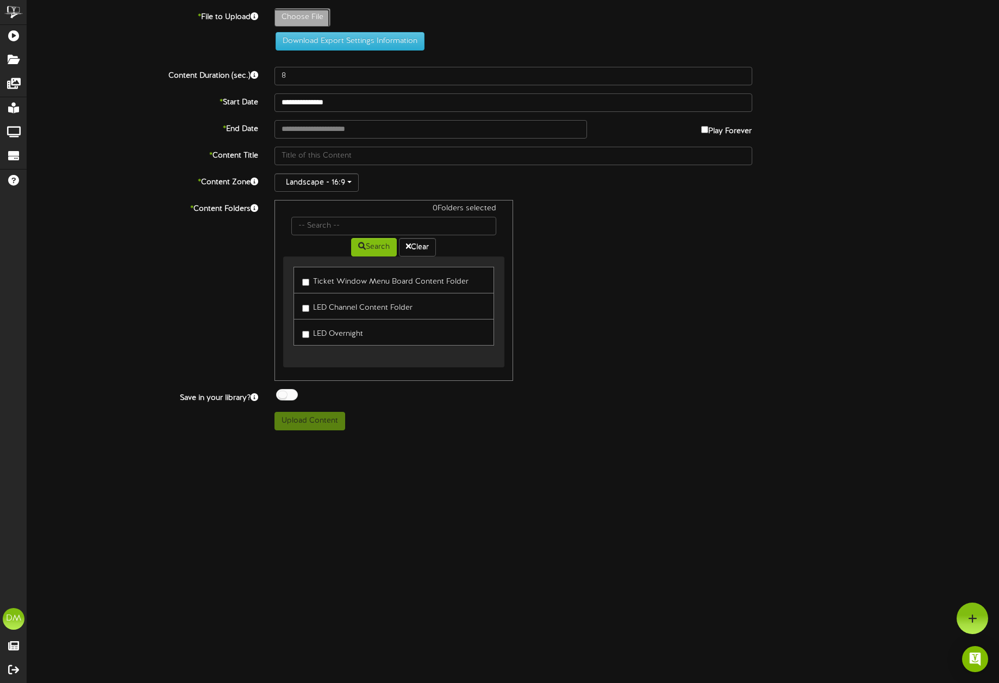
type input "**********"
type input "W-Billboard-MaddieWiener_TRR-092025"
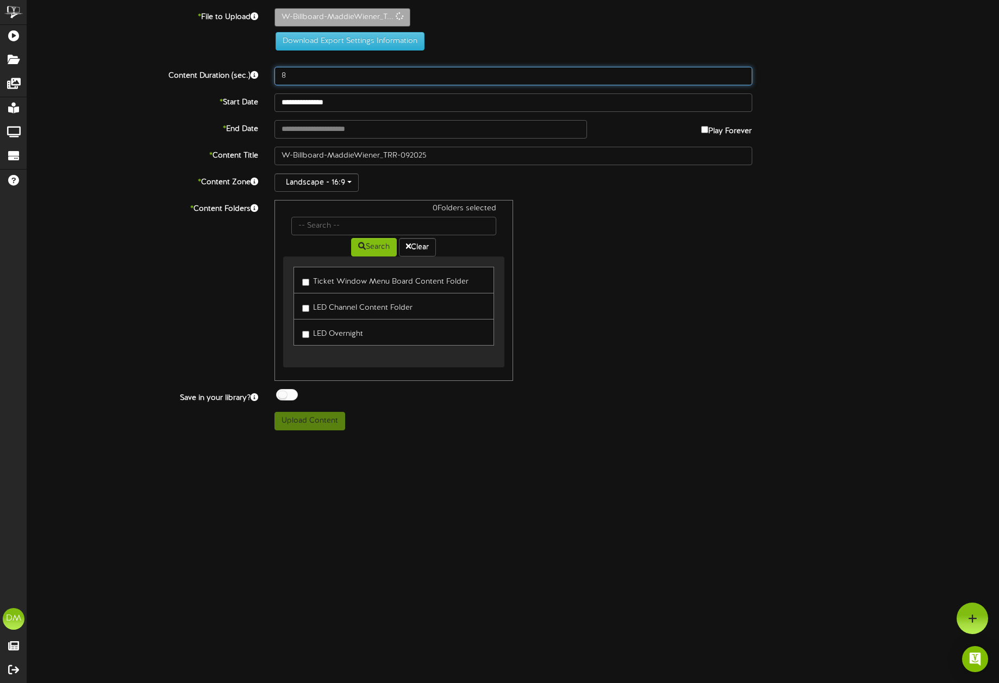
drag, startPoint x: 289, startPoint y: 72, endPoint x: 265, endPoint y: 72, distance: 23.9
click at [265, 72] on div "Content Duration (sec.) 8" at bounding box center [513, 76] width 988 height 18
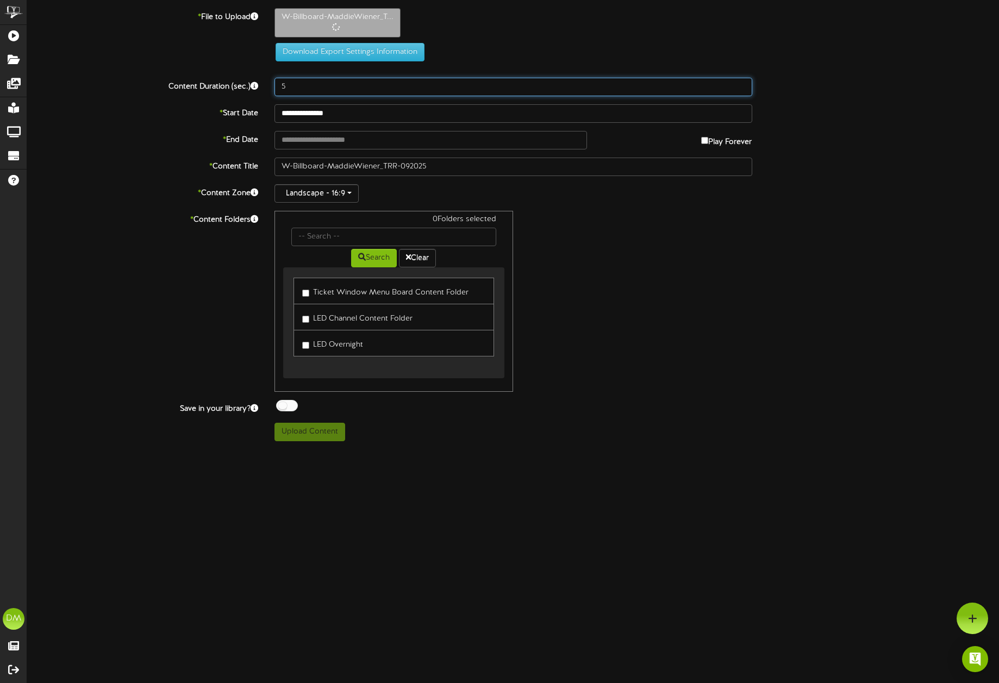
type input "5"
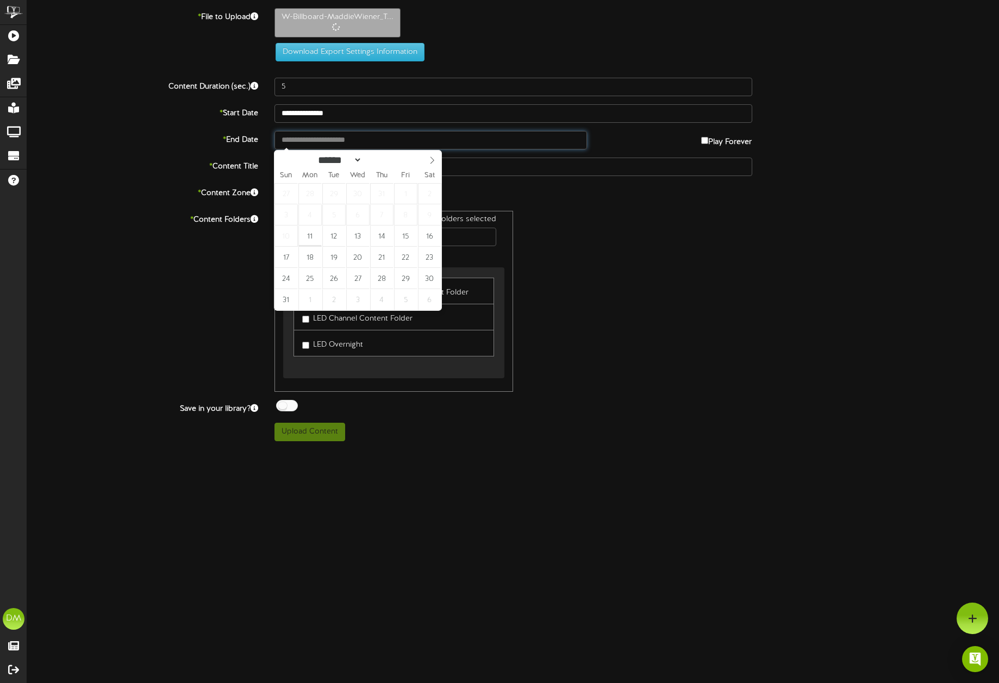
click at [320, 136] on input "text" at bounding box center [430, 140] width 313 height 18
type input "**********"
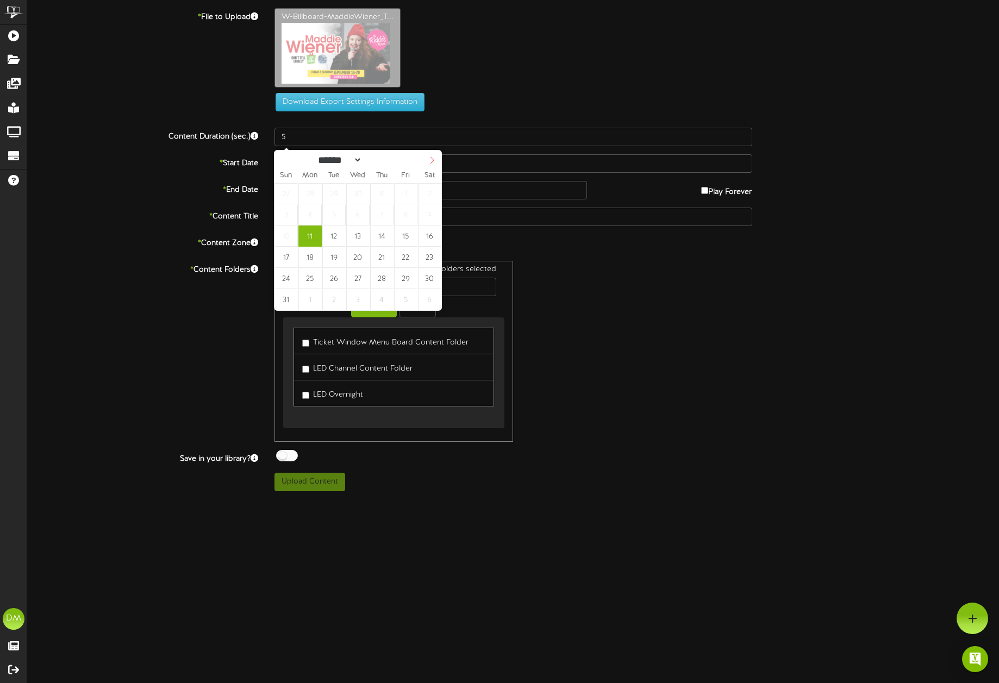
select select "*"
click at [439, 161] on span at bounding box center [432, 159] width 18 height 18
type input "**********"
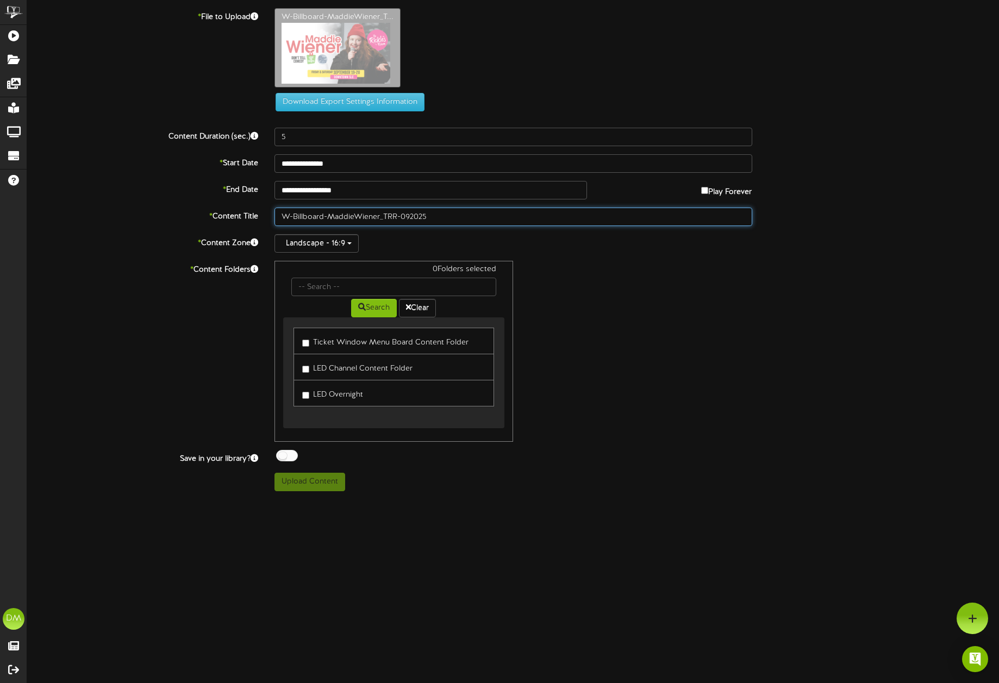
click at [329, 217] on input "W-Billboard-MaddieWiener_TRR-092025" at bounding box center [513, 217] width 478 height 18
drag, startPoint x: 330, startPoint y: 217, endPoint x: 268, endPoint y: 211, distance: 62.3
click at [268, 211] on div "W-Billboard-MaddieWiener_TRR-092025" at bounding box center [513, 217] width 494 height 18
click at [309, 215] on input "MaddieWiener_TRR-092025" at bounding box center [513, 217] width 478 height 18
drag, startPoint x: 337, startPoint y: 215, endPoint x: 358, endPoint y: 216, distance: 20.1
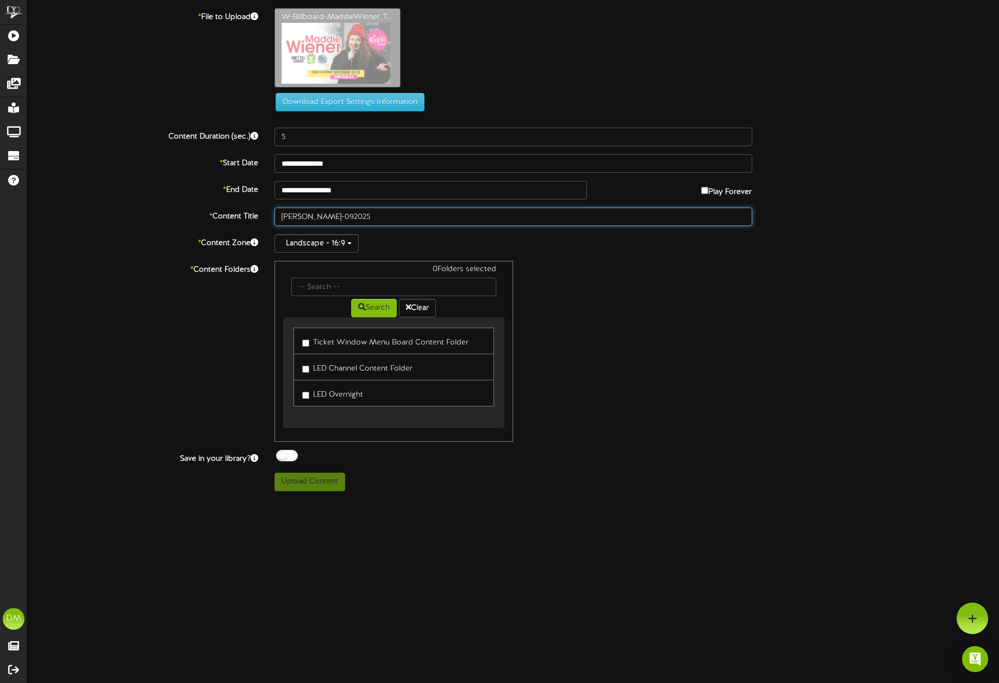
click at [358, 216] on input "Maddie Wiener_TRR-092025" at bounding box center [513, 217] width 478 height 18
type input "Maddie Wiener (09/2025)"
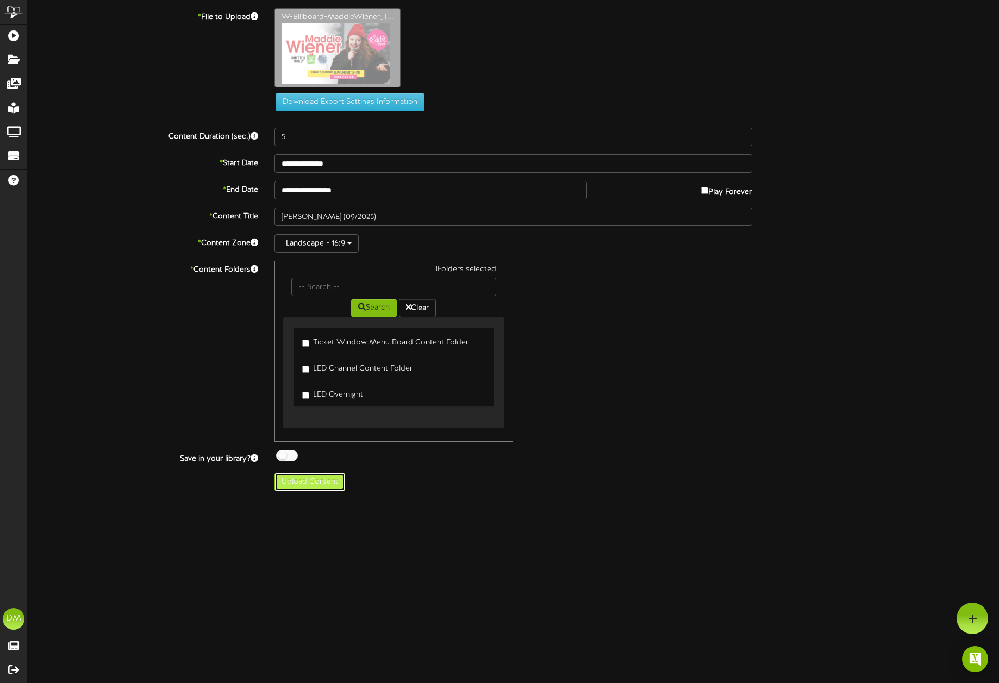
click at [305, 487] on button "Upload Content" at bounding box center [309, 482] width 71 height 18
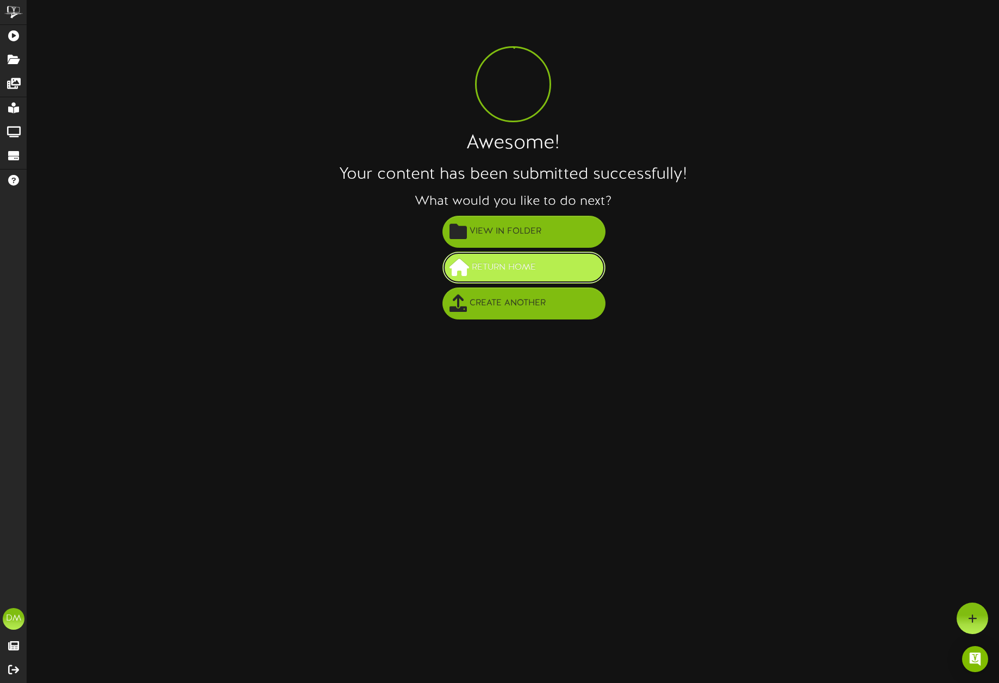
click at [517, 272] on span "Return Home" at bounding box center [504, 268] width 70 height 18
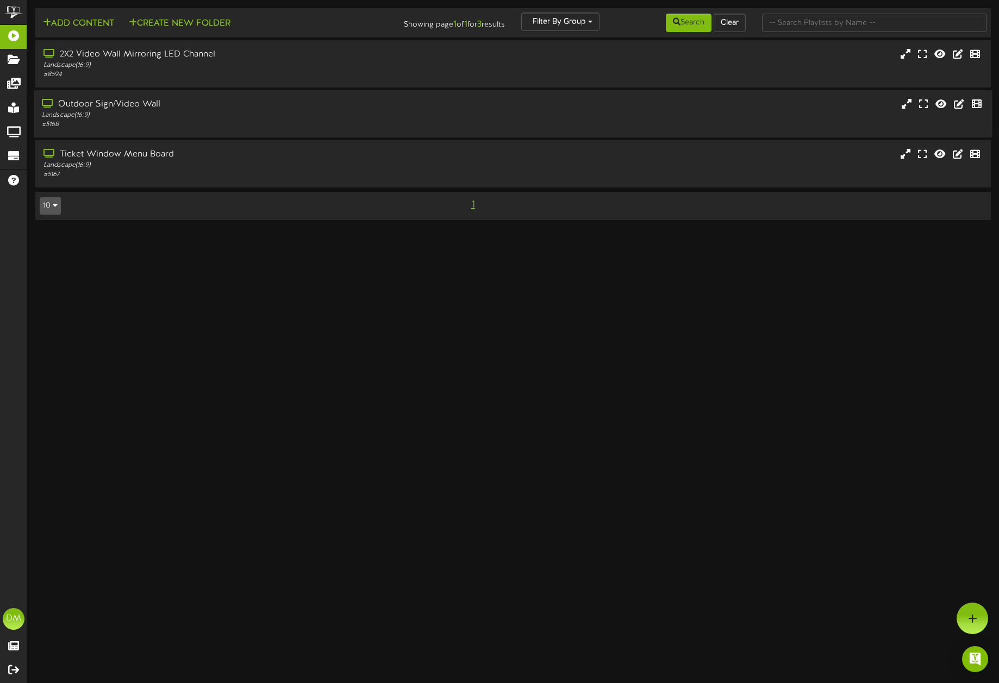
click at [137, 117] on div "Landscape ( 16:9 )" at bounding box center [233, 115] width 383 height 9
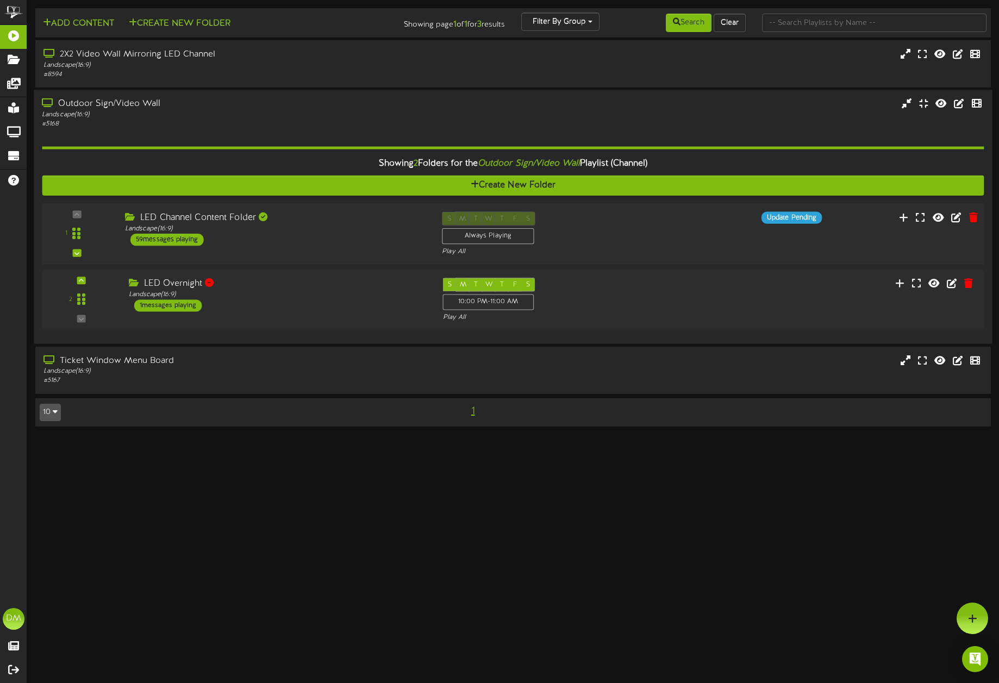
click at [201, 237] on div "59 messages playing" at bounding box center [166, 240] width 73 height 12
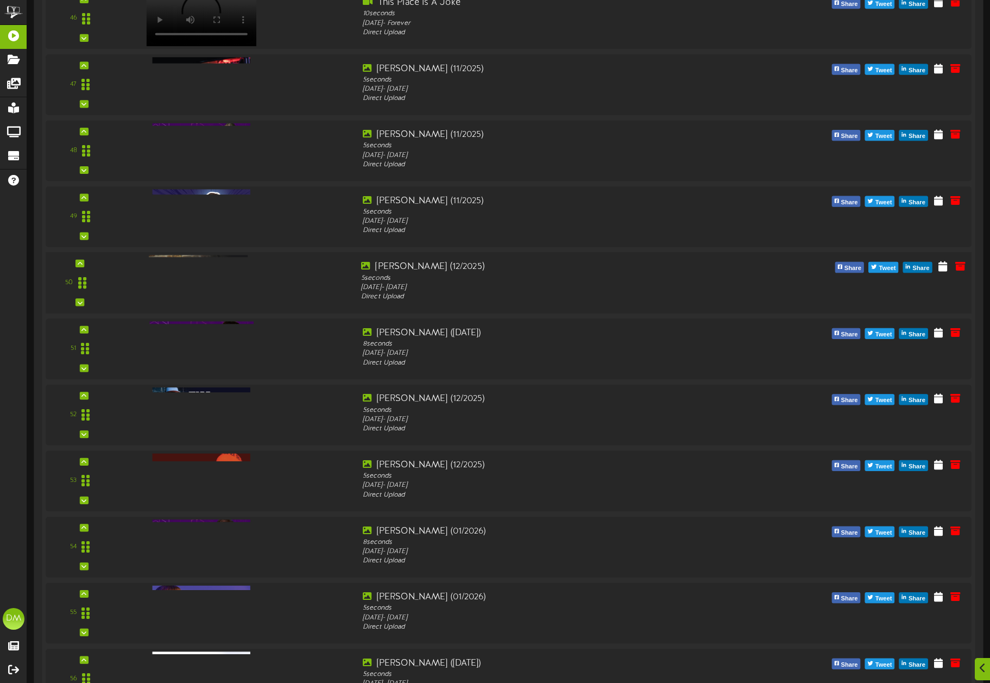
scroll to position [3668, 0]
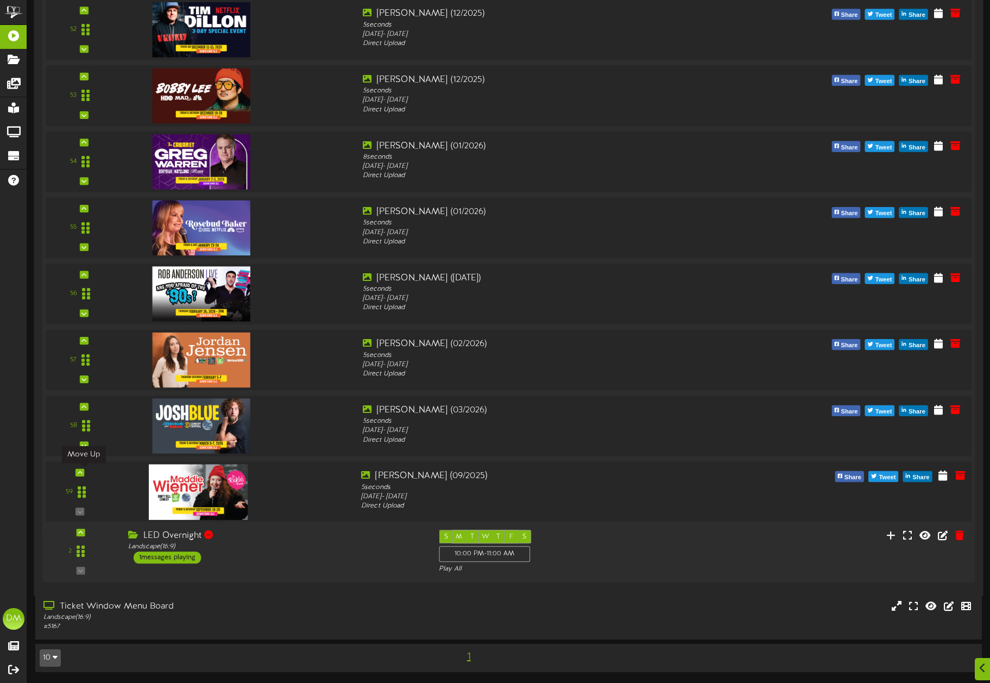
click at [84, 470] on div at bounding box center [80, 473] width 9 height 8
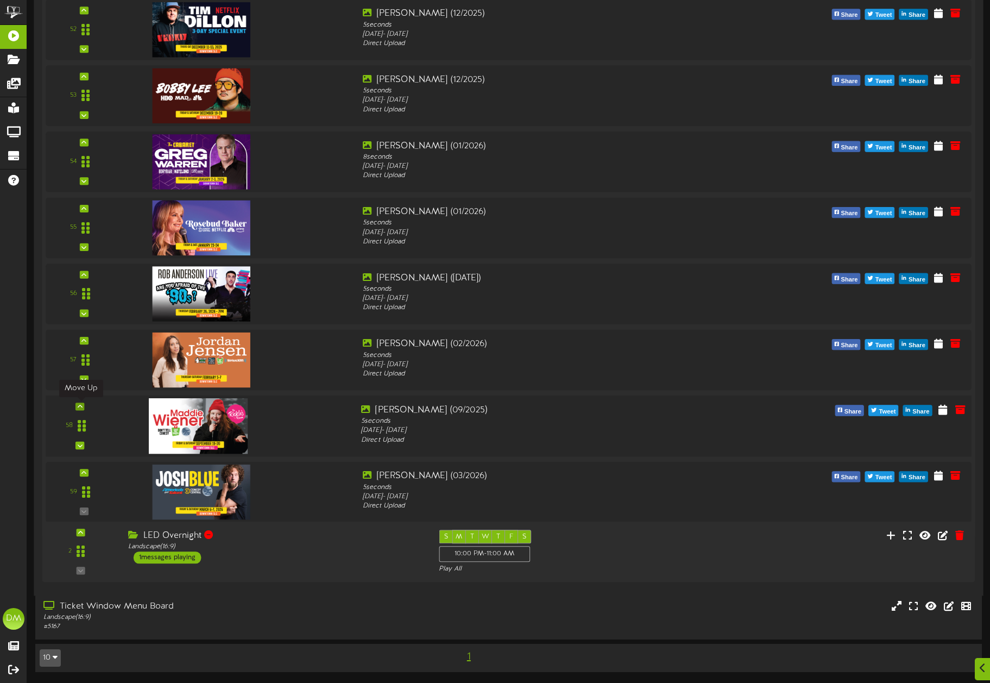
click at [81, 403] on div at bounding box center [80, 407] width 9 height 8
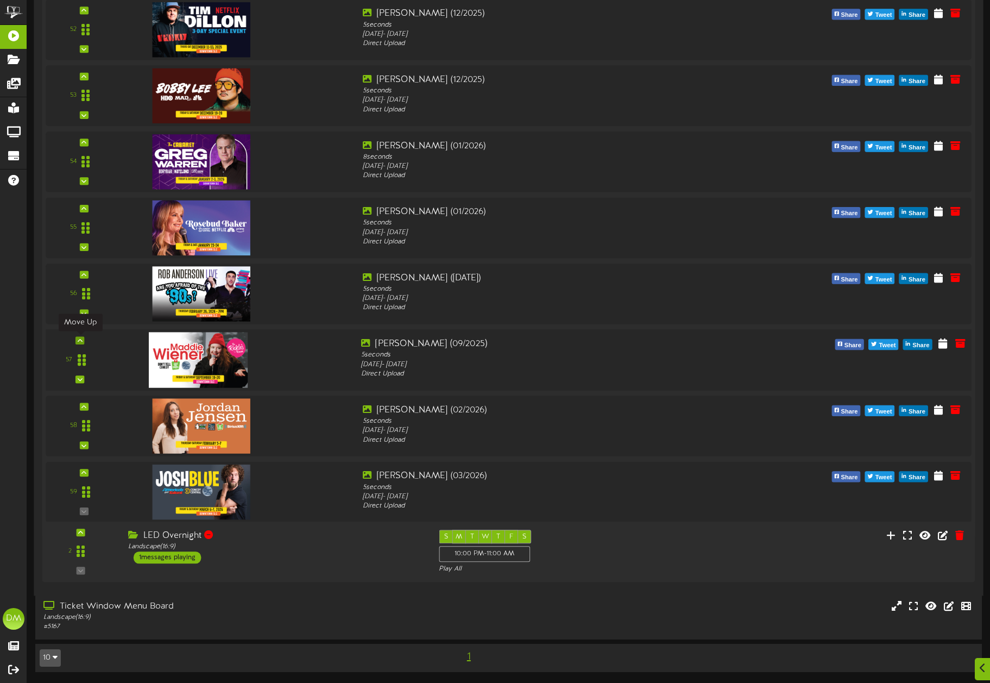
click at [79, 338] on icon at bounding box center [80, 340] width 5 height 5
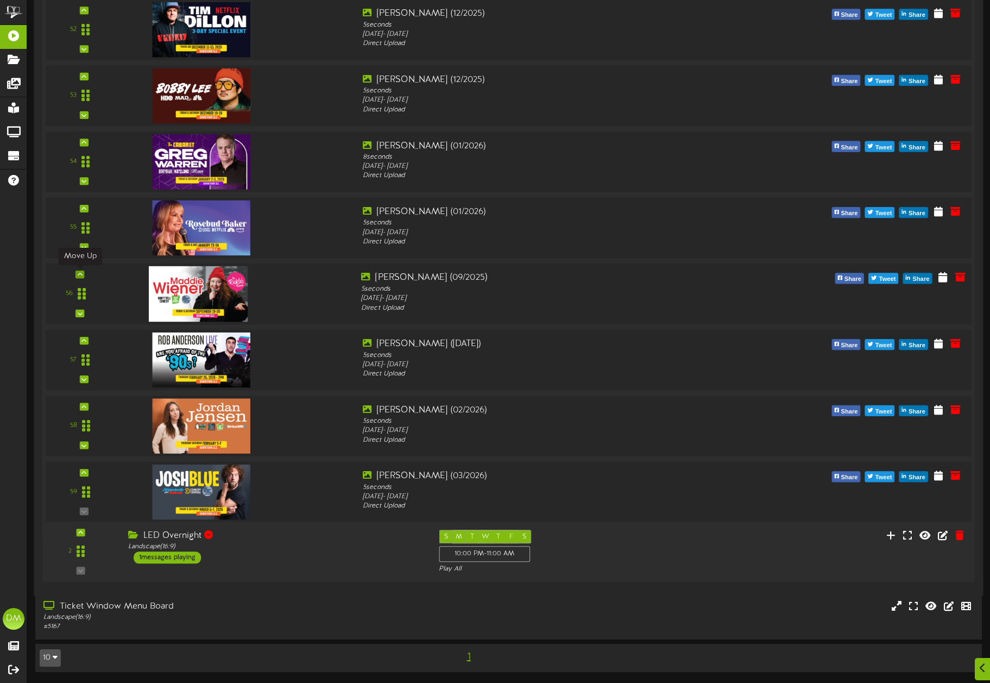
click at [80, 274] on icon at bounding box center [80, 274] width 5 height 5
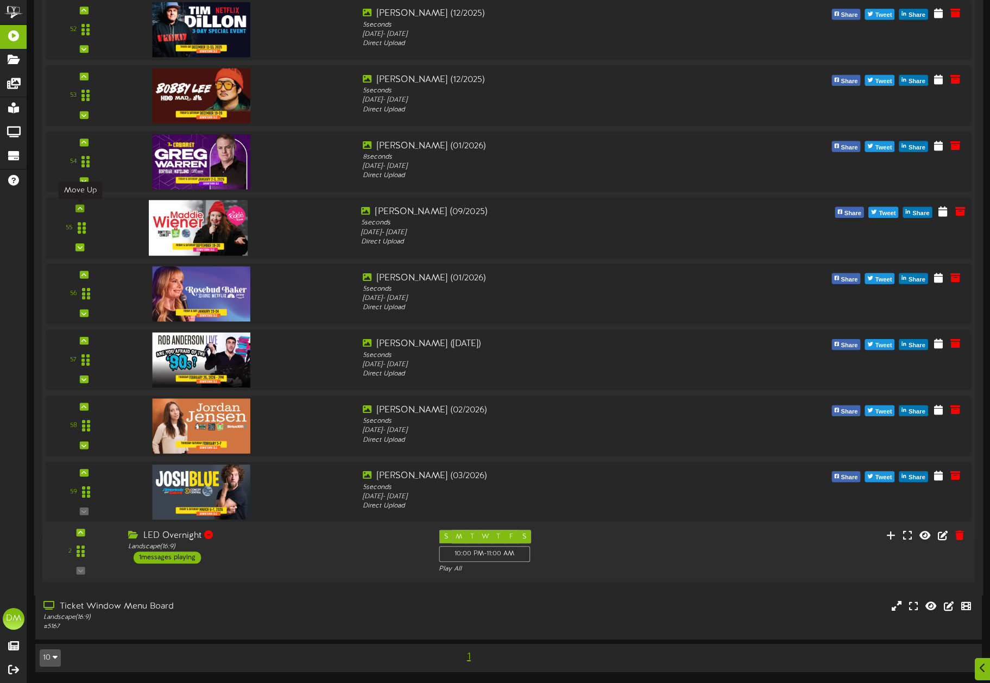
click at [81, 206] on icon at bounding box center [80, 207] width 5 height 5
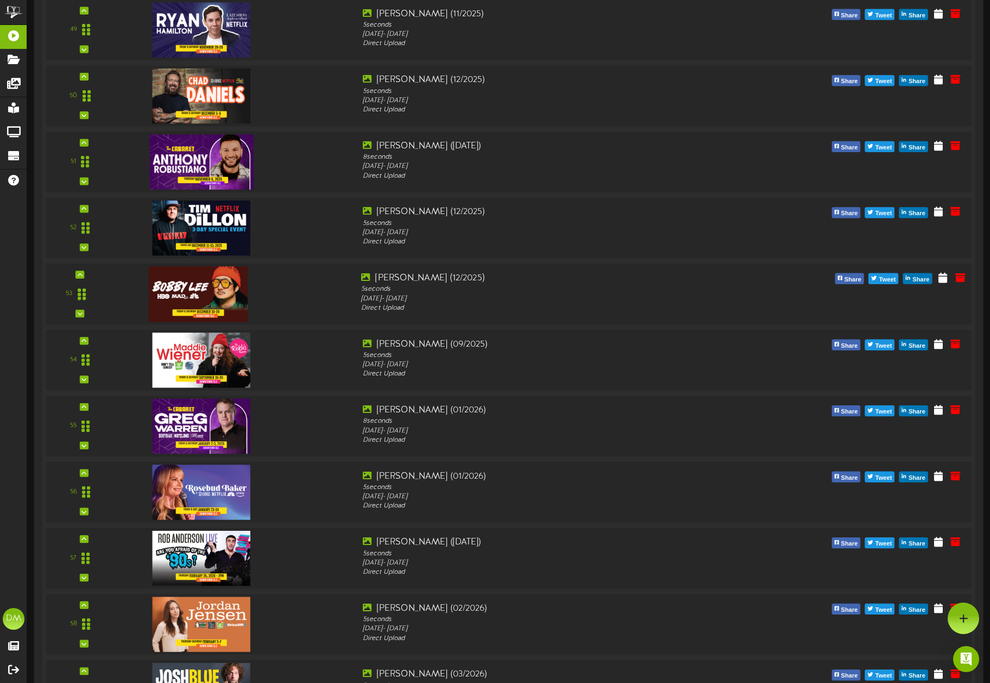
scroll to position [3459, 0]
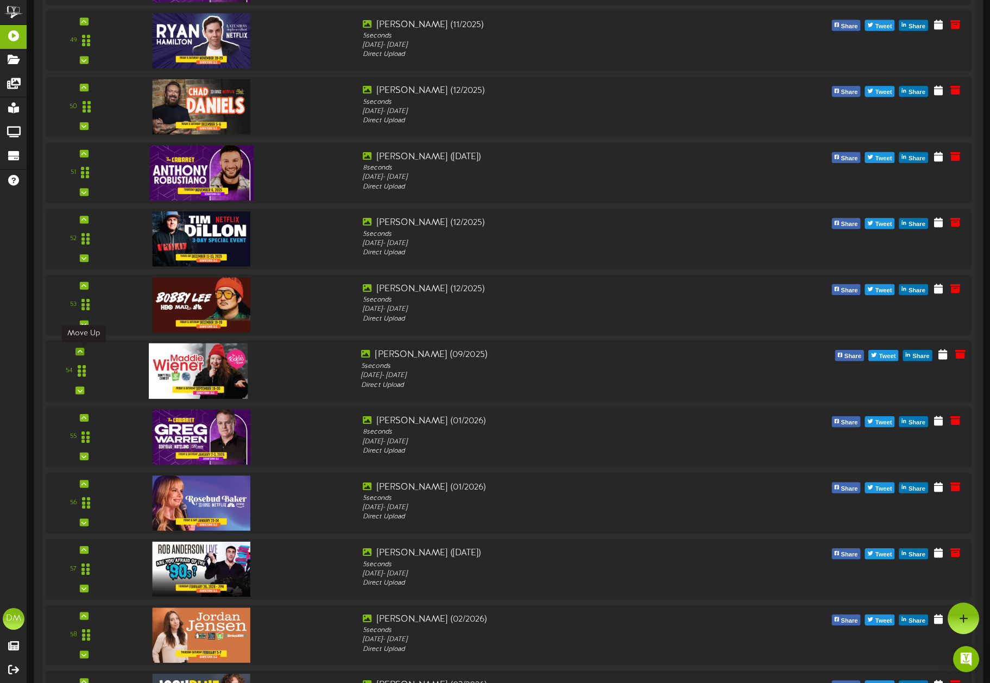
click at [80, 349] on icon at bounding box center [80, 351] width 5 height 5
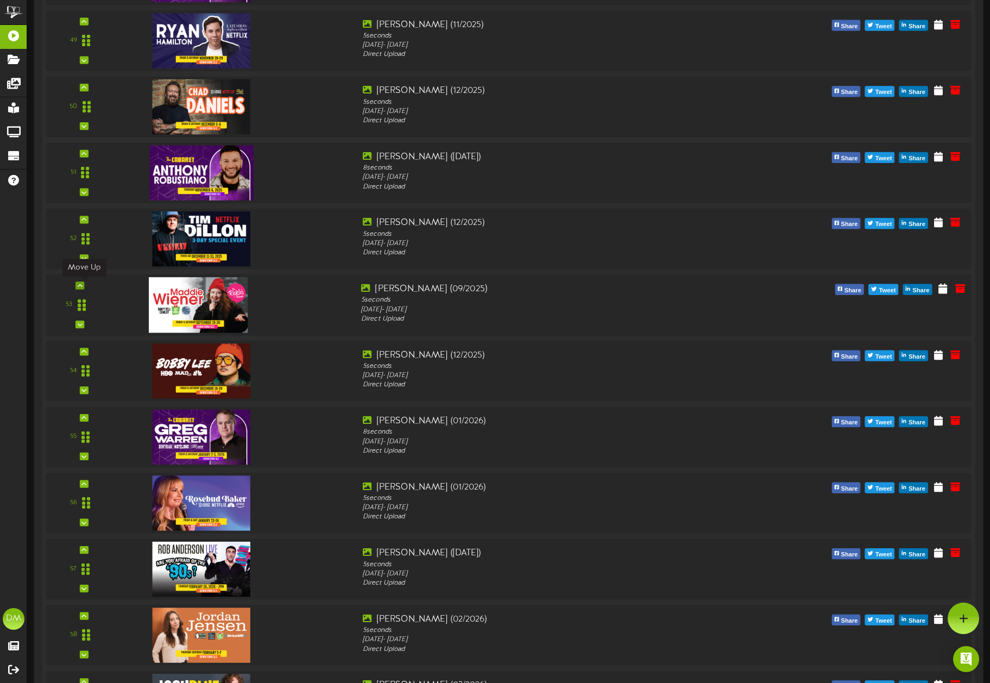
click at [82, 286] on icon at bounding box center [80, 285] width 5 height 5
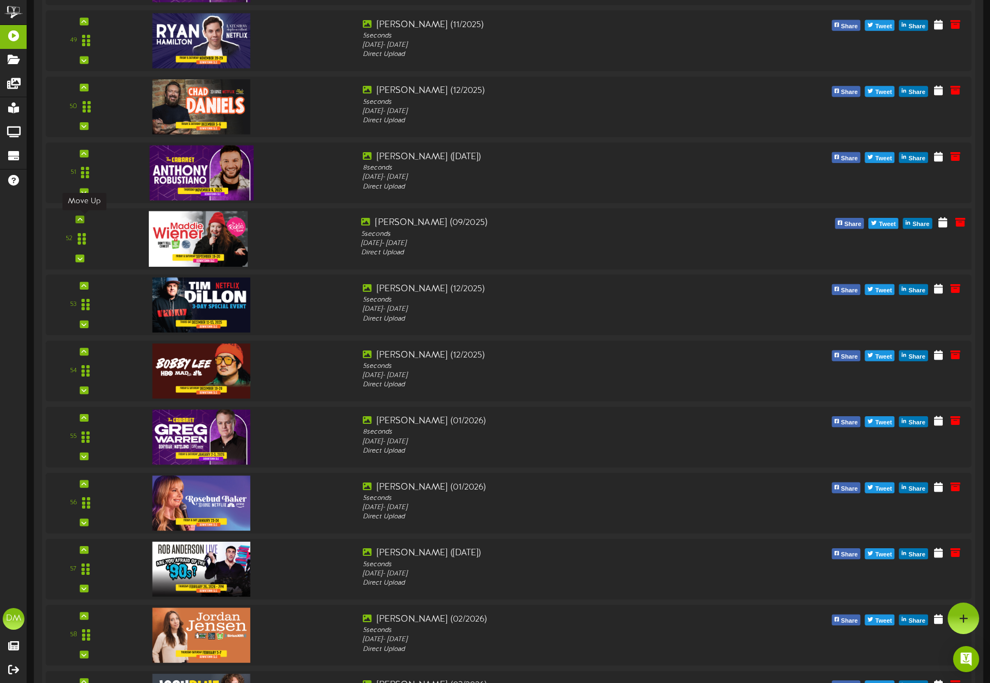
click at [81, 217] on icon at bounding box center [80, 219] width 5 height 5
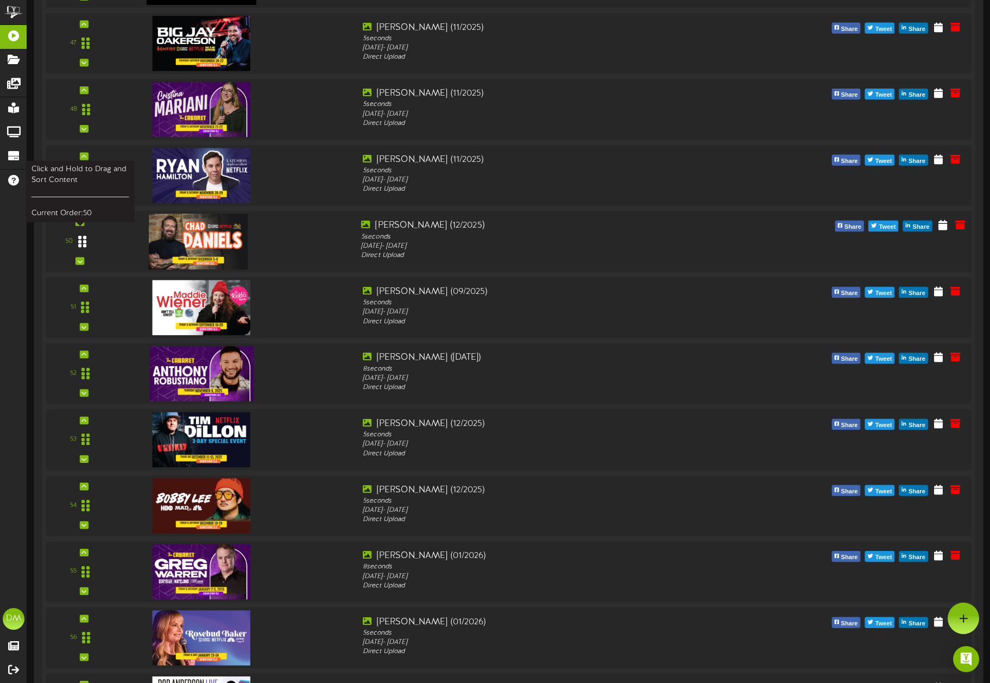
scroll to position [3321, 0]
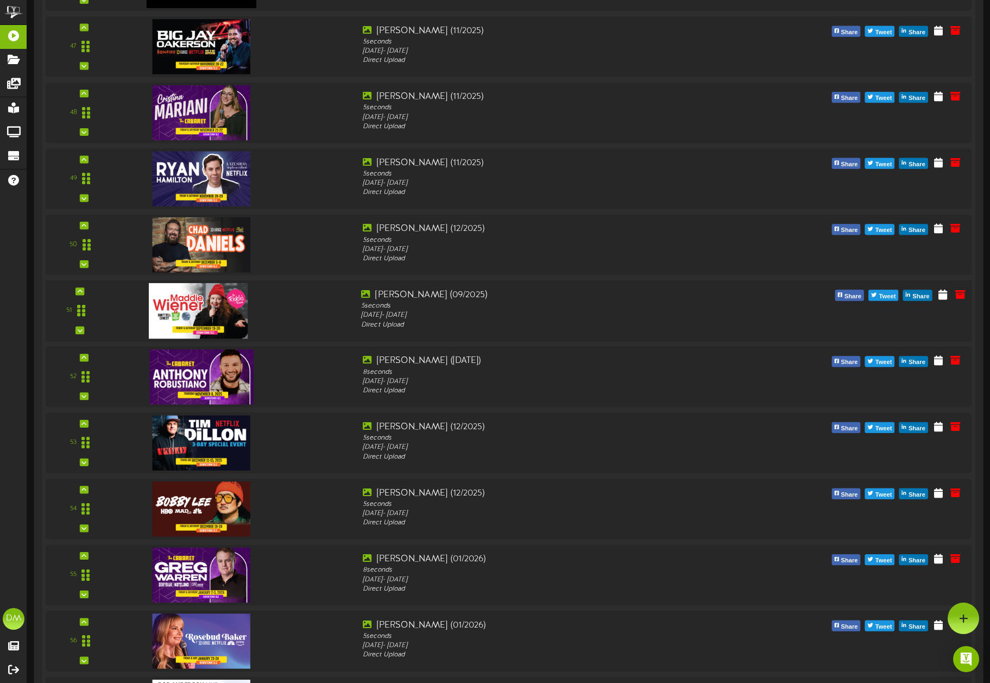
click at [88, 290] on div "51" at bounding box center [79, 311] width 61 height 45
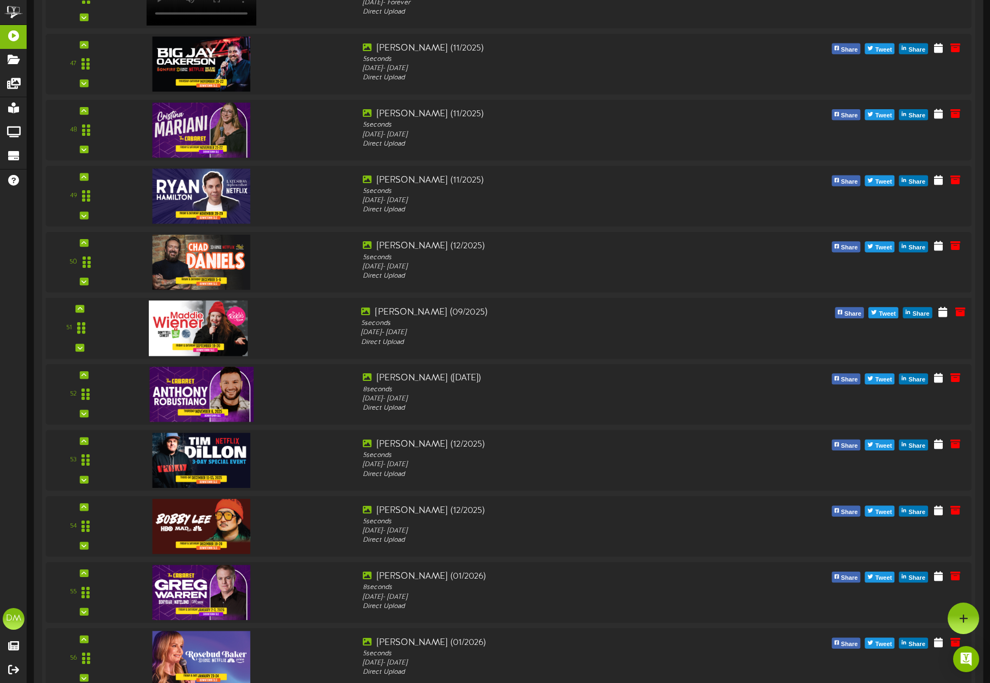
scroll to position [3300, 0]
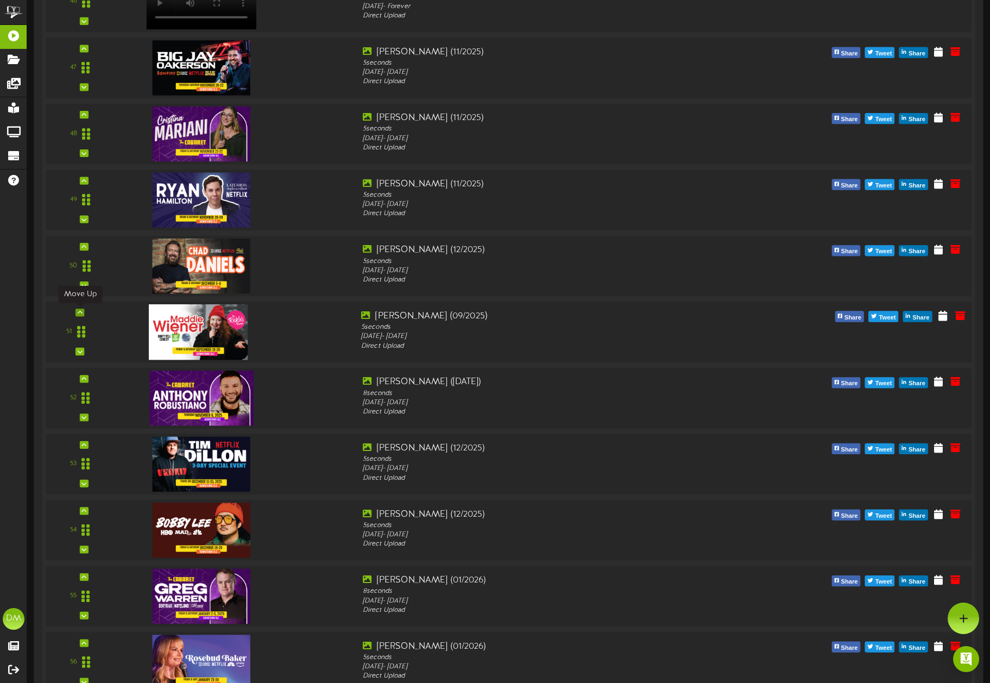
click at [80, 312] on icon at bounding box center [80, 312] width 5 height 5
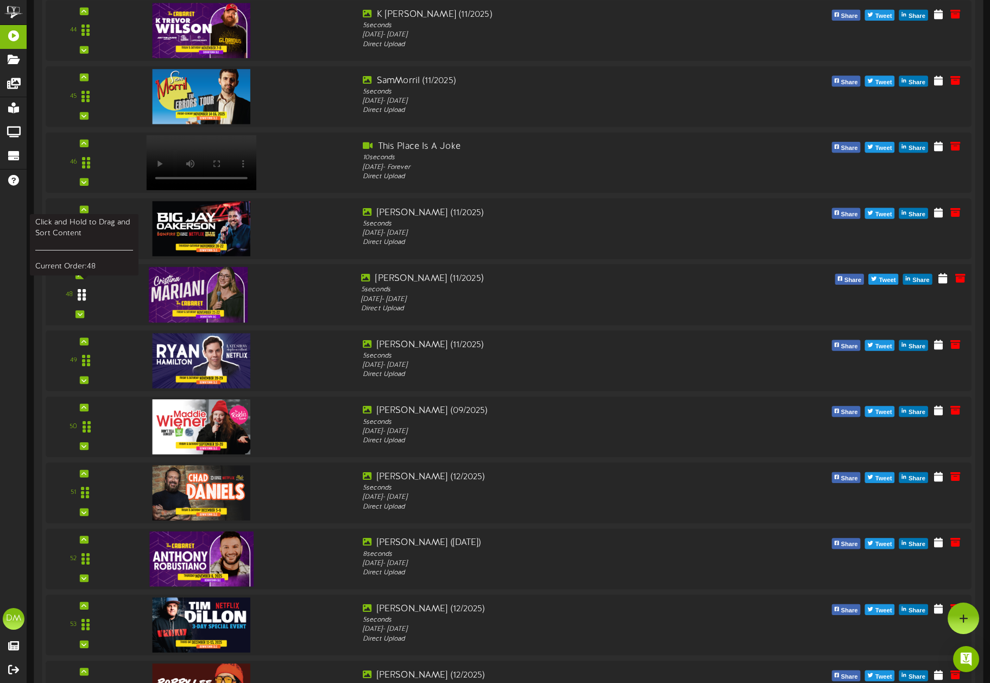
scroll to position [3137, 0]
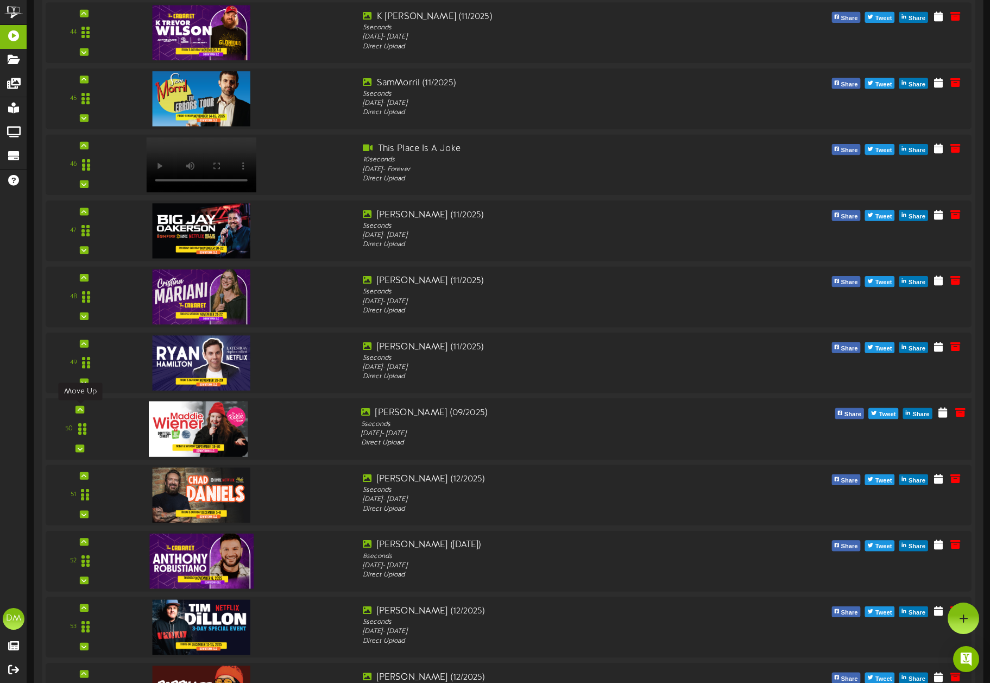
click at [79, 411] on icon at bounding box center [80, 409] width 5 height 5
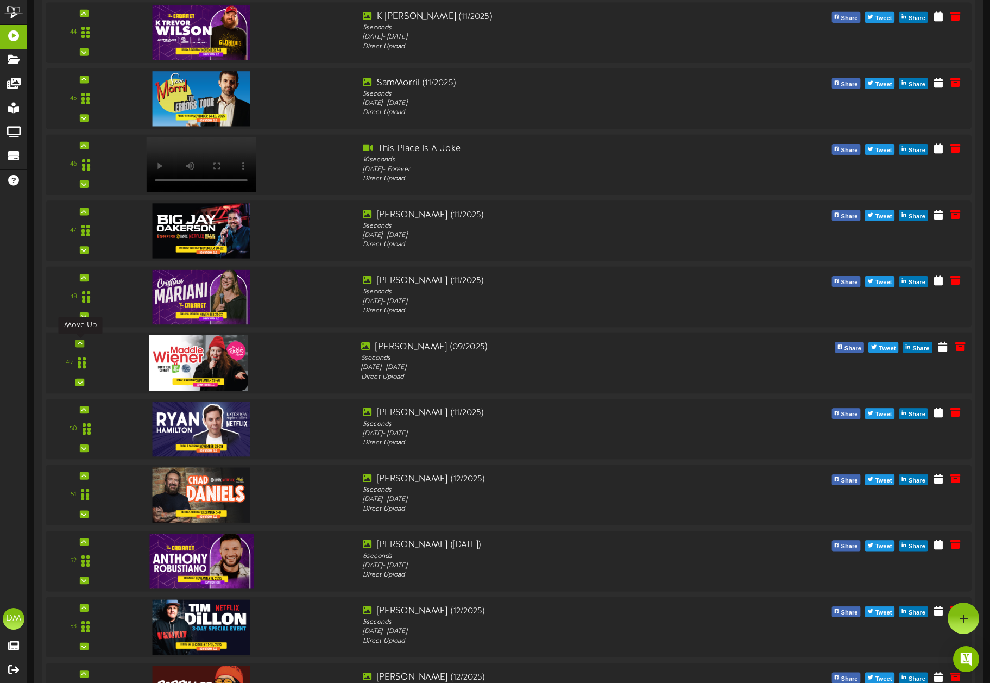
click at [79, 343] on icon at bounding box center [80, 343] width 5 height 5
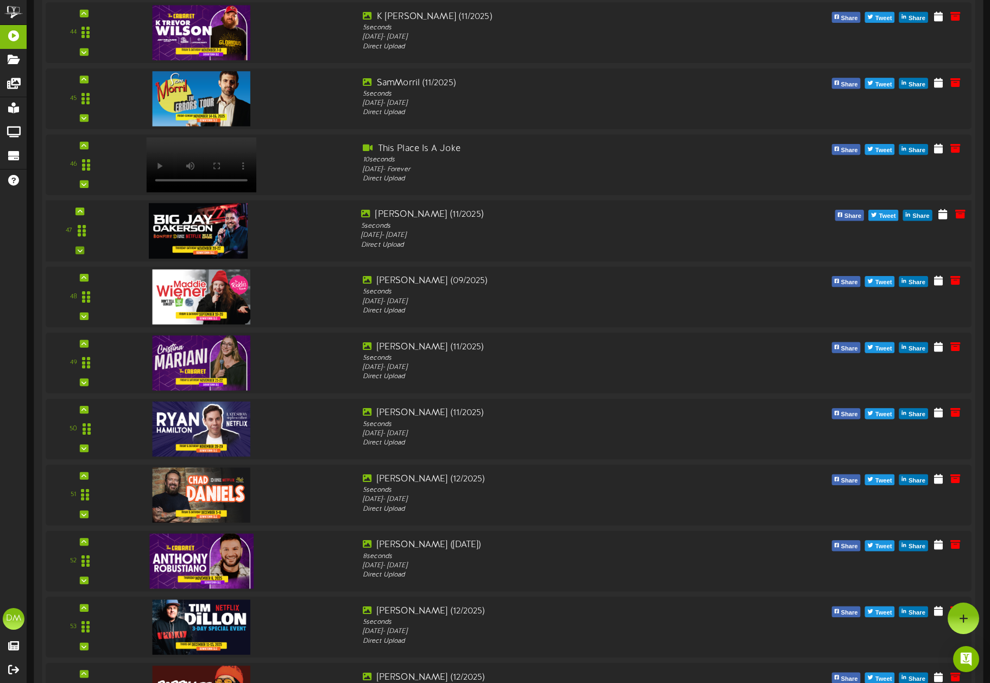
scroll to position [2935, 0]
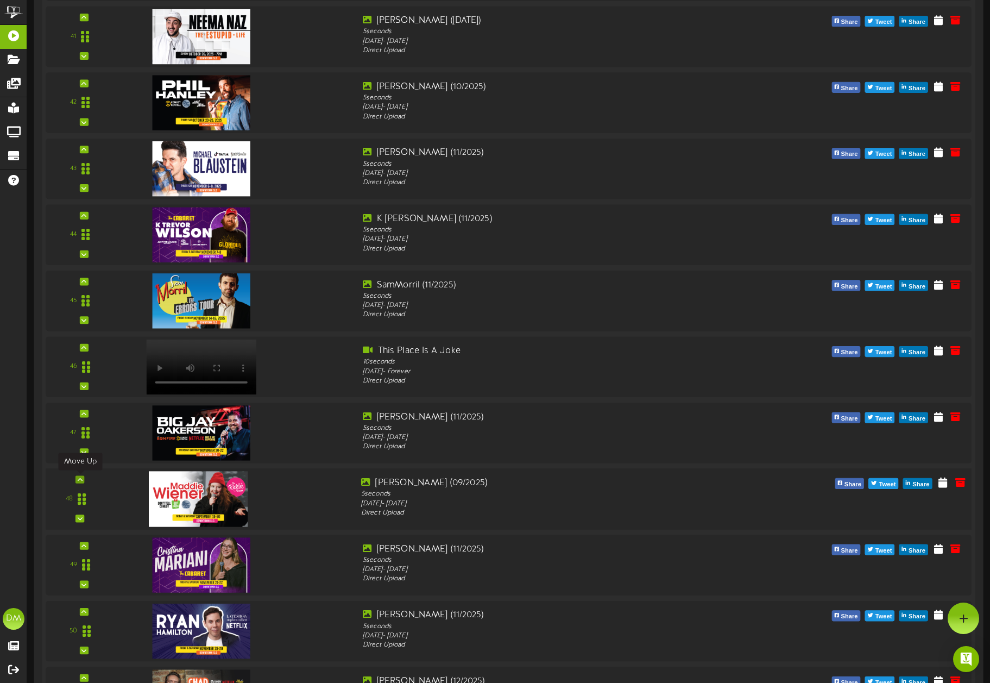
click at [80, 479] on icon at bounding box center [80, 478] width 5 height 5
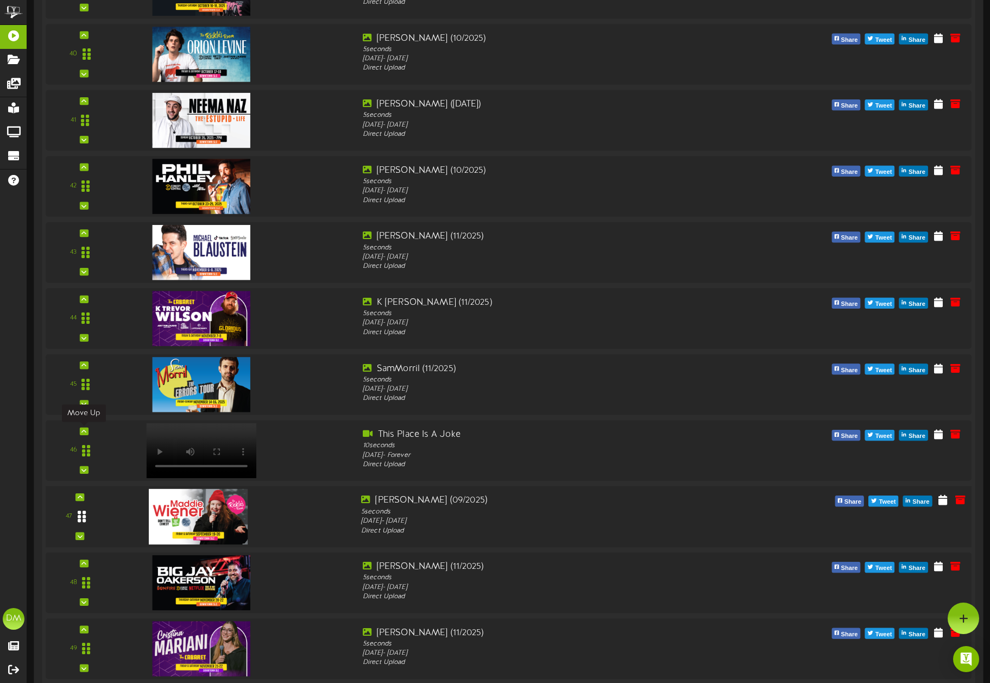
scroll to position [2848, 0]
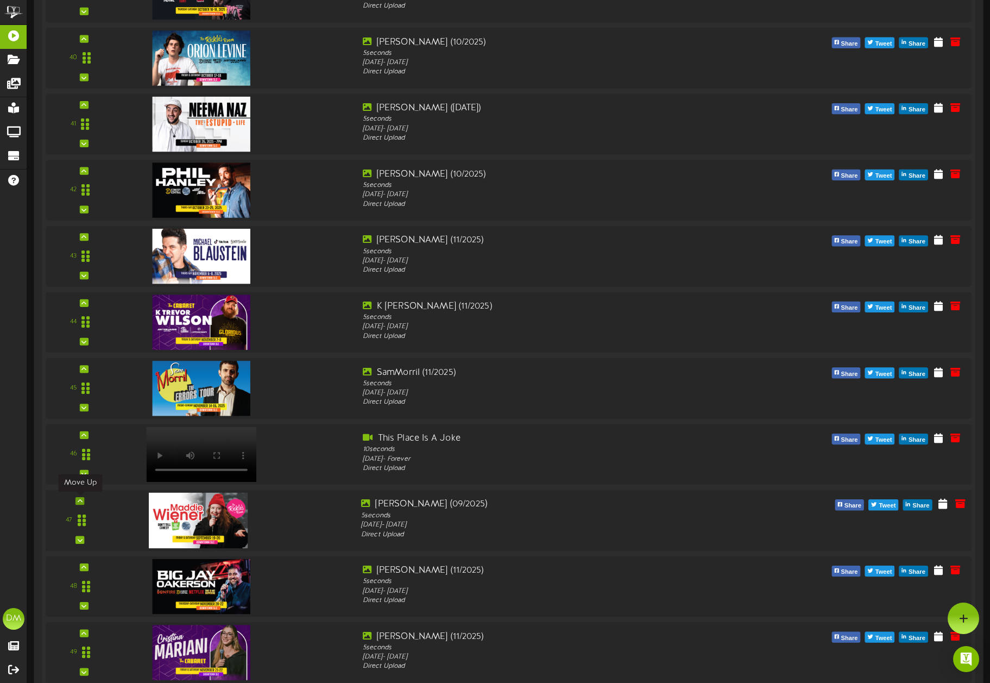
click at [79, 501] on icon at bounding box center [80, 500] width 5 height 5
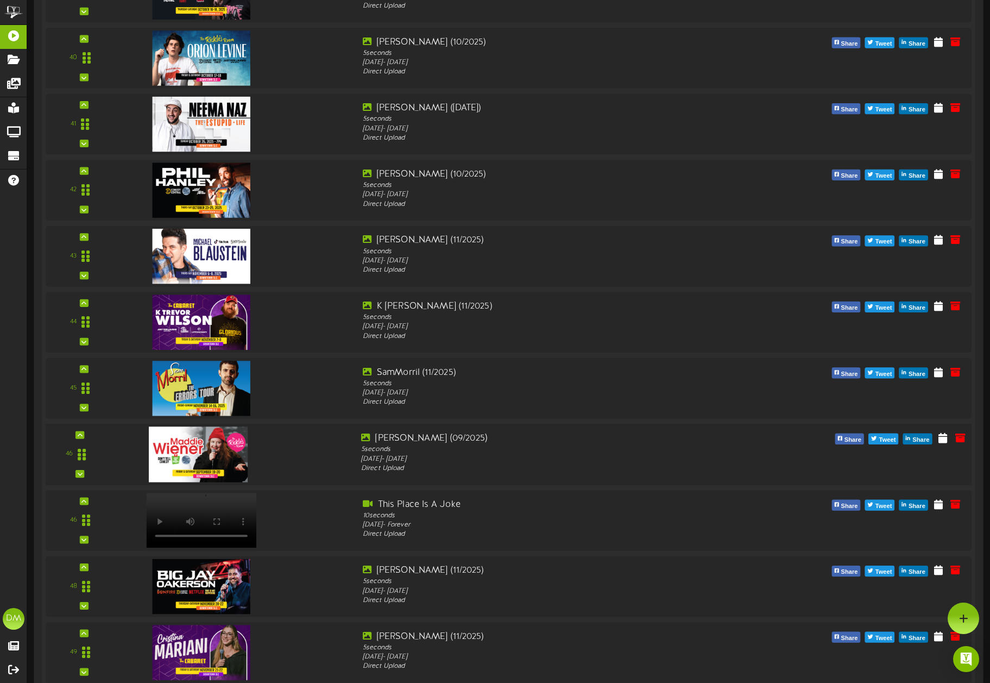
click at [72, 435] on div "46" at bounding box center [79, 454] width 61 height 45
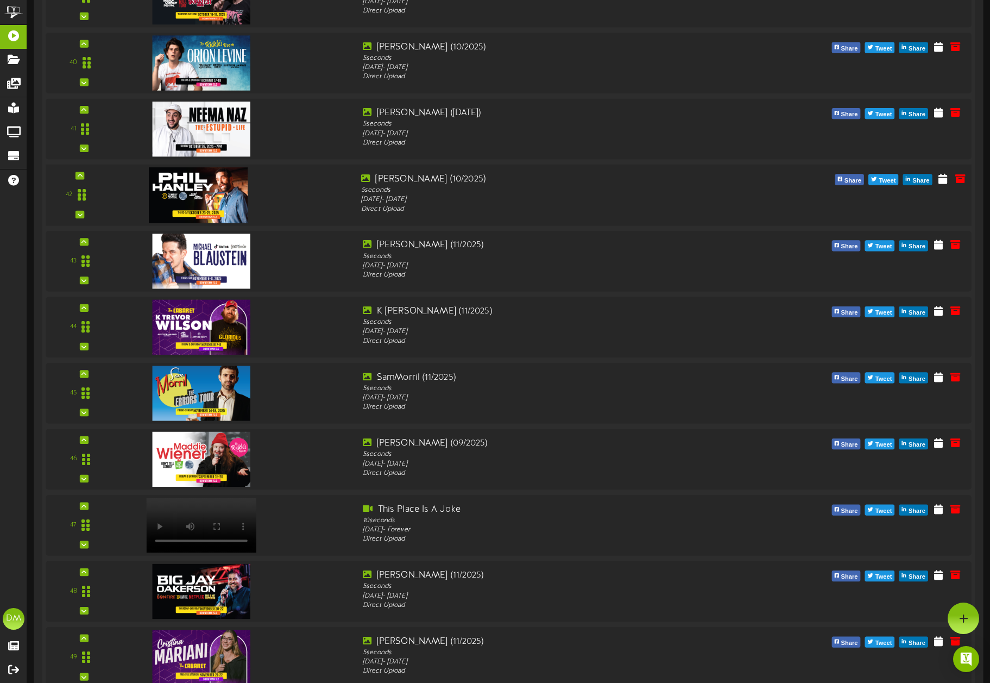
scroll to position [2798, 0]
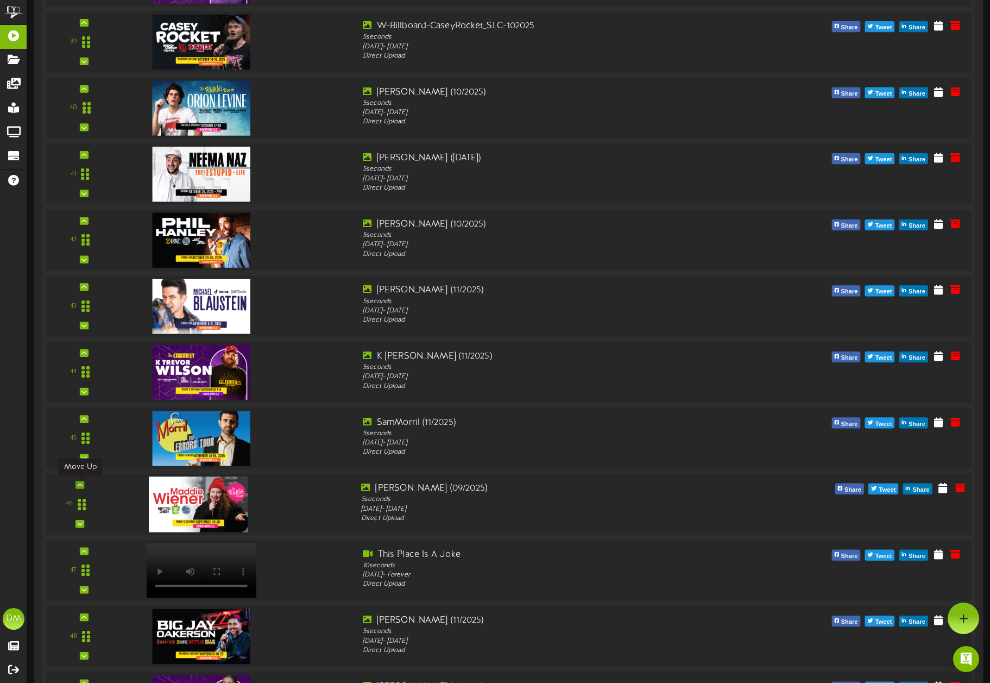
click at [78, 482] on icon at bounding box center [80, 484] width 5 height 5
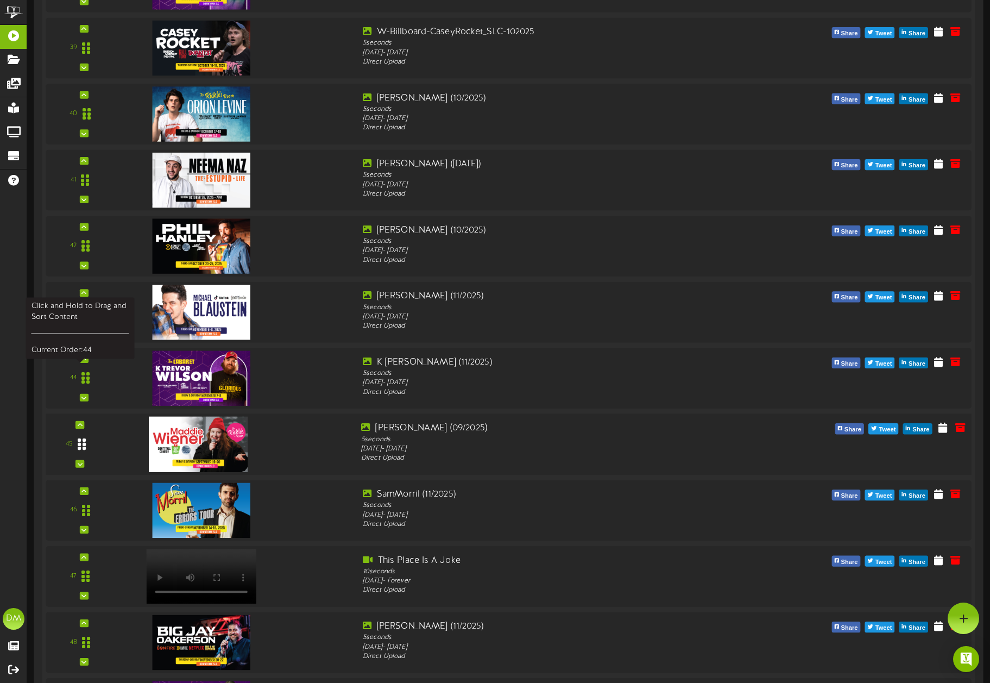
scroll to position [2788, 0]
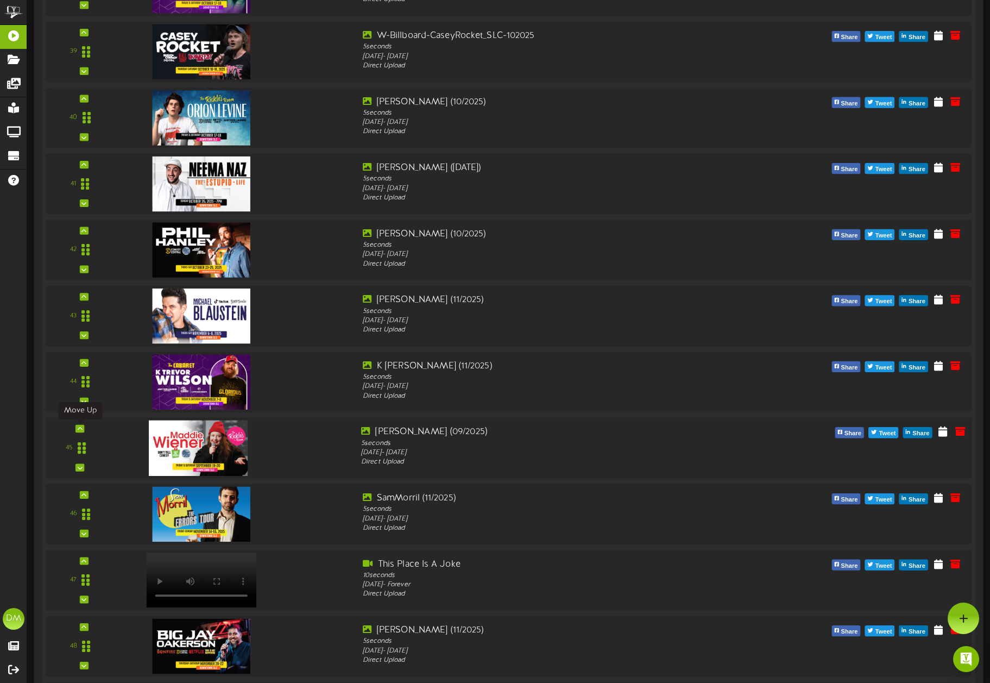
click at [78, 430] on icon at bounding box center [80, 428] width 5 height 5
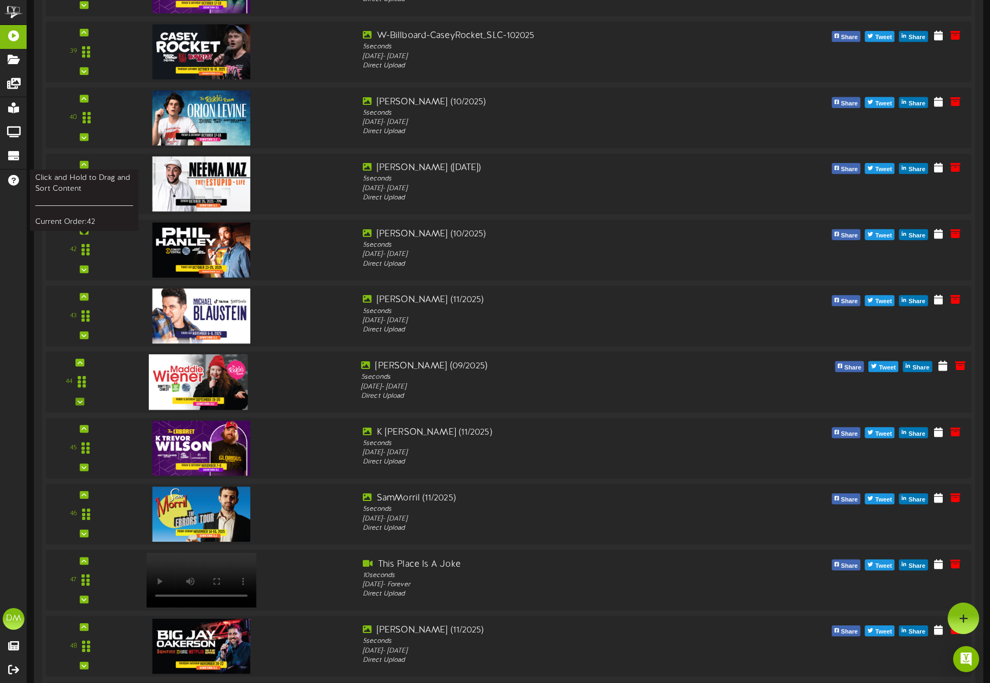
scroll to position [2593, 0]
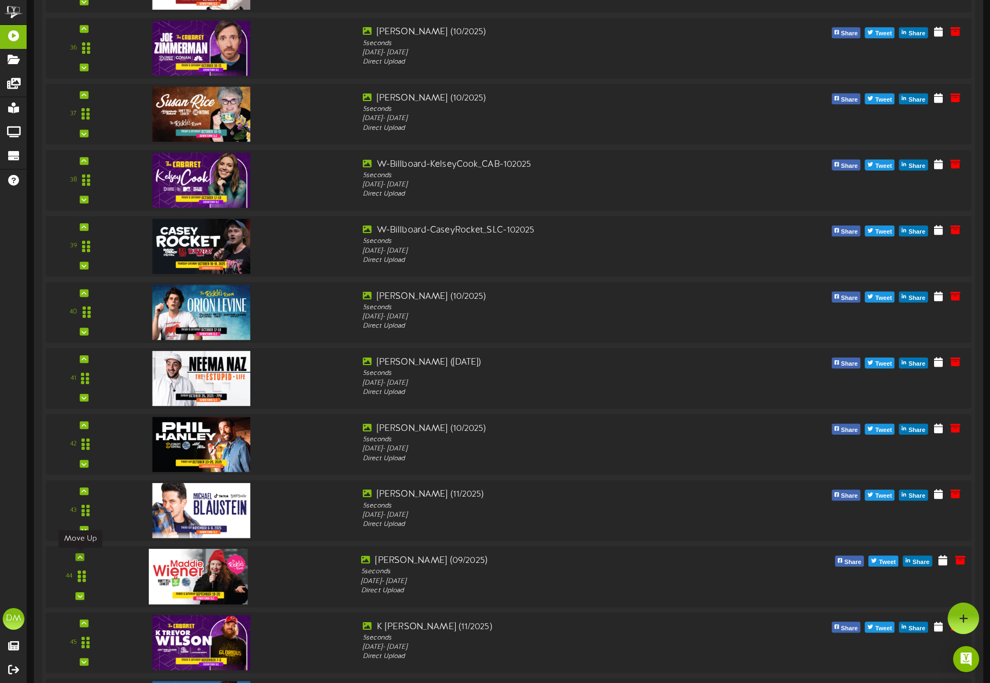
click at [78, 557] on icon at bounding box center [80, 556] width 5 height 5
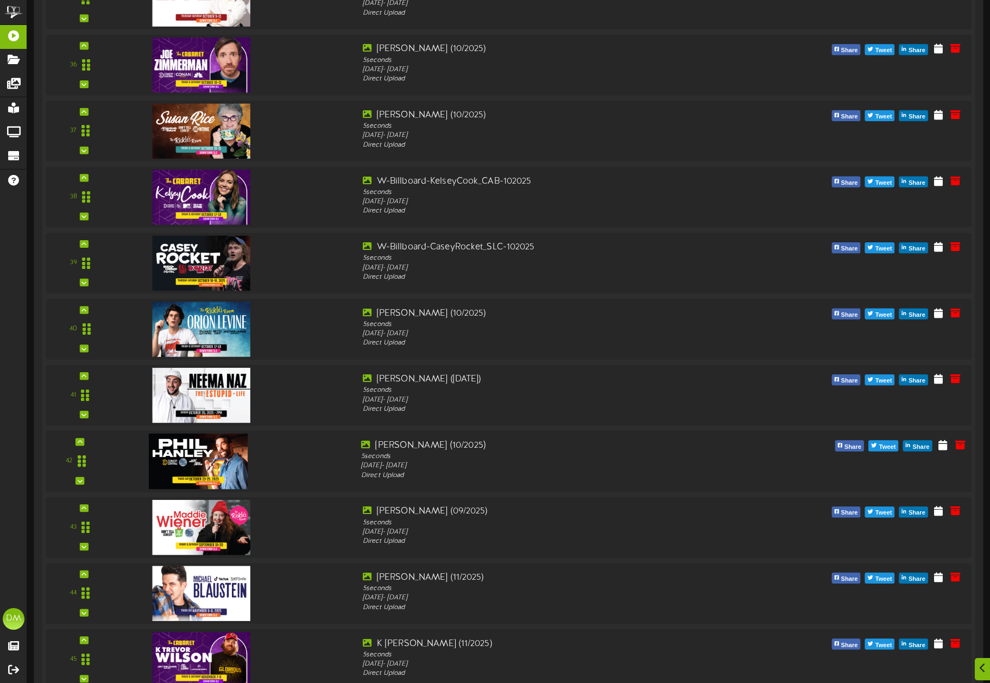
scroll to position [2578, 0]
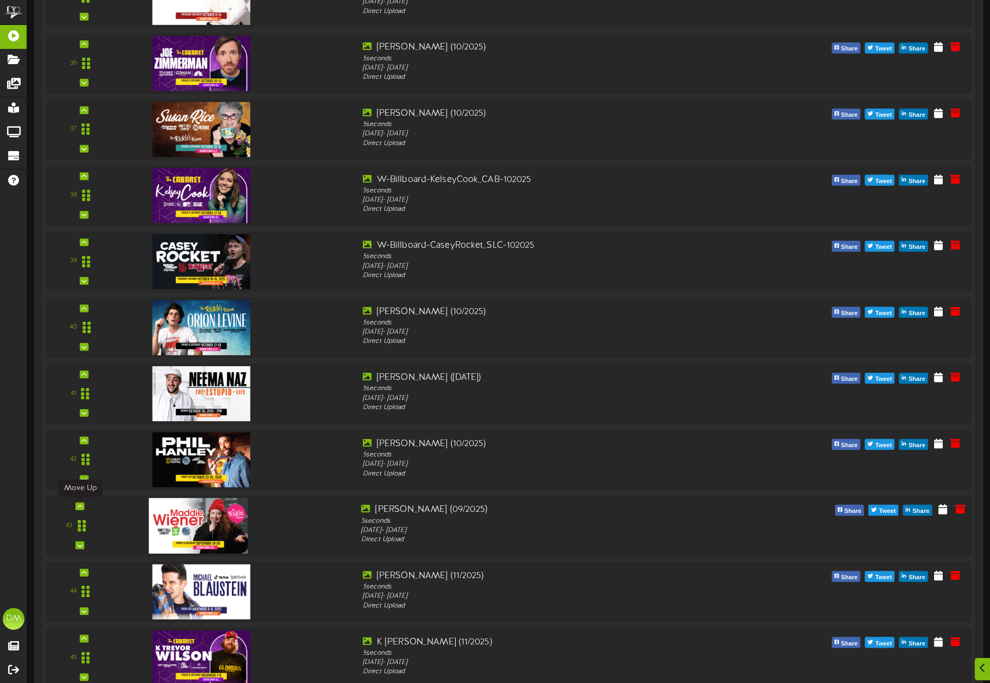
click at [83, 507] on div at bounding box center [80, 507] width 9 height 8
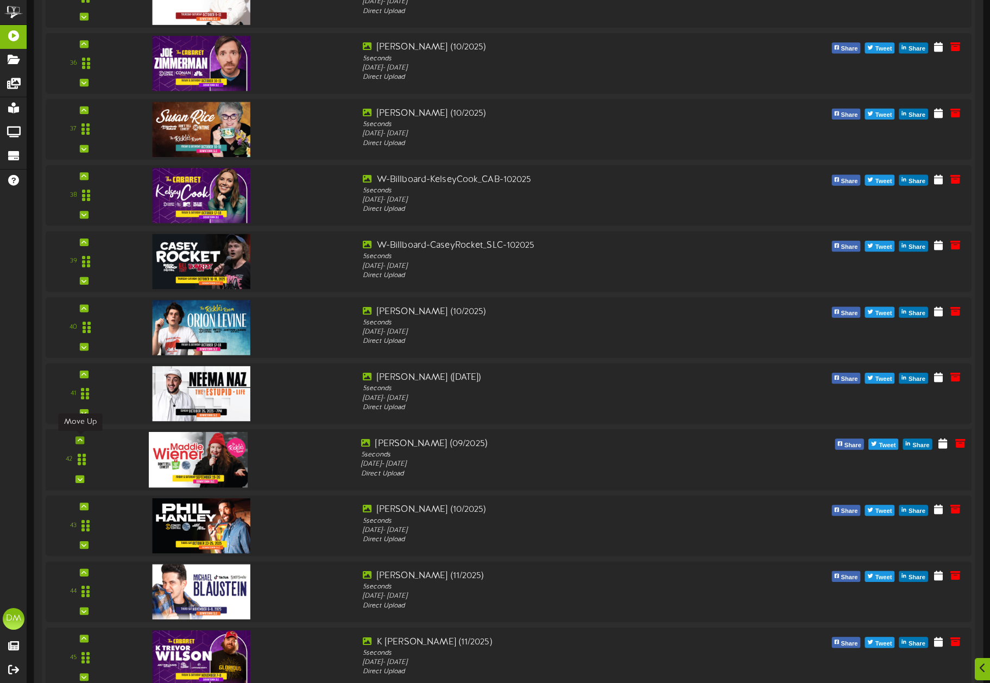
click at [83, 440] on div at bounding box center [80, 440] width 9 height 8
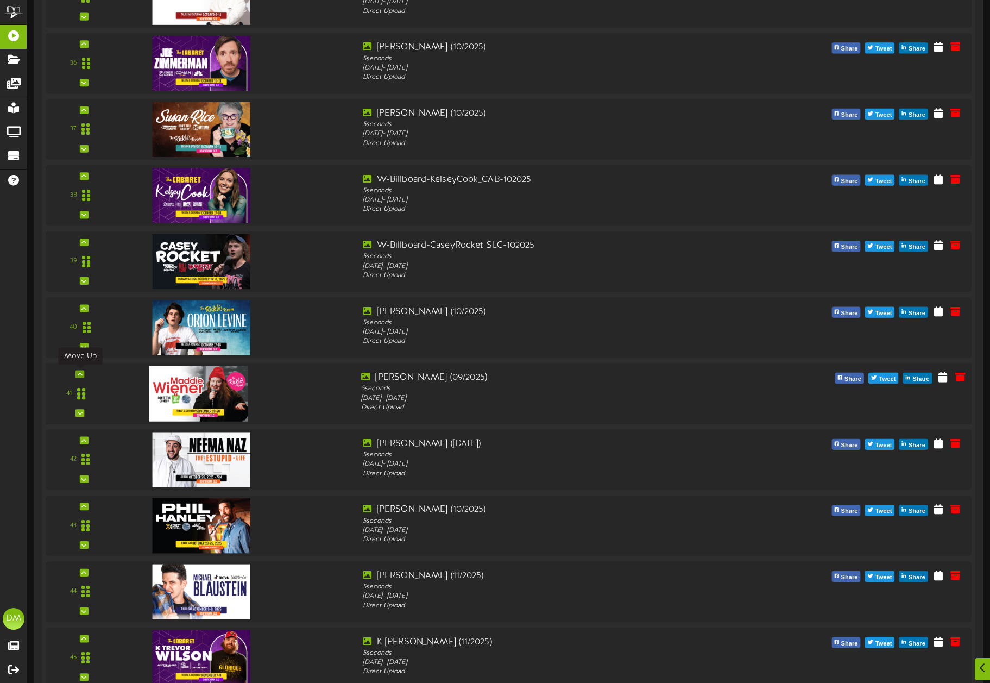
click at [81, 374] on icon at bounding box center [80, 374] width 5 height 5
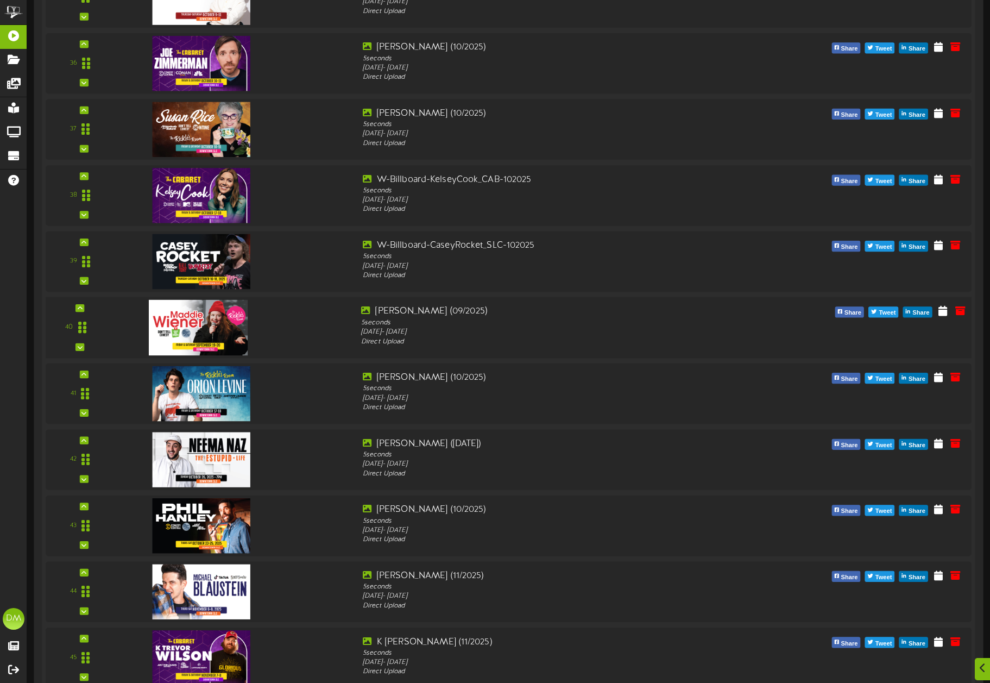
click at [85, 306] on div "40" at bounding box center [79, 327] width 61 height 45
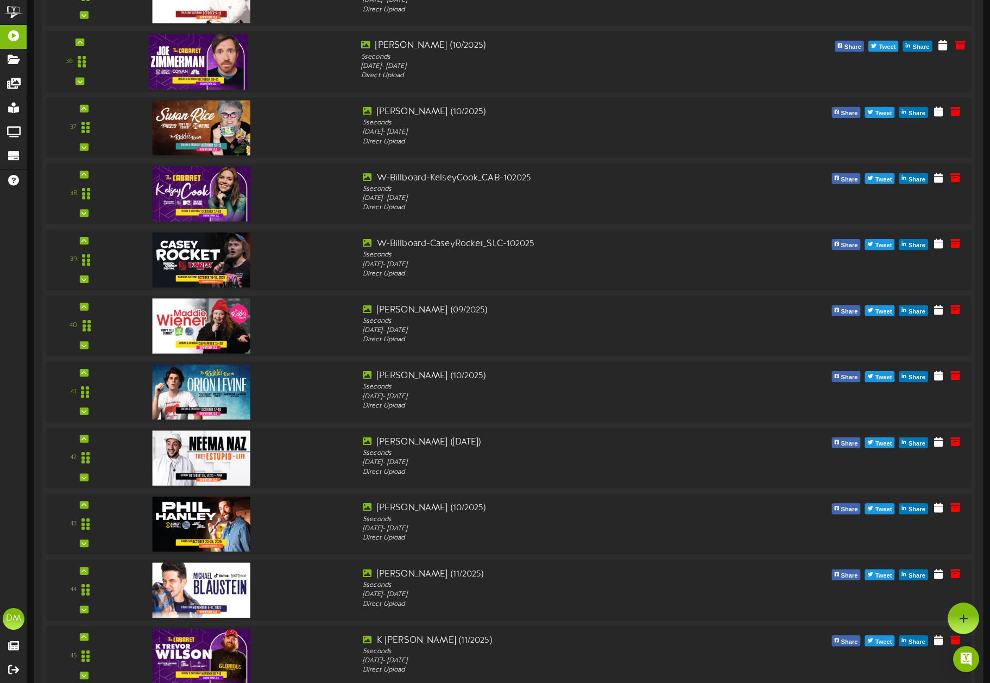
scroll to position [2420, 0]
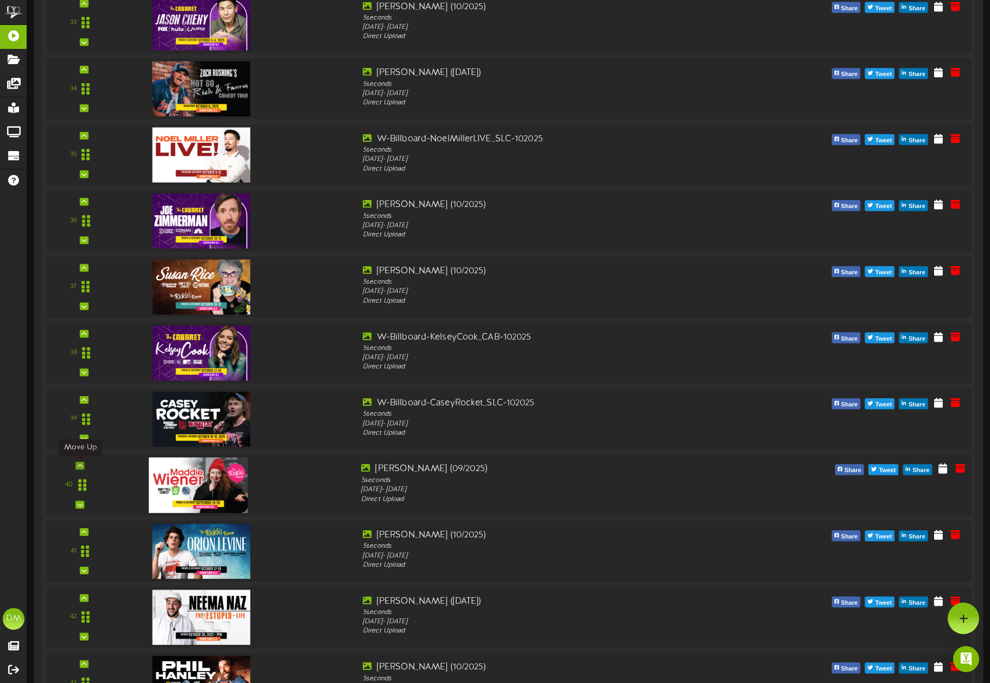
click at [84, 463] on div at bounding box center [80, 466] width 9 height 8
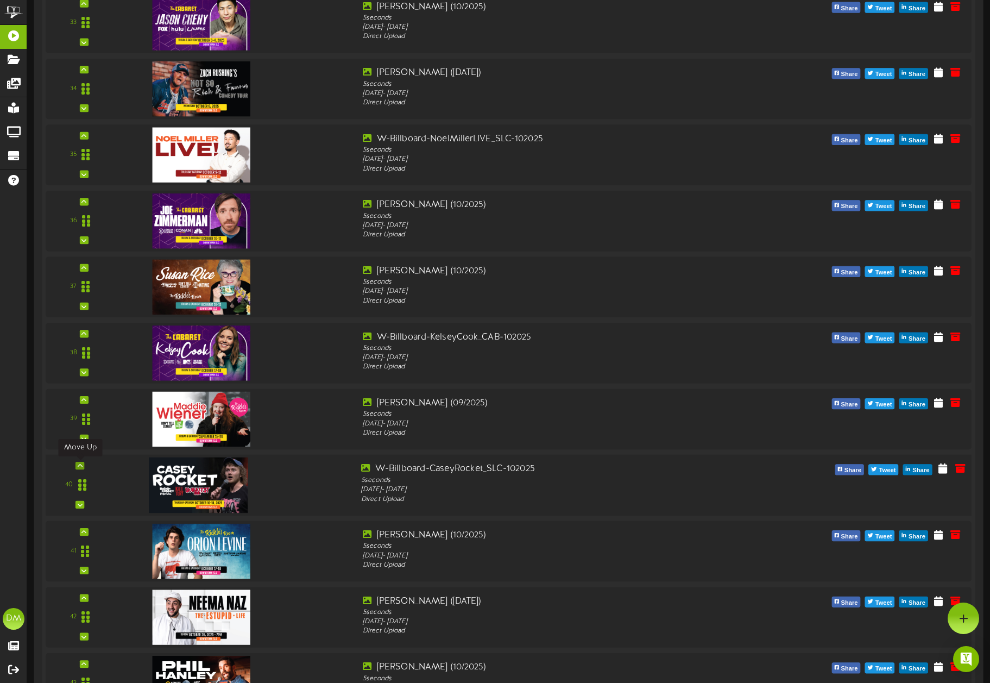
scroll to position [2418, 0]
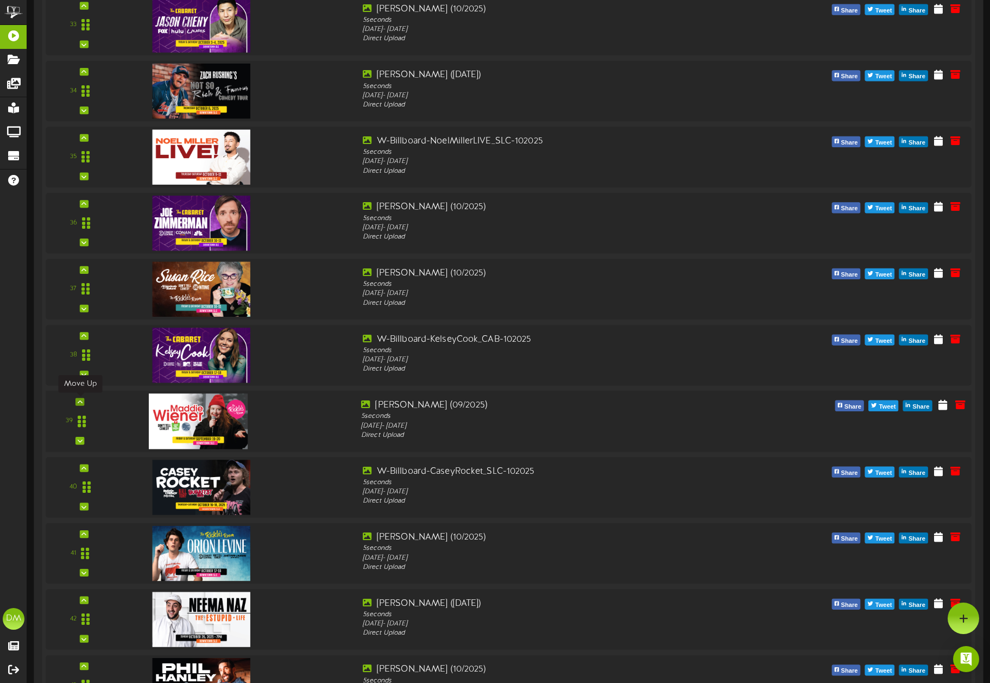
click at [81, 404] on div at bounding box center [80, 402] width 9 height 8
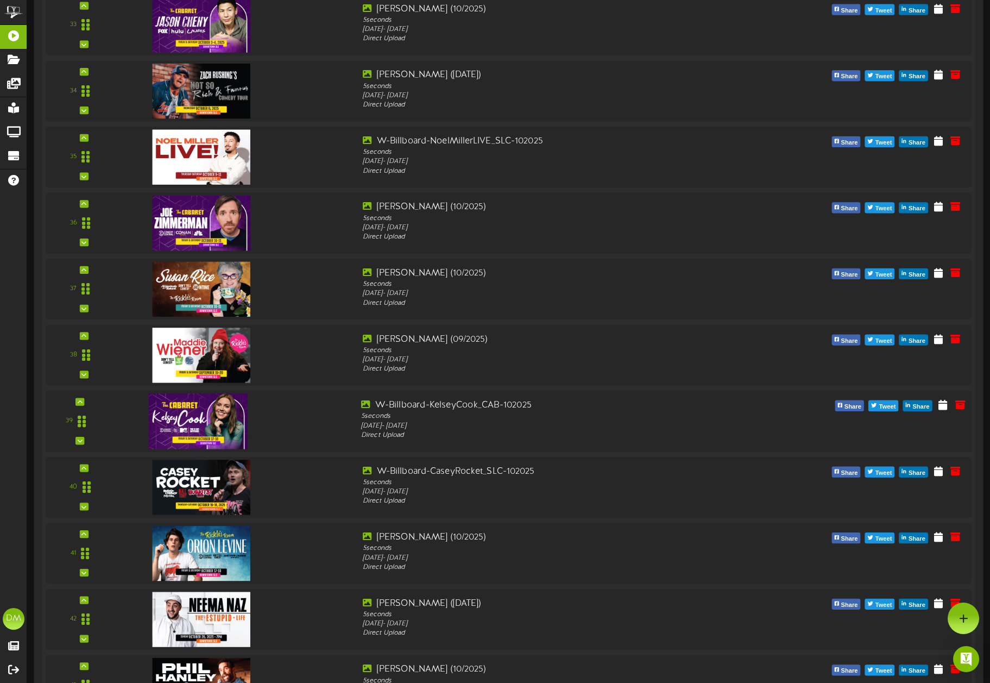
scroll to position [2328, 0]
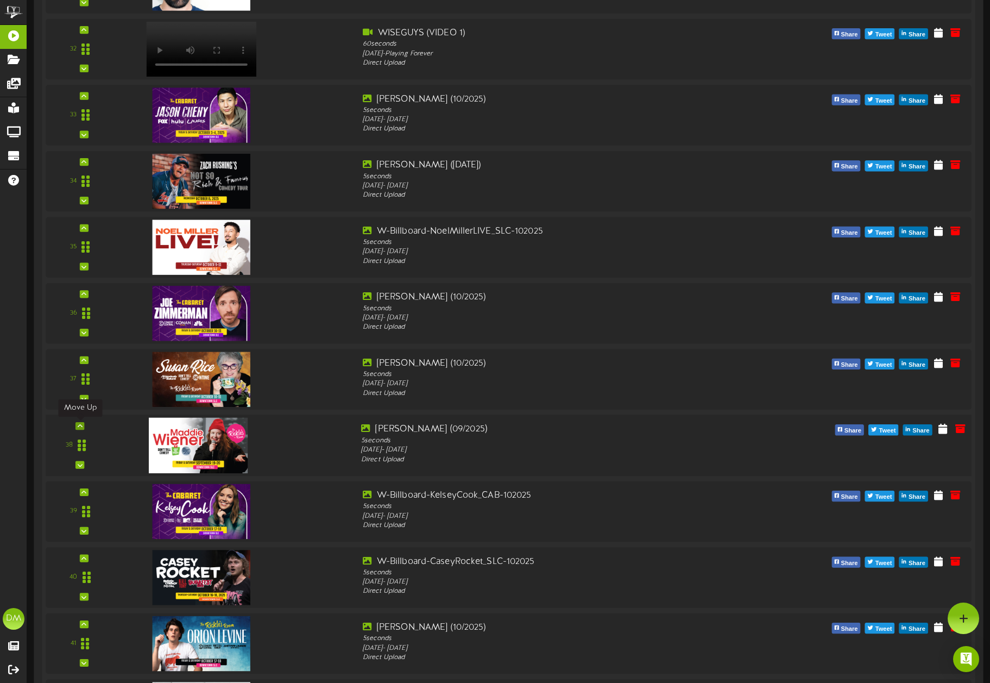
click at [78, 428] on div at bounding box center [80, 426] width 9 height 8
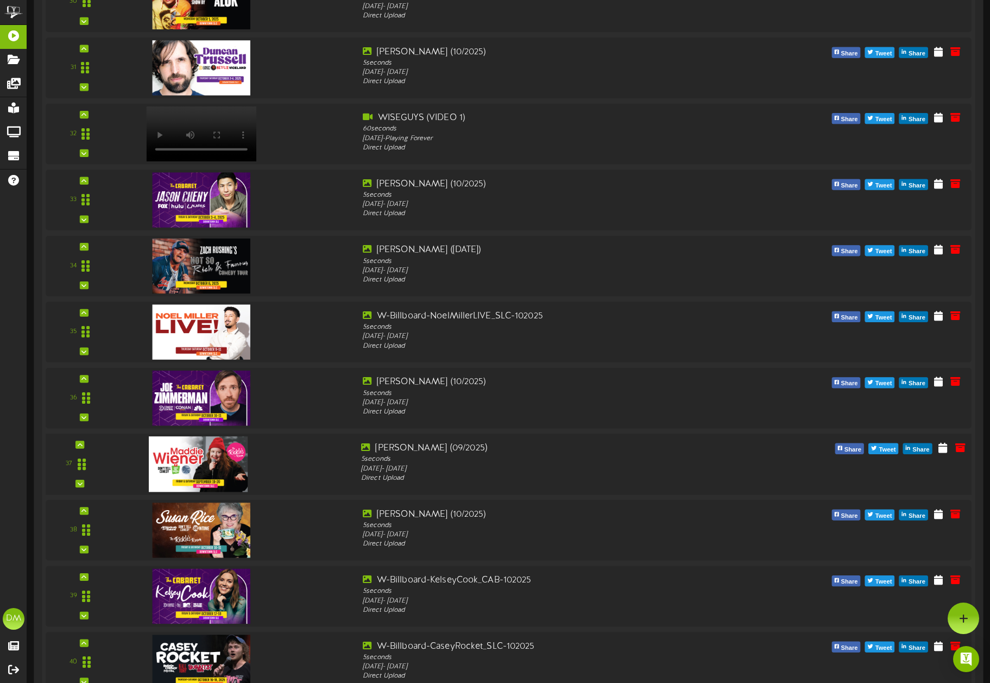
scroll to position [2193, 0]
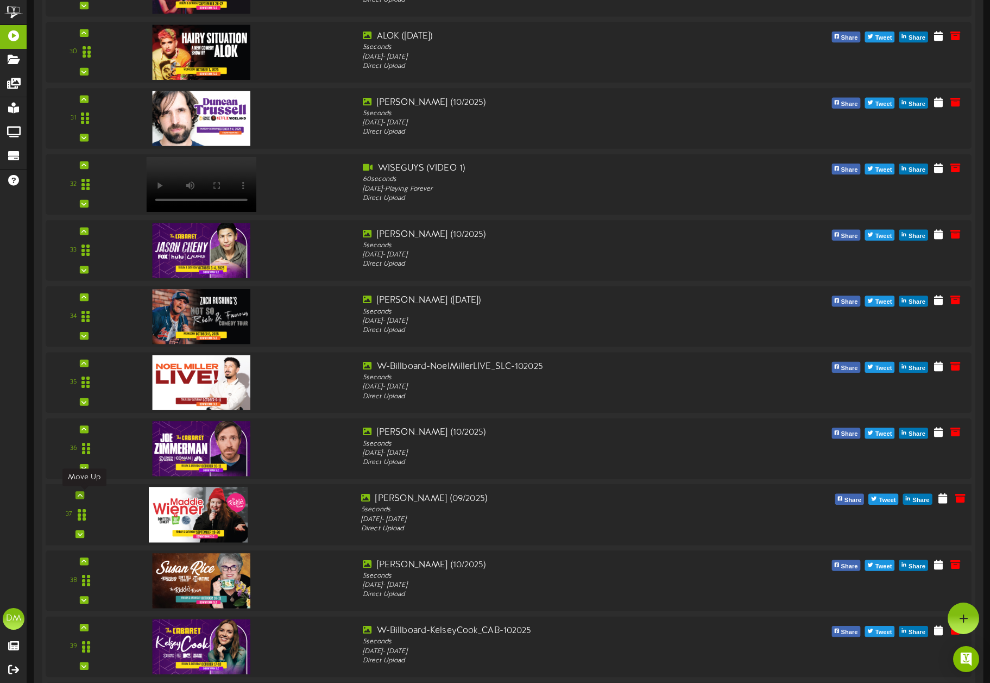
click at [81, 496] on icon at bounding box center [80, 494] width 5 height 5
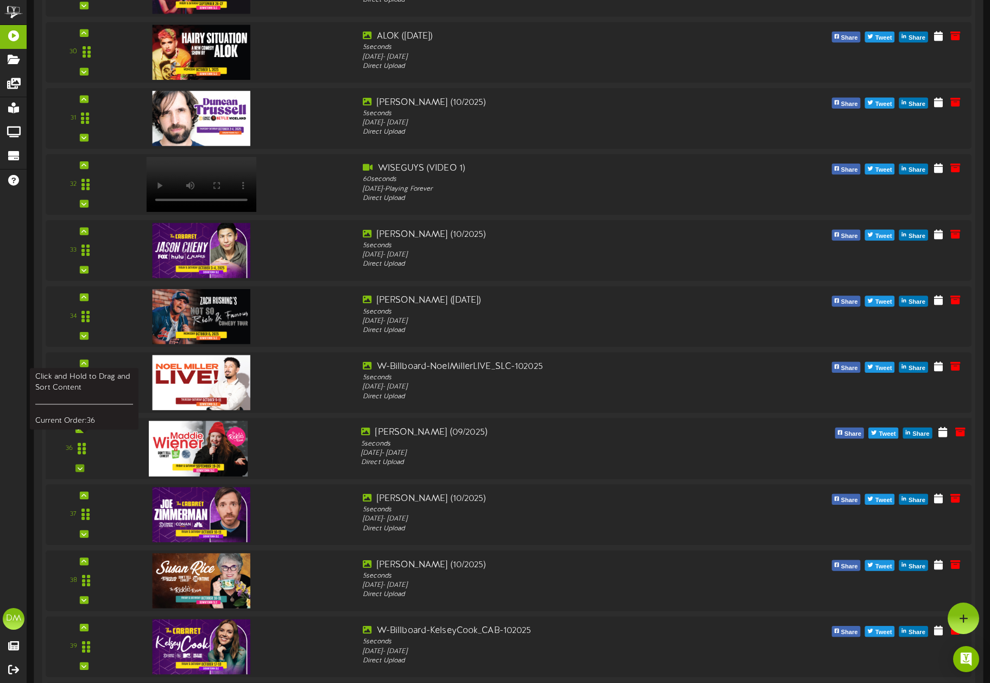
scroll to position [2102, 0]
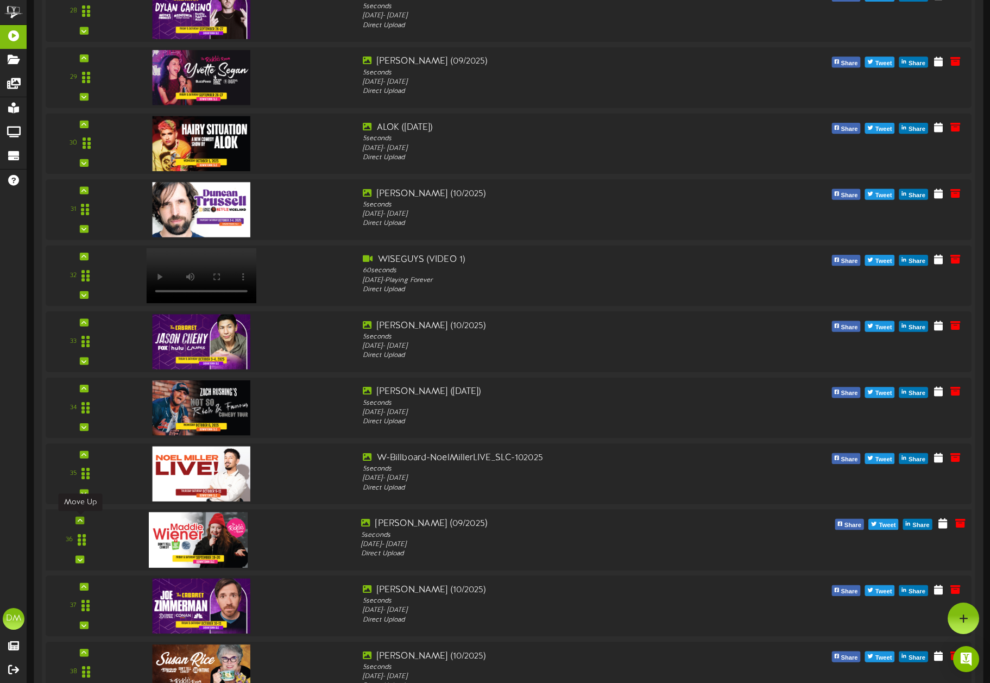
click at [79, 518] on icon at bounding box center [80, 520] width 5 height 5
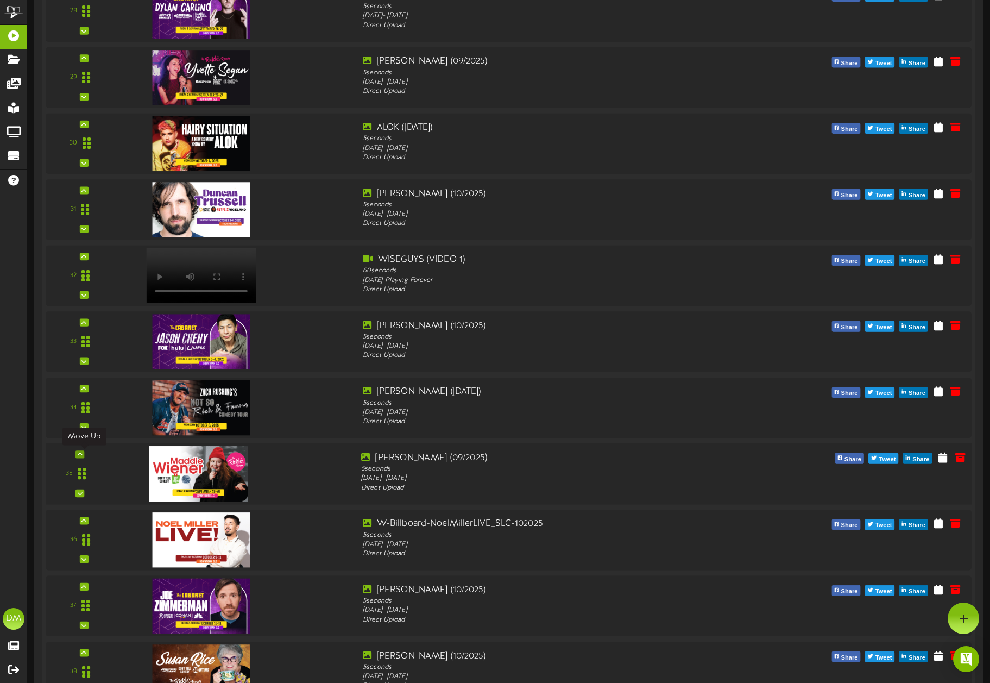
click at [81, 454] on icon at bounding box center [80, 453] width 5 height 5
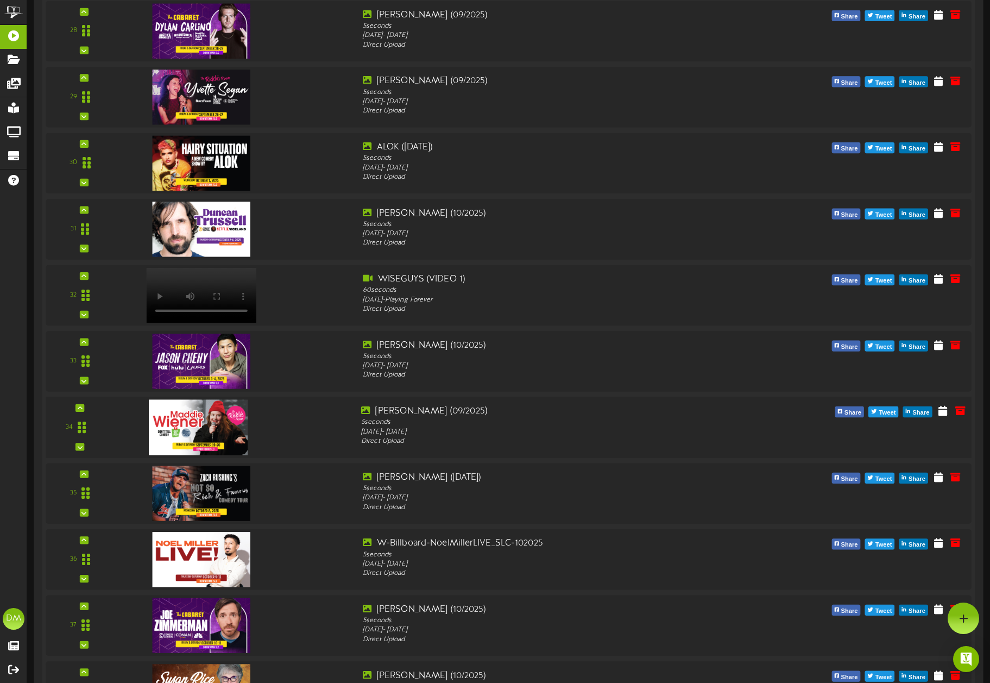
scroll to position [2060, 0]
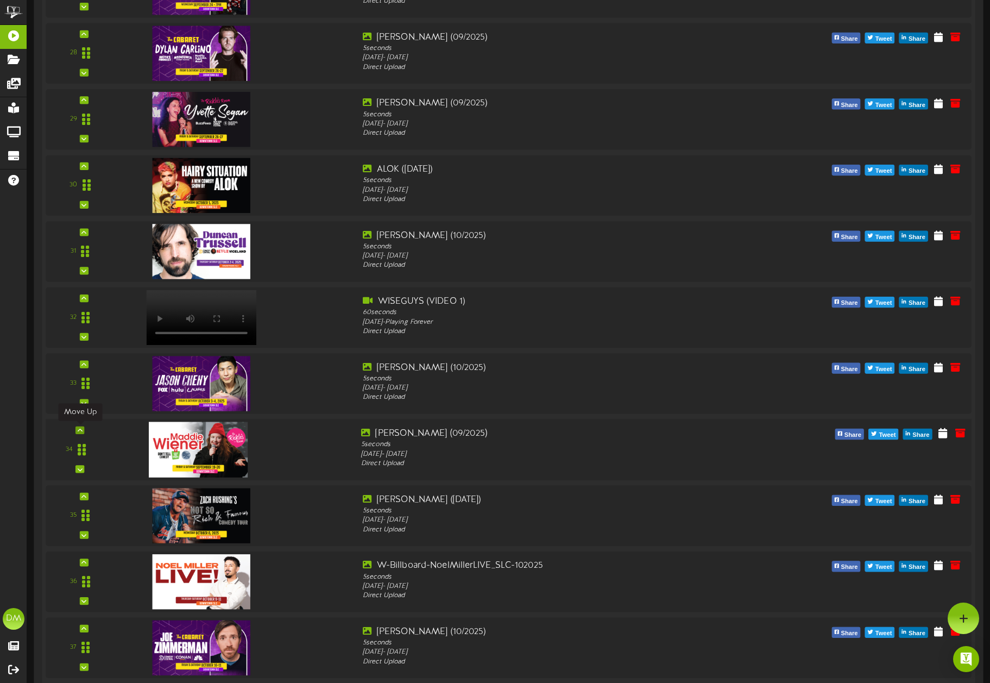
click at [83, 430] on div at bounding box center [80, 431] width 9 height 8
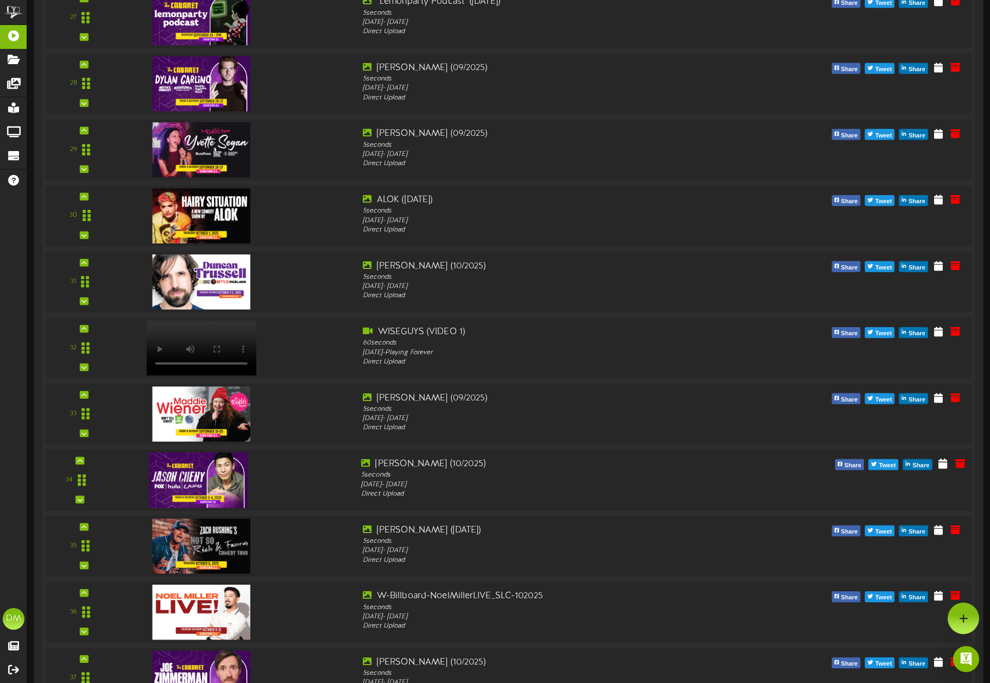
scroll to position [2027, 0]
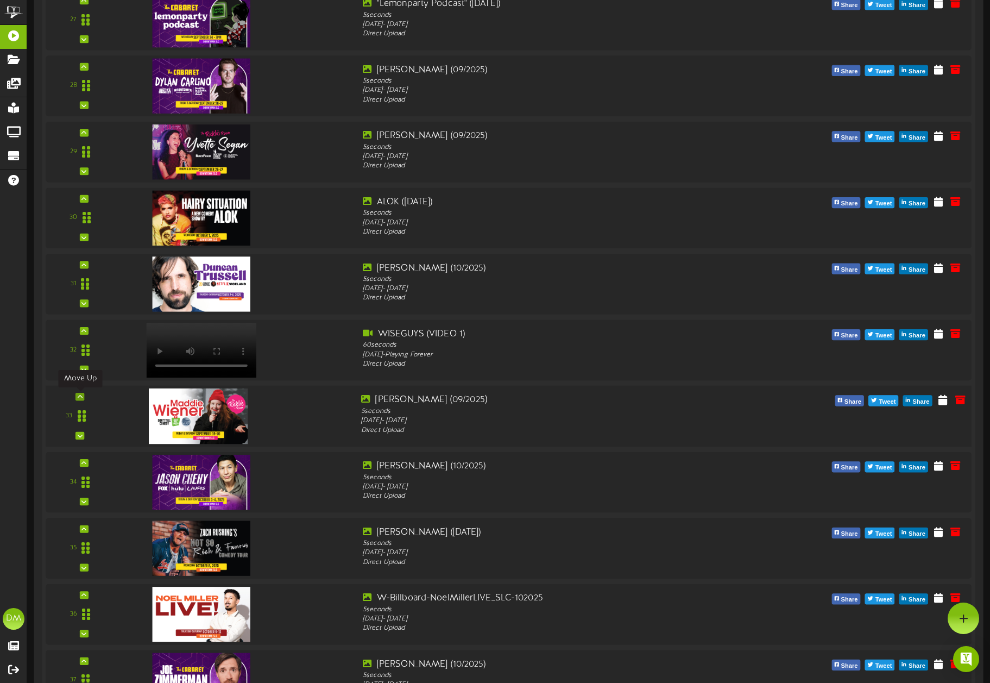
click at [84, 399] on div at bounding box center [80, 397] width 9 height 8
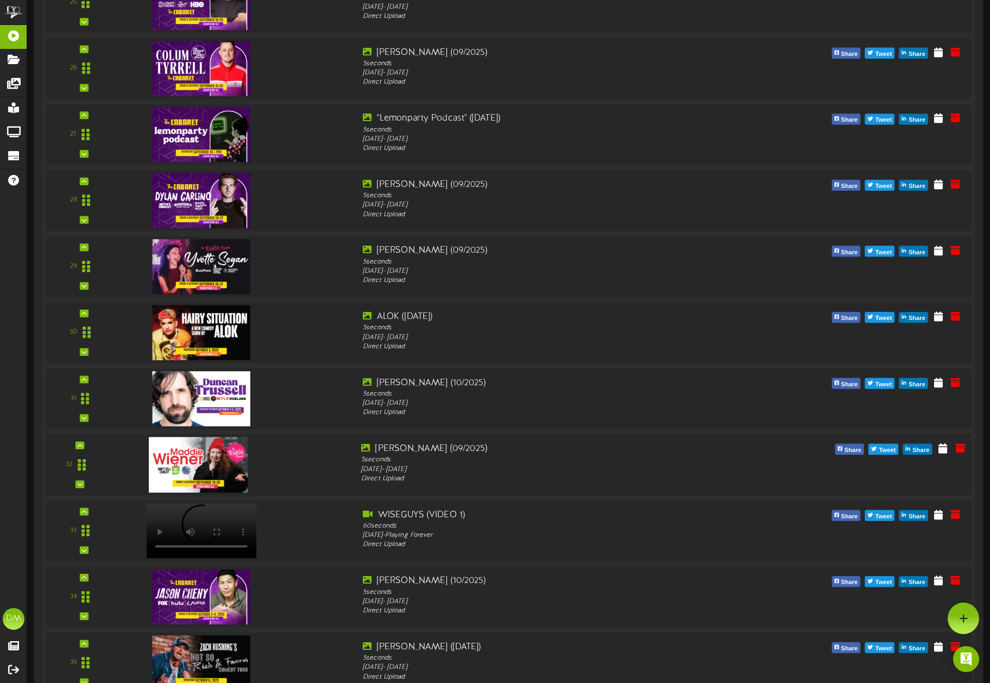
scroll to position [1884, 0]
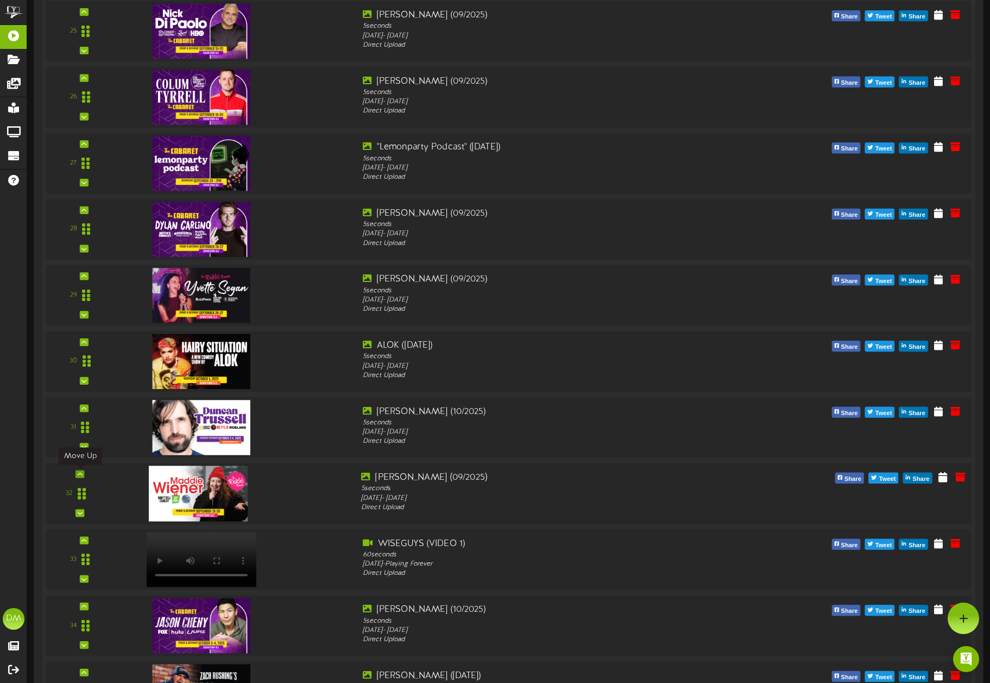
click at [80, 472] on icon at bounding box center [80, 473] width 5 height 5
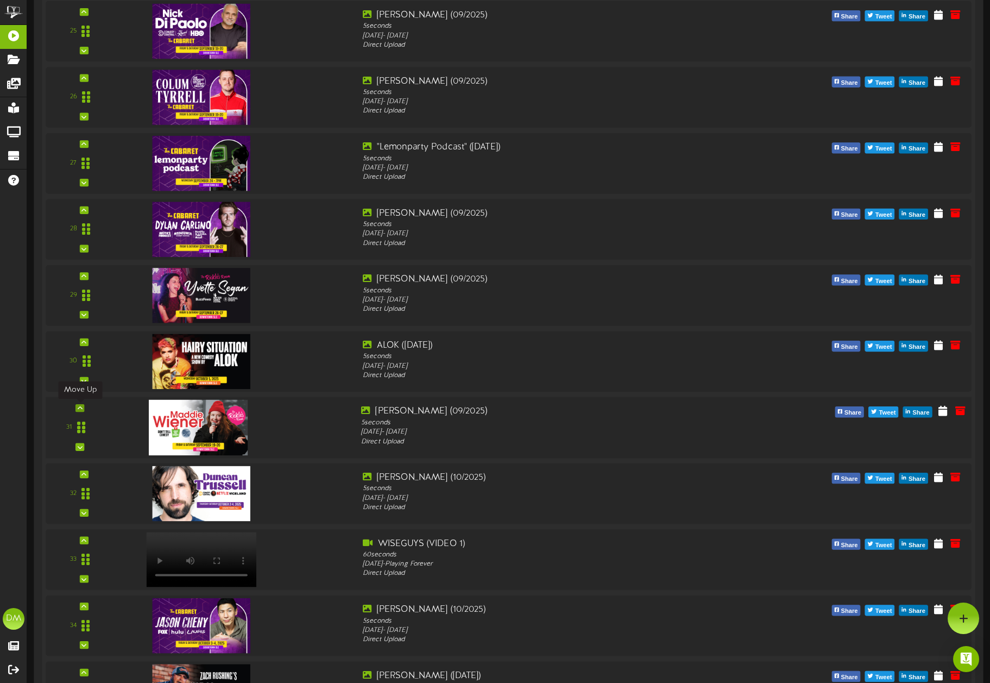
click at [78, 409] on icon at bounding box center [80, 407] width 5 height 5
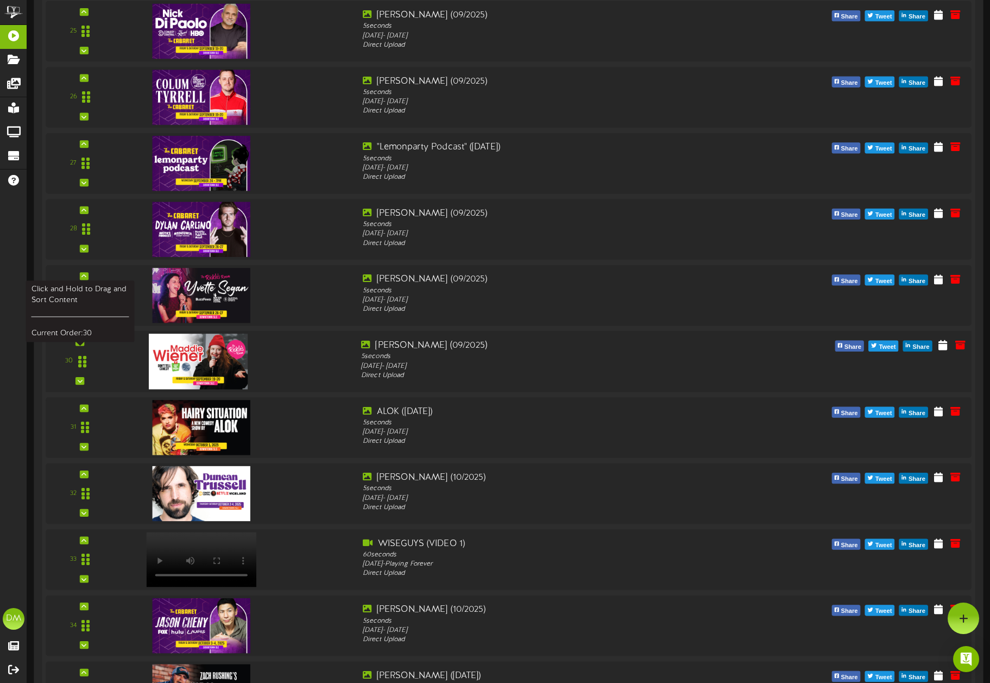
scroll to position [1804, 0]
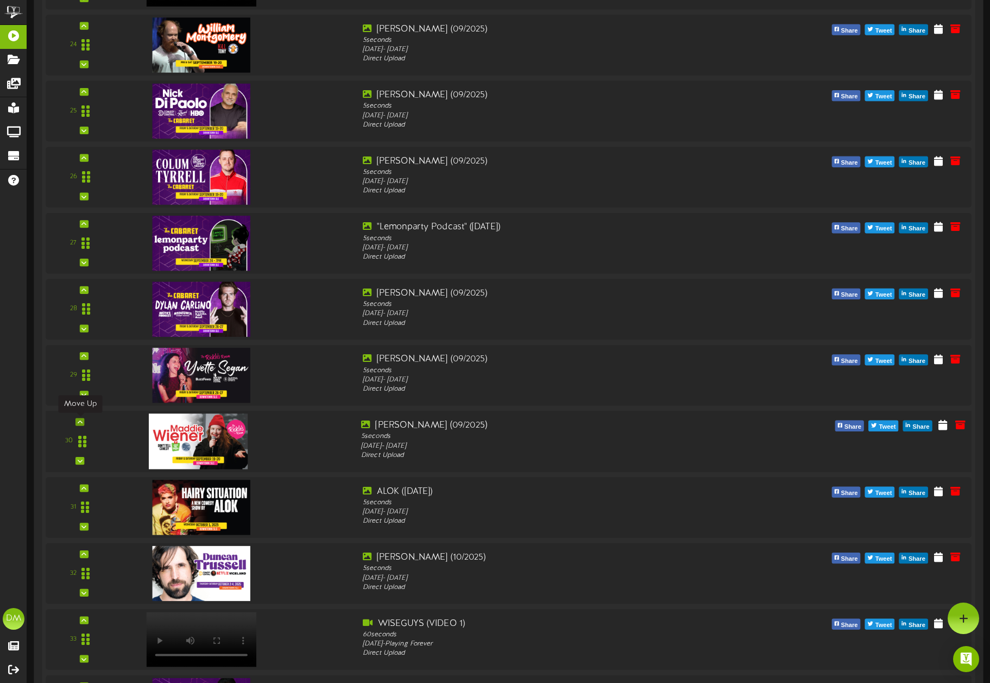
click at [84, 419] on div at bounding box center [80, 422] width 9 height 8
click at [117, 431] on div "30" at bounding box center [80, 441] width 78 height 45
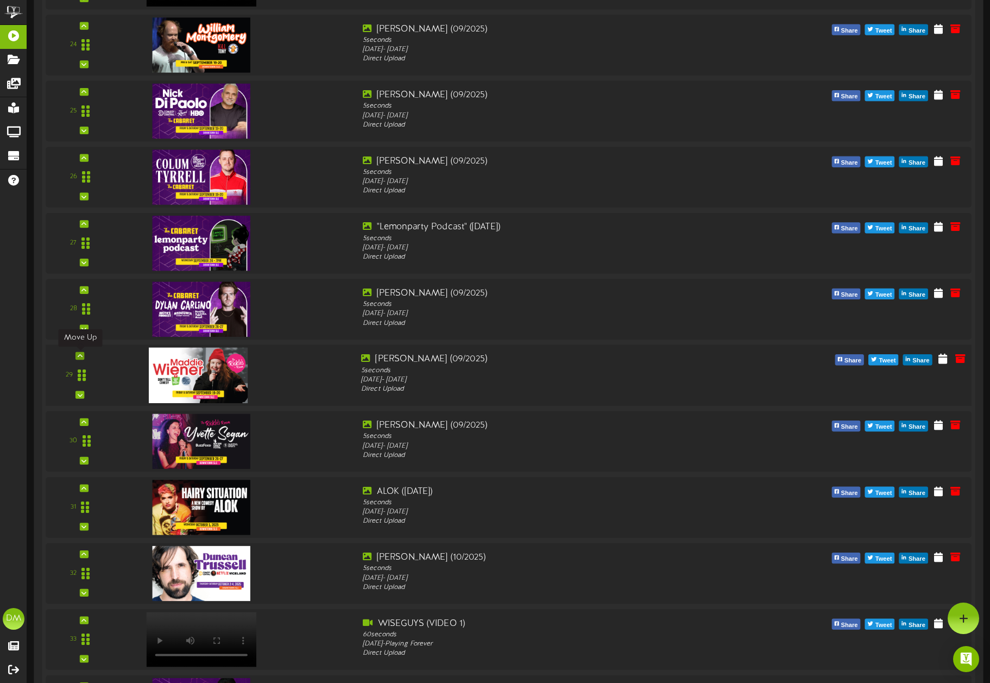
click at [78, 354] on icon at bounding box center [80, 355] width 5 height 5
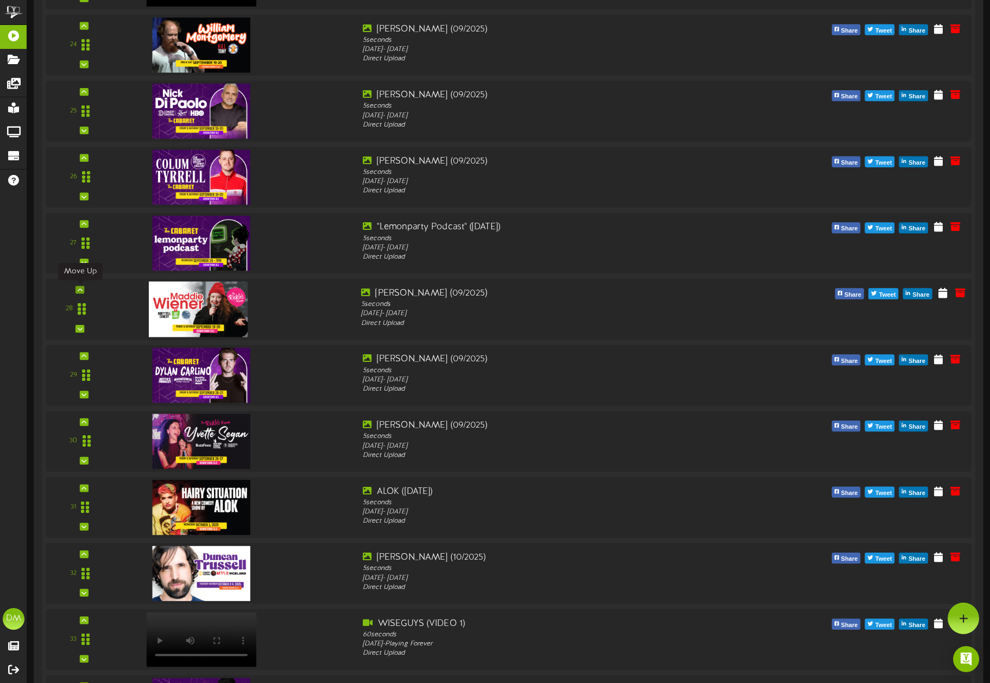
click at [81, 288] on icon at bounding box center [80, 289] width 5 height 5
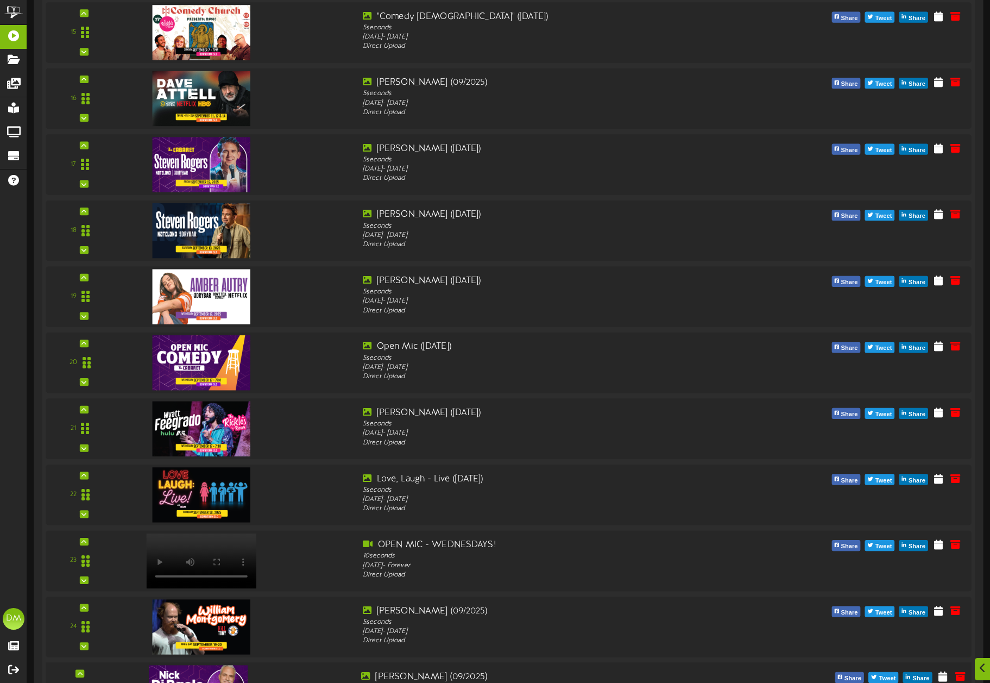
scroll to position [1365, 0]
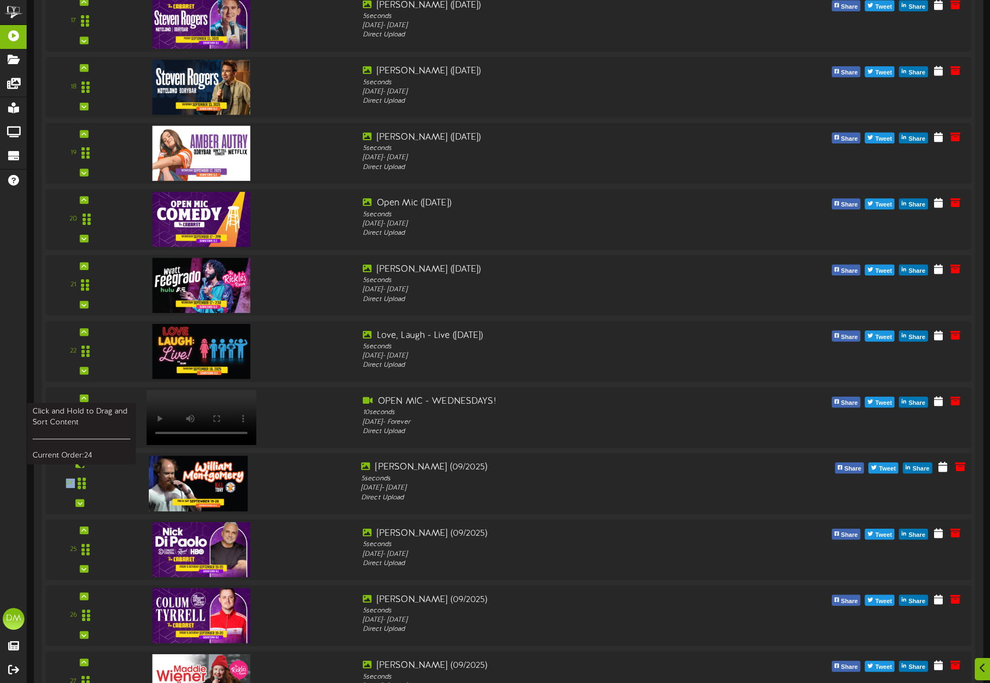
drag, startPoint x: 79, startPoint y: 462, endPoint x: 87, endPoint y: 468, distance: 10.0
click at [87, 468] on div "24" at bounding box center [79, 483] width 61 height 45
click at [83, 462] on div at bounding box center [80, 464] width 9 height 8
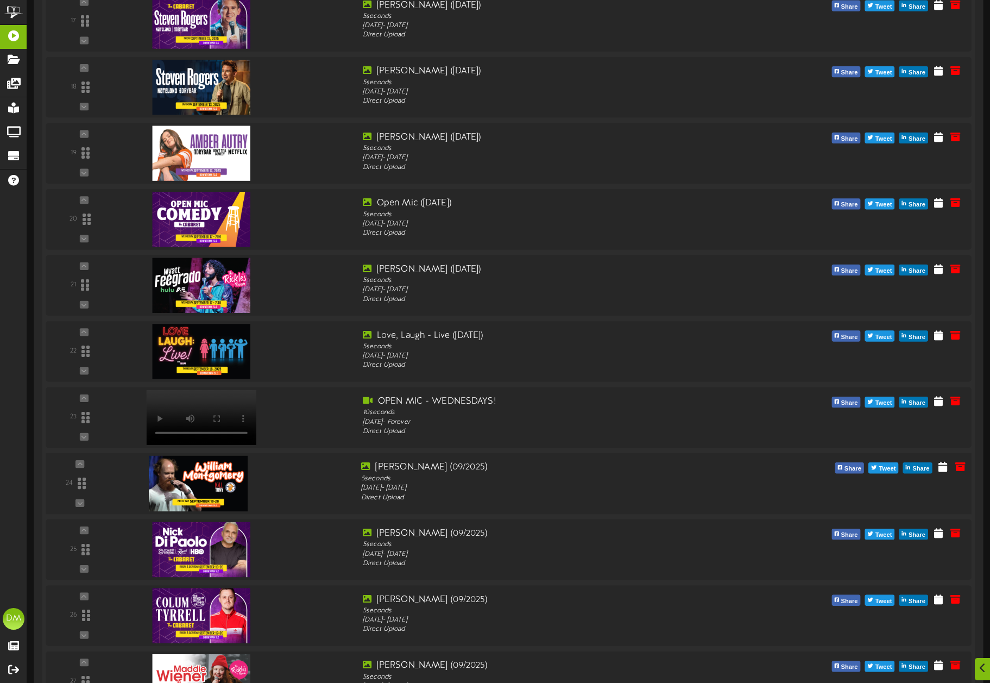
click at [81, 462] on div "24" at bounding box center [79, 483] width 61 height 45
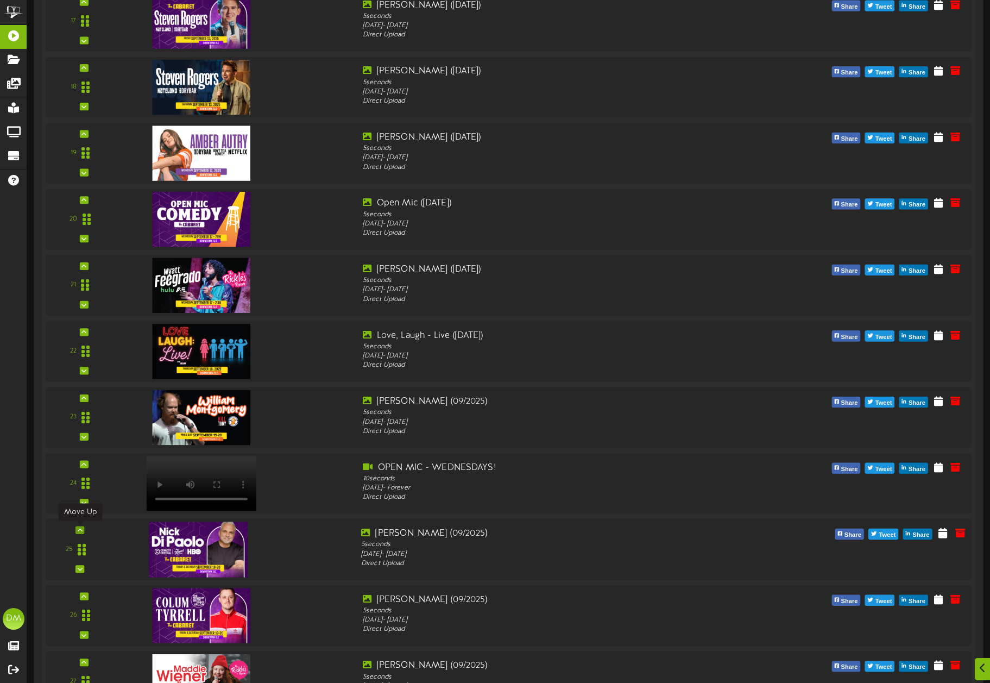
click at [78, 532] on icon at bounding box center [80, 530] width 5 height 5
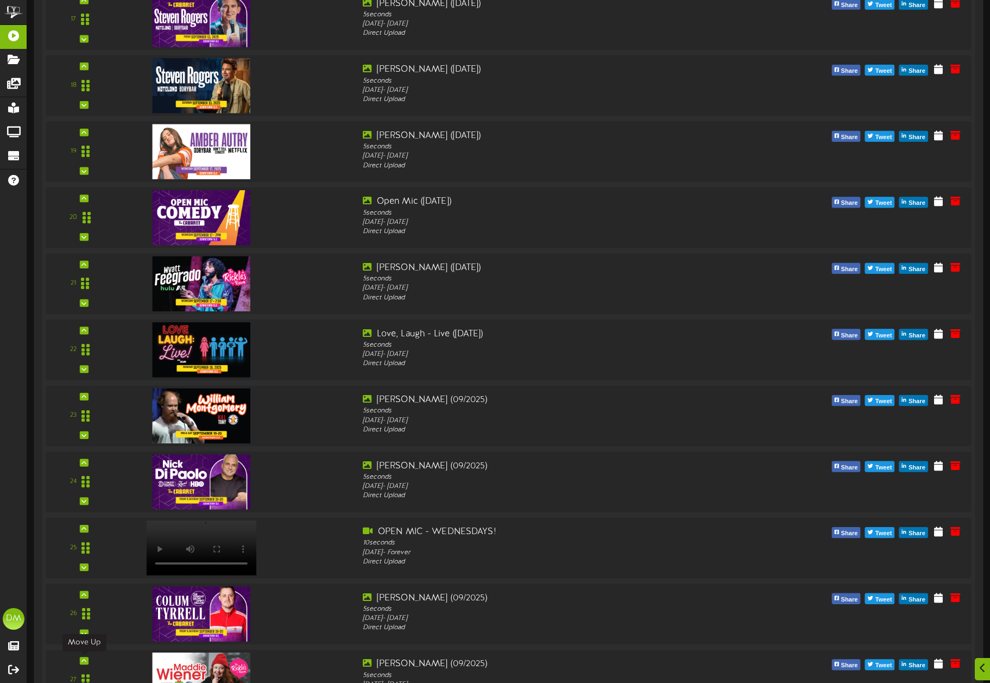
scroll to position [1517, 0]
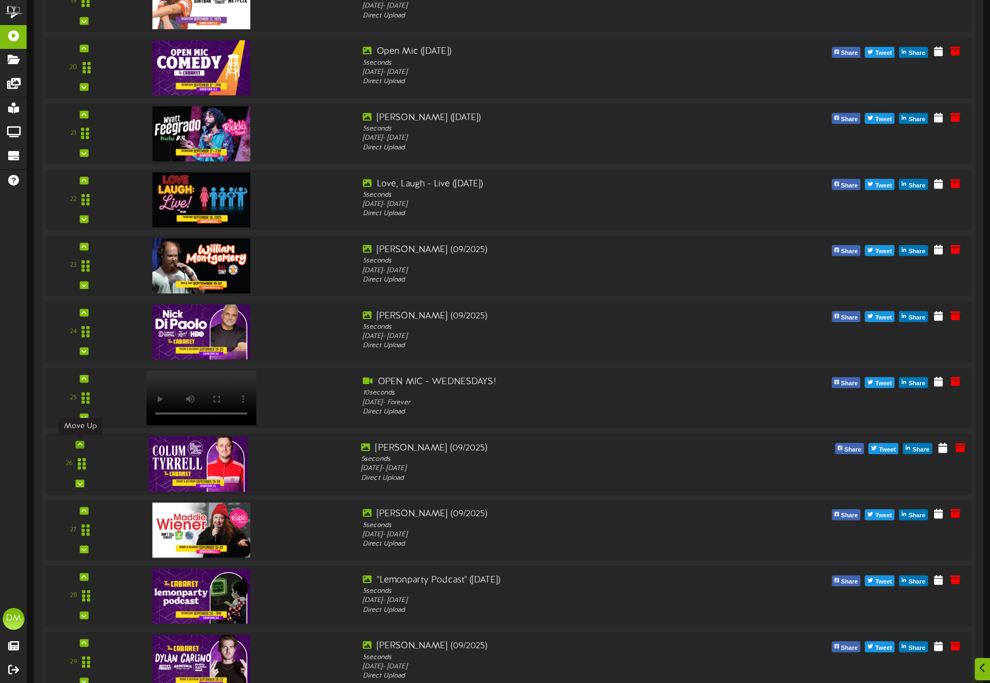
click at [81, 444] on icon at bounding box center [80, 444] width 5 height 5
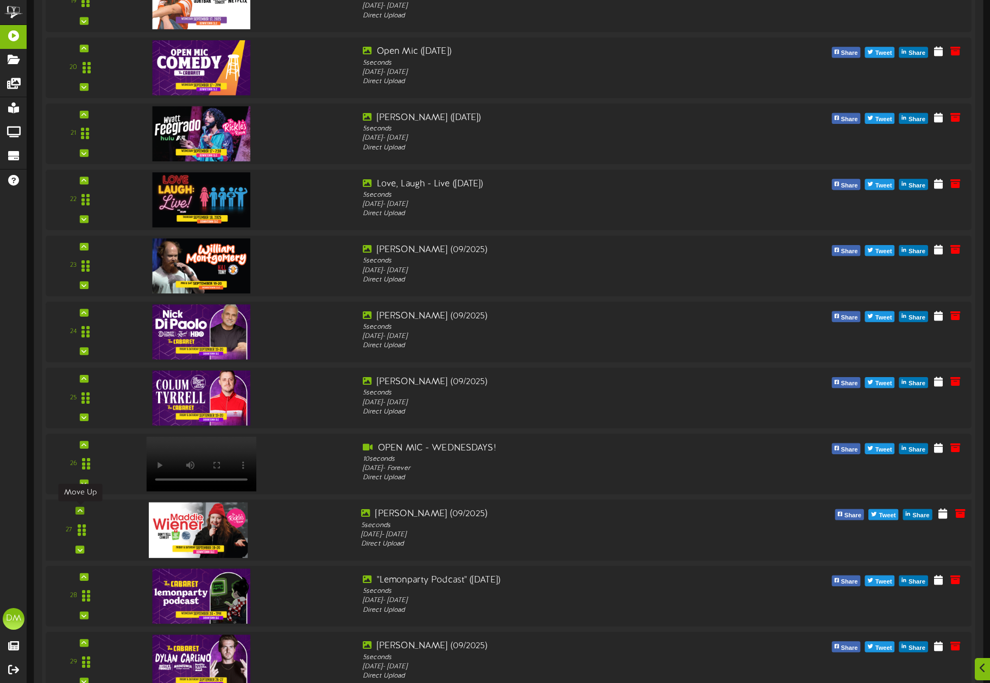
click at [79, 511] on icon at bounding box center [80, 510] width 5 height 5
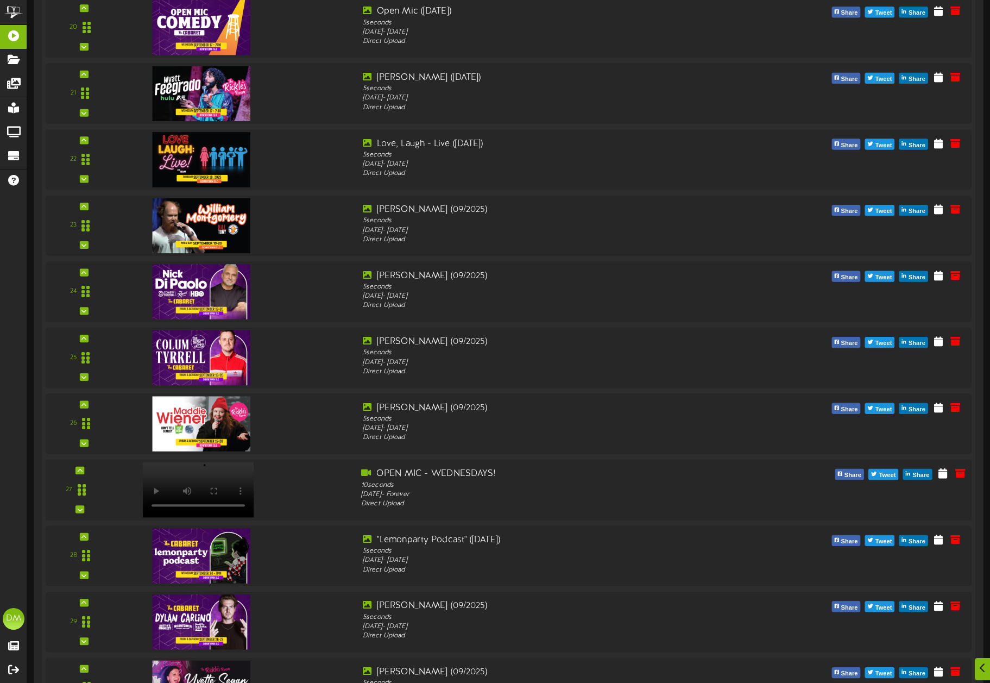
scroll to position [1572, 0]
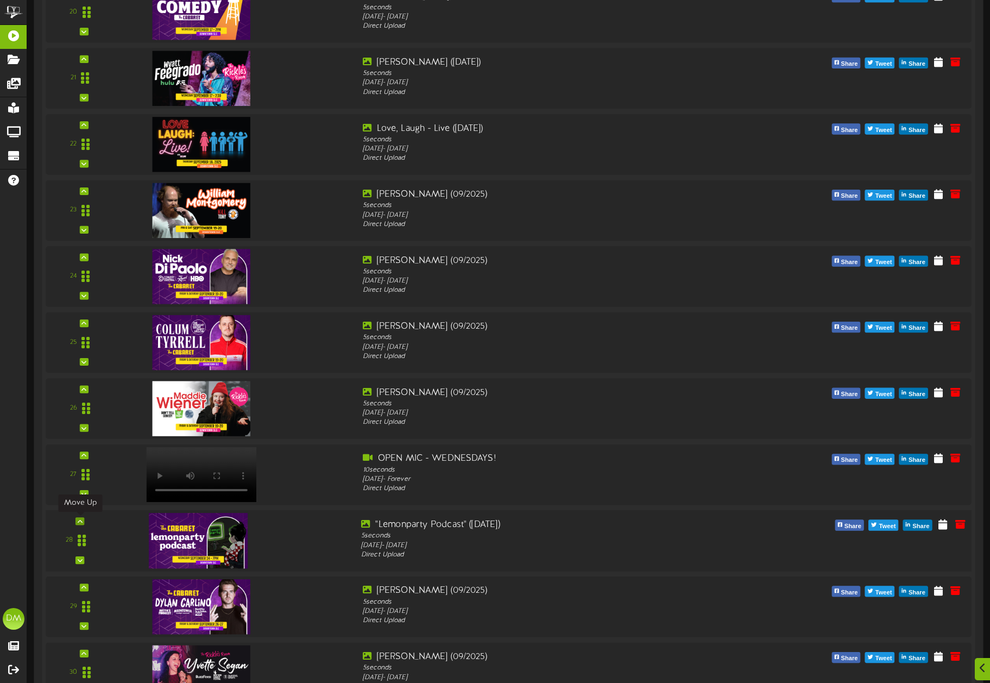
click at [80, 522] on icon at bounding box center [80, 520] width 5 height 5
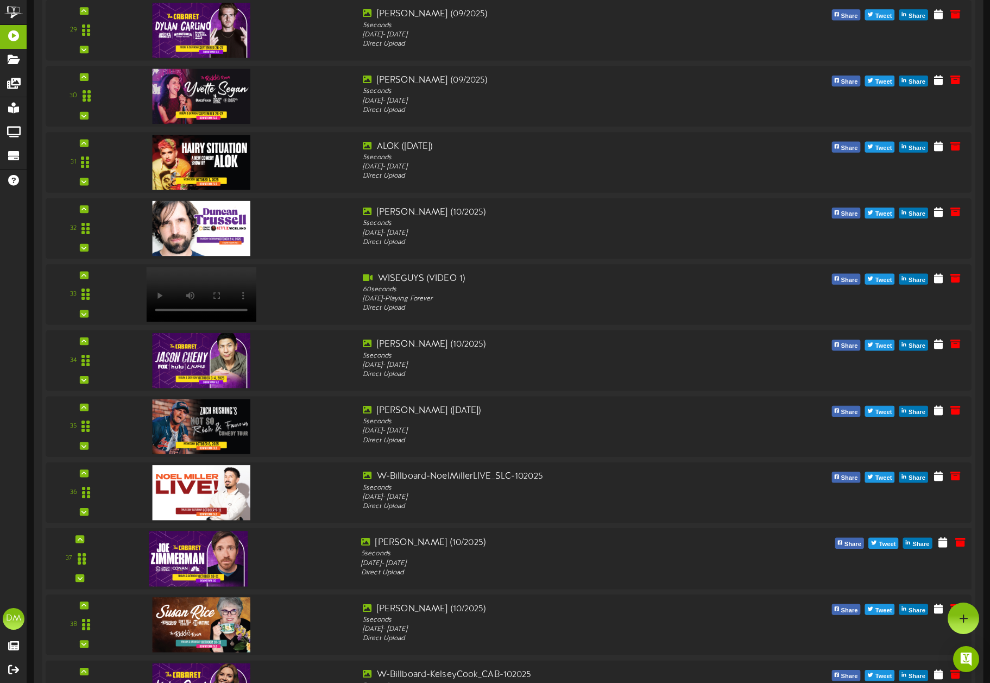
scroll to position [2048, 0]
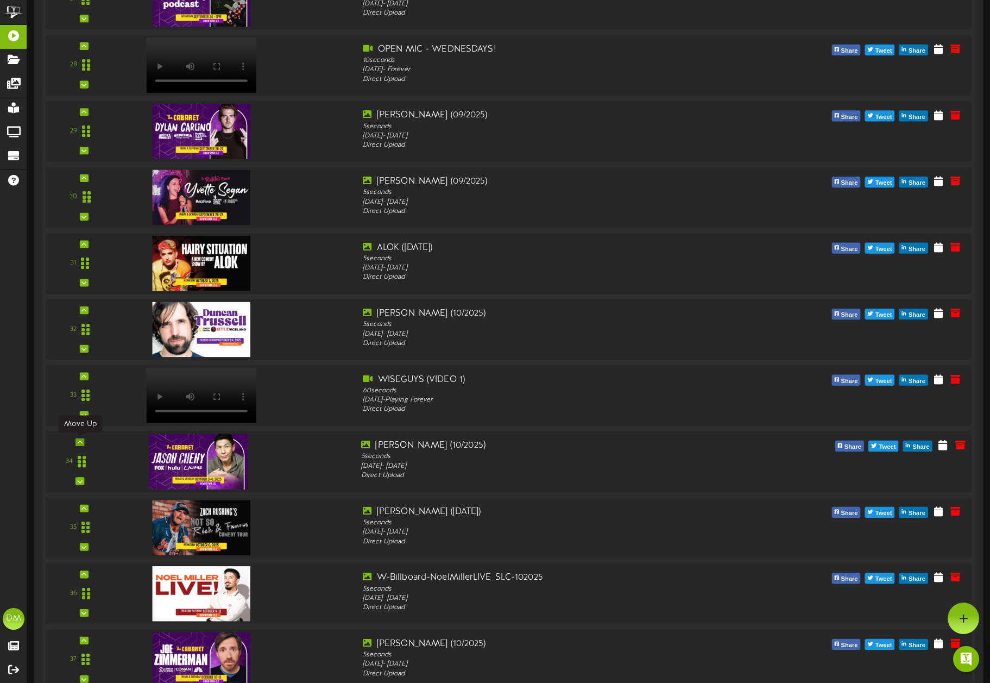
click at [81, 443] on icon at bounding box center [80, 442] width 5 height 5
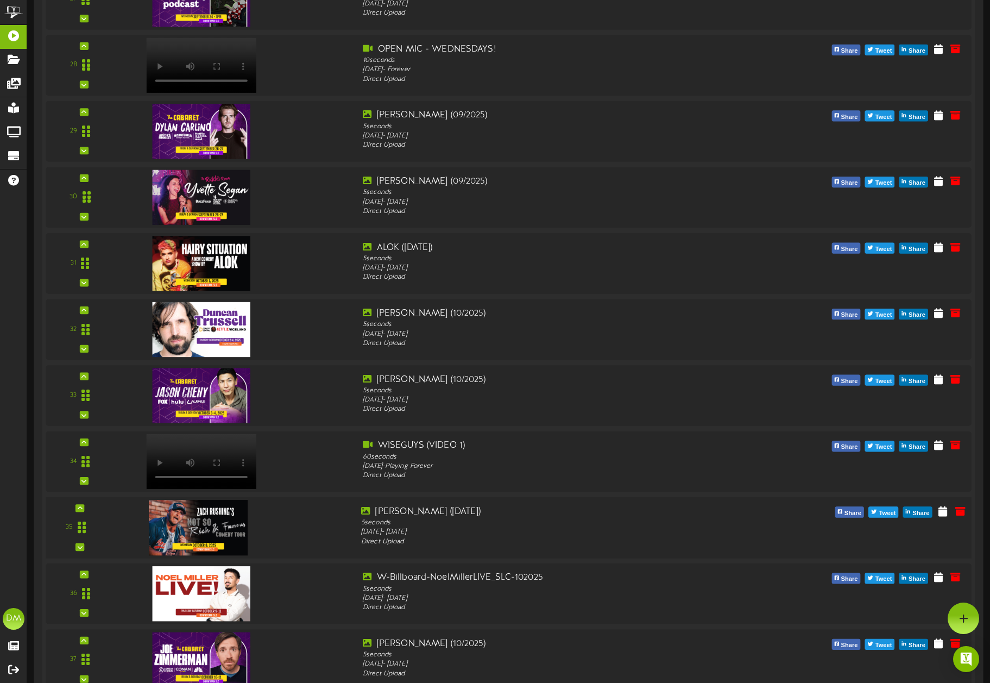
click at [85, 510] on div "35" at bounding box center [79, 527] width 61 height 45
click at [83, 509] on div at bounding box center [80, 508] width 9 height 8
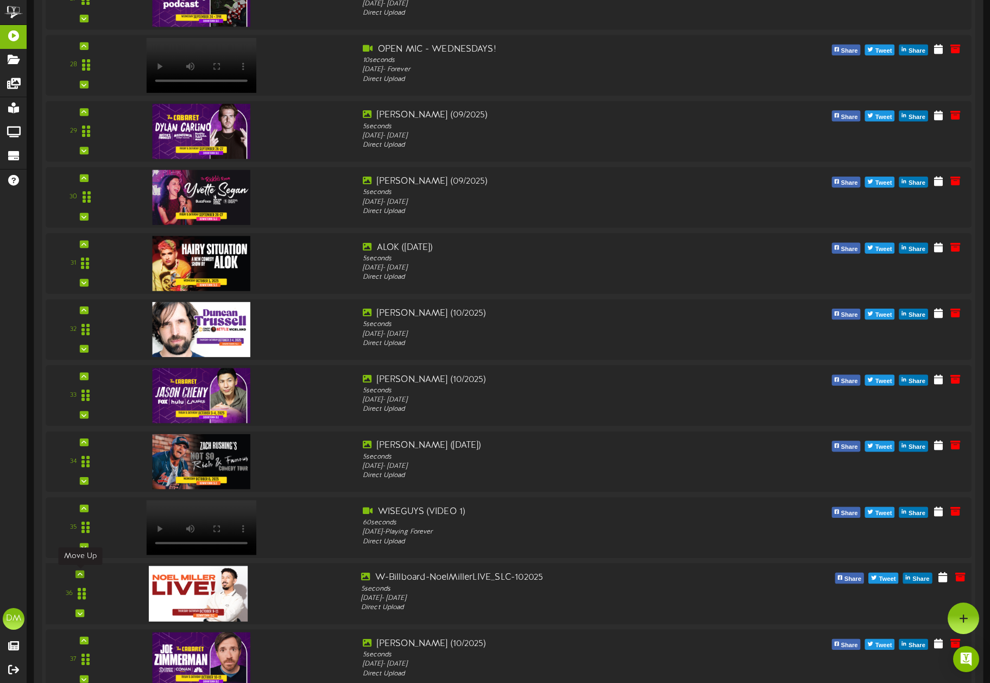
click at [78, 575] on icon at bounding box center [80, 574] width 5 height 5
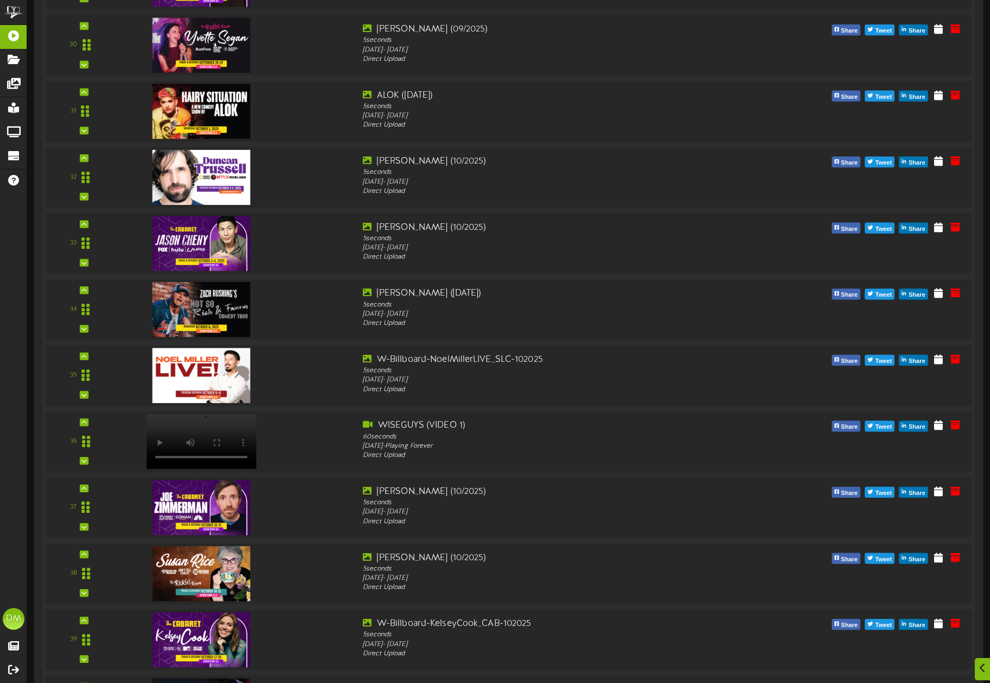
scroll to position [2218, 0]
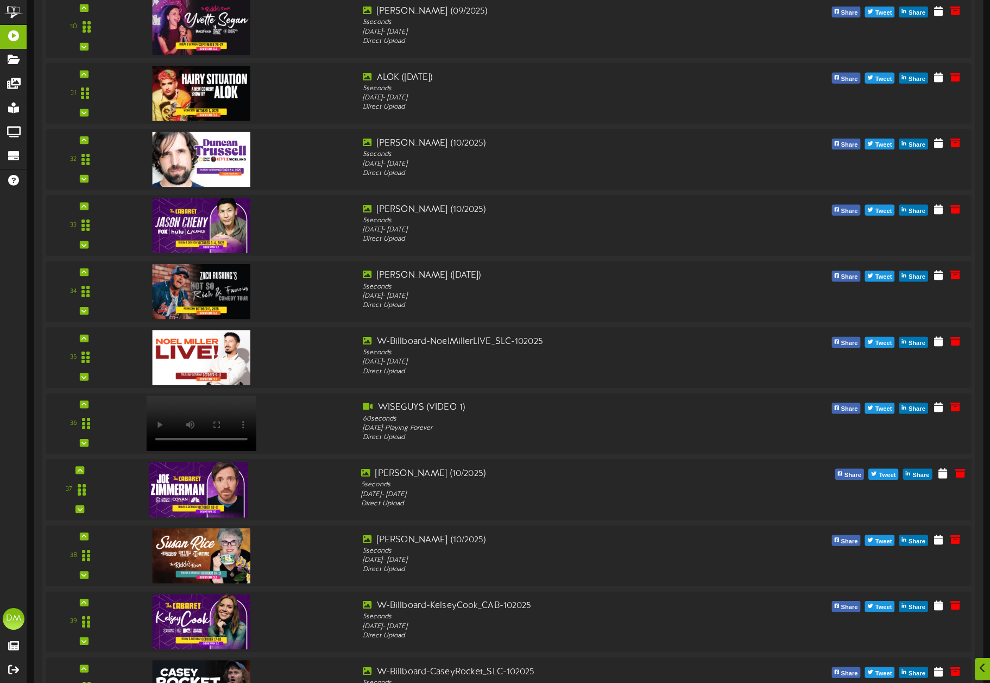
click at [84, 472] on div "37" at bounding box center [79, 489] width 61 height 45
click at [78, 468] on icon at bounding box center [80, 469] width 5 height 5
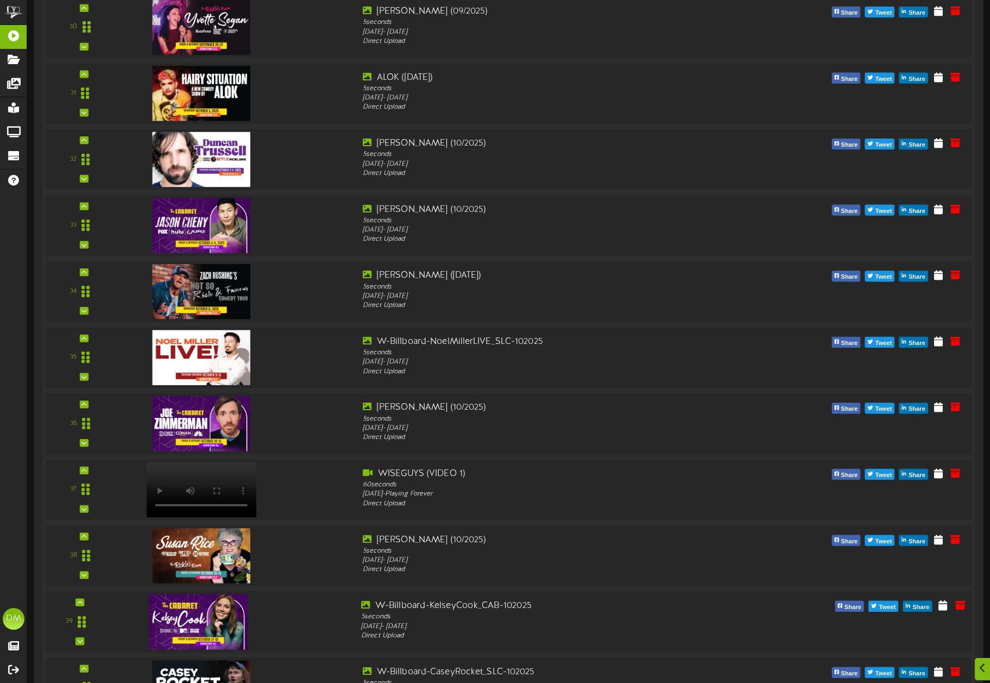
scroll to position [2398, 0]
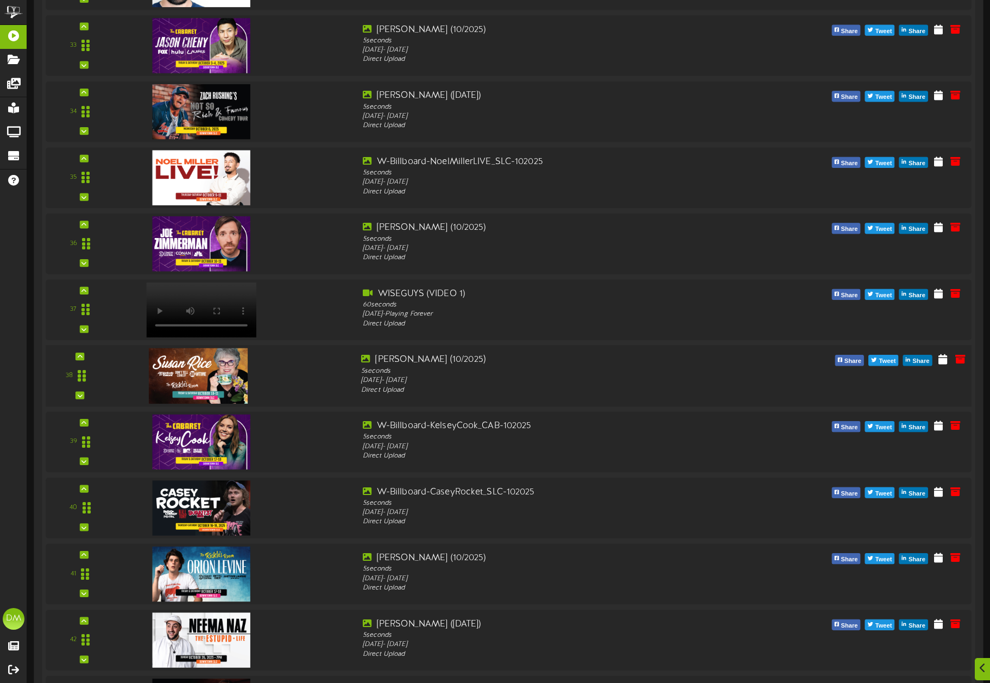
click at [84, 356] on div at bounding box center [80, 357] width 9 height 8
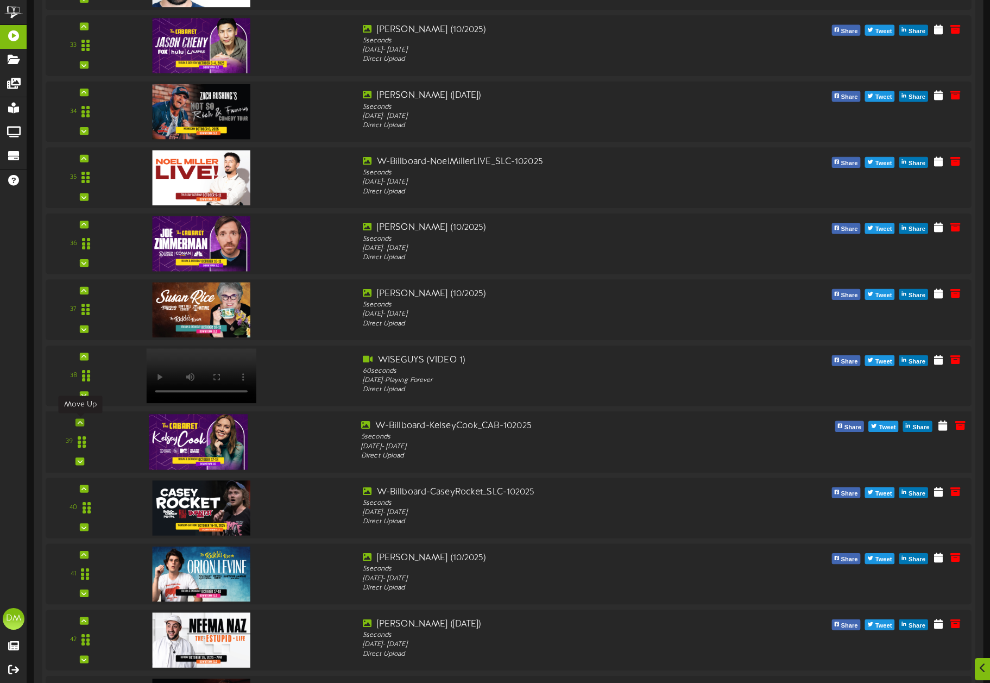
click at [83, 422] on div at bounding box center [80, 422] width 9 height 8
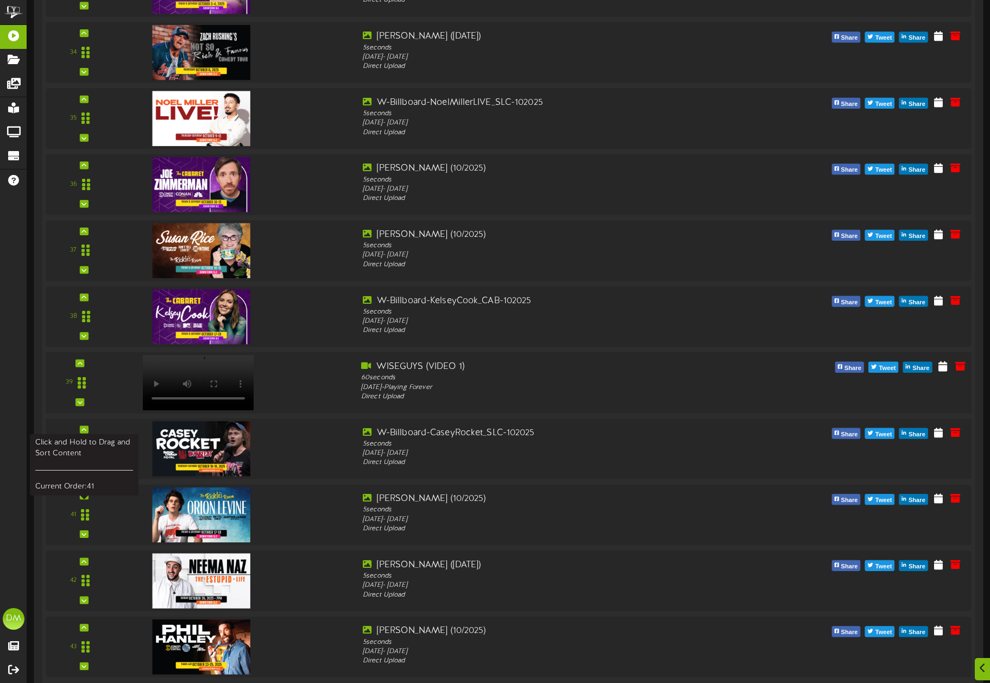
scroll to position [2544, 0]
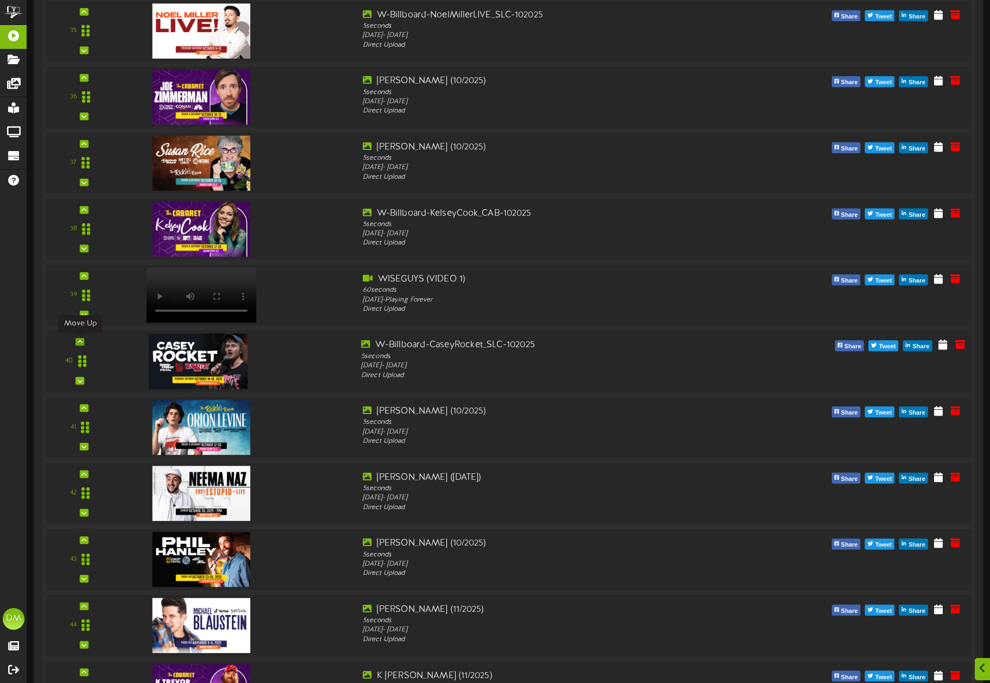
click at [82, 343] on icon at bounding box center [80, 341] width 5 height 5
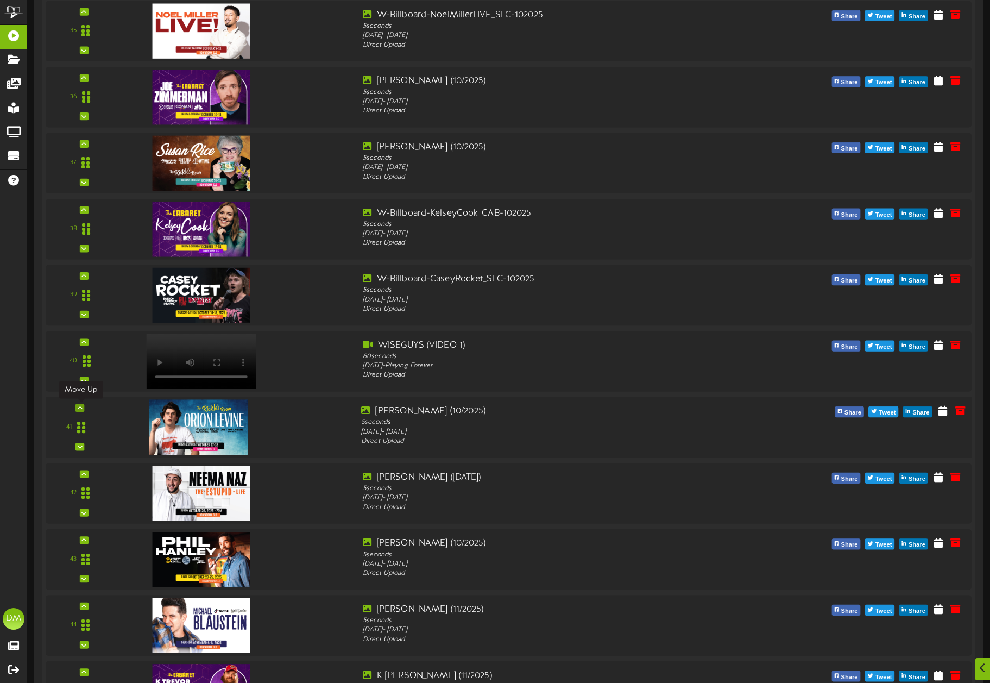
click at [79, 407] on icon at bounding box center [80, 407] width 5 height 5
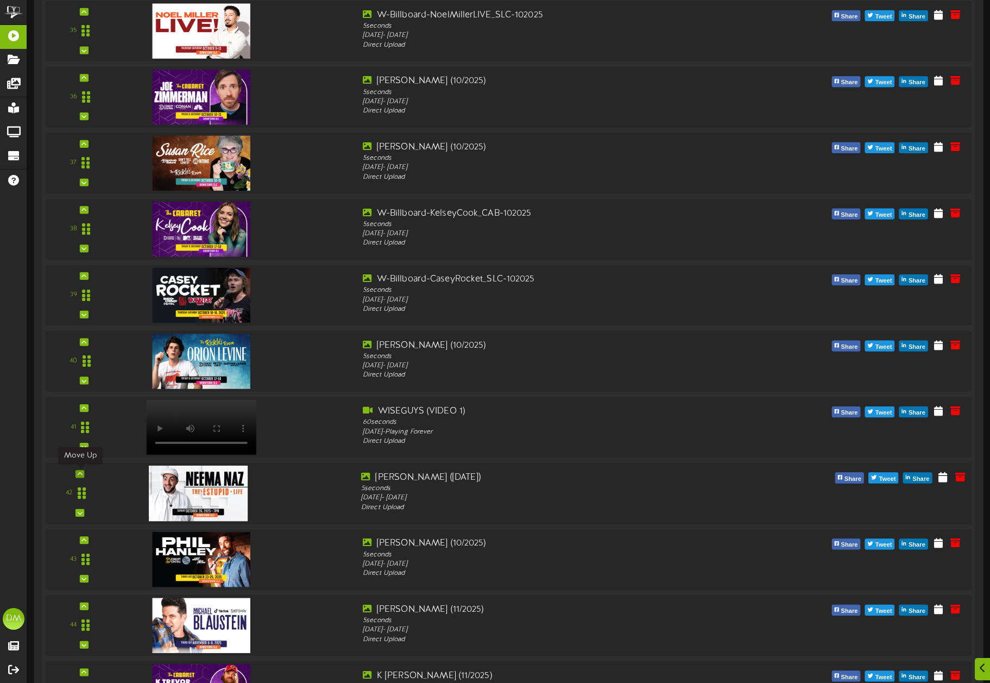
click at [81, 473] on icon at bounding box center [80, 473] width 5 height 5
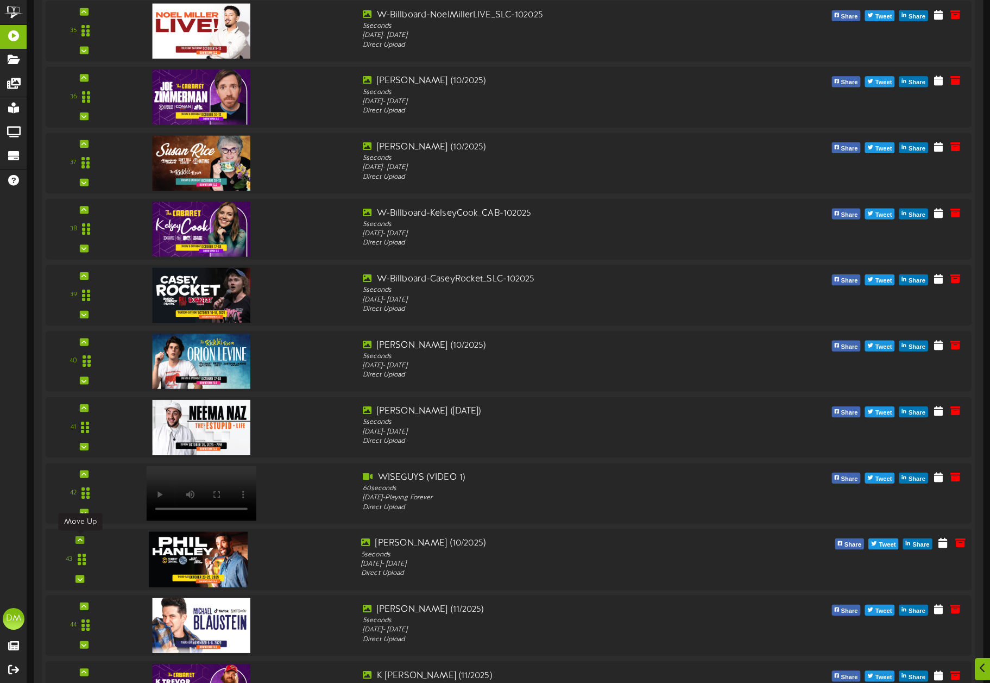
click at [78, 538] on icon at bounding box center [80, 539] width 5 height 5
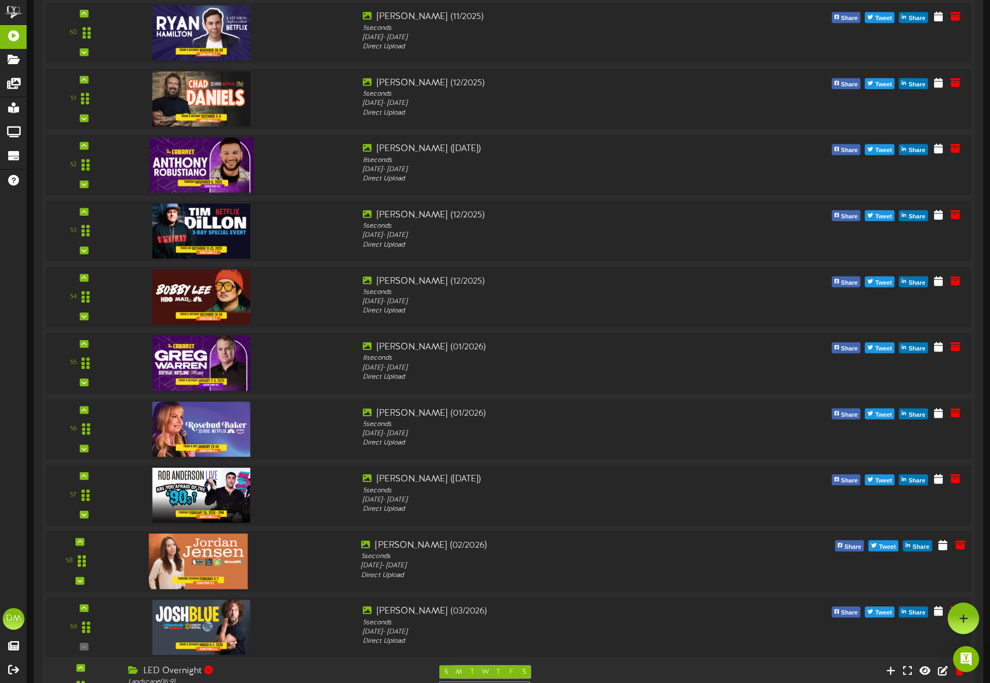
scroll to position [3518, 0]
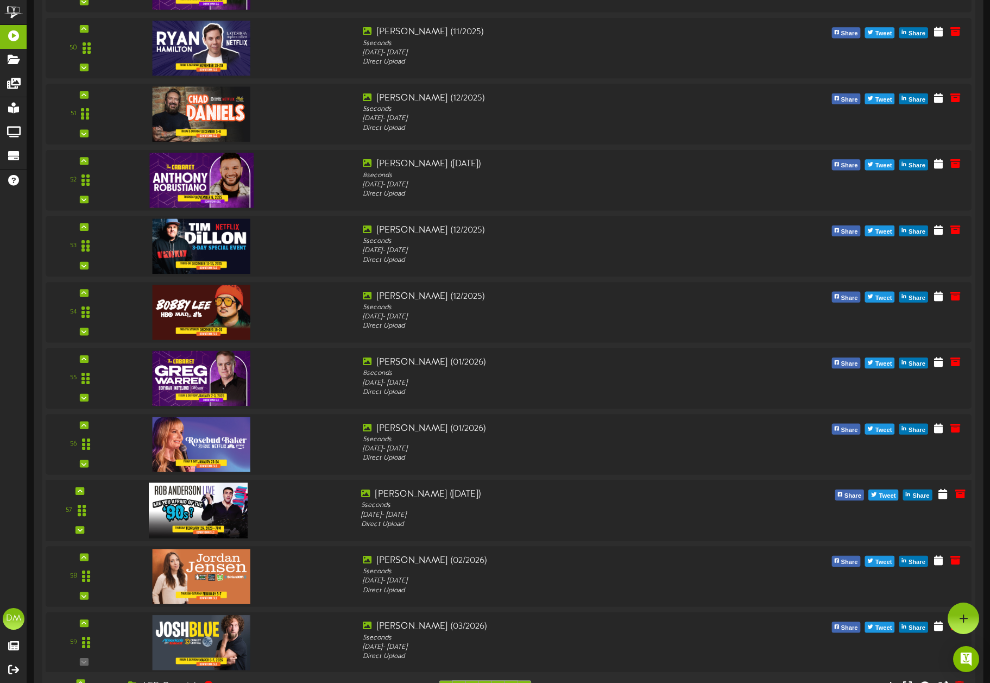
click at [211, 508] on img at bounding box center [198, 509] width 99 height 55
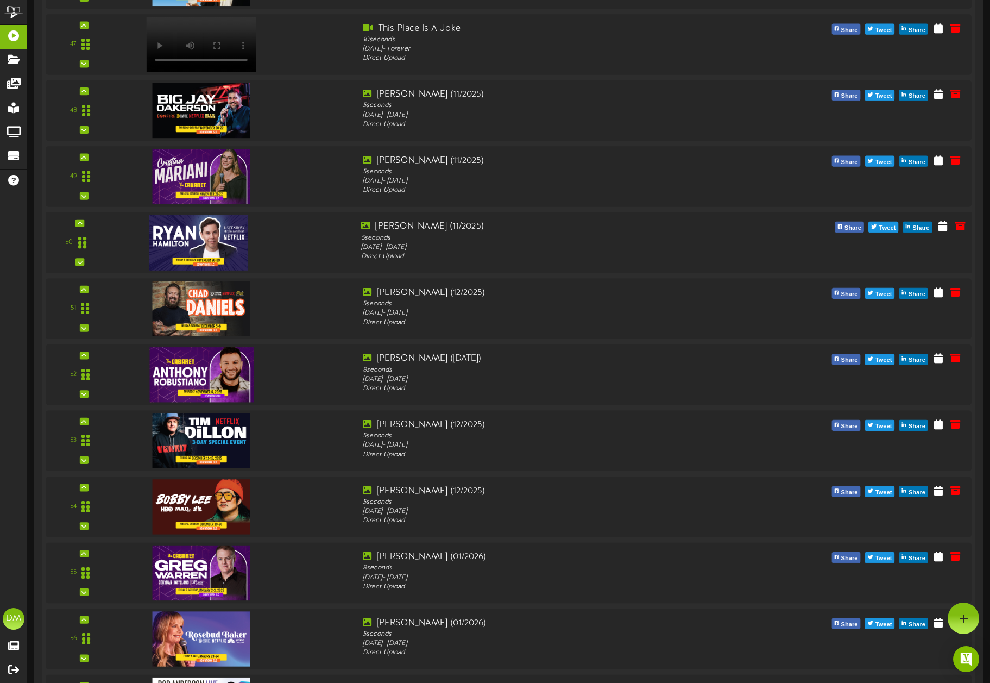
scroll to position [3304, 0]
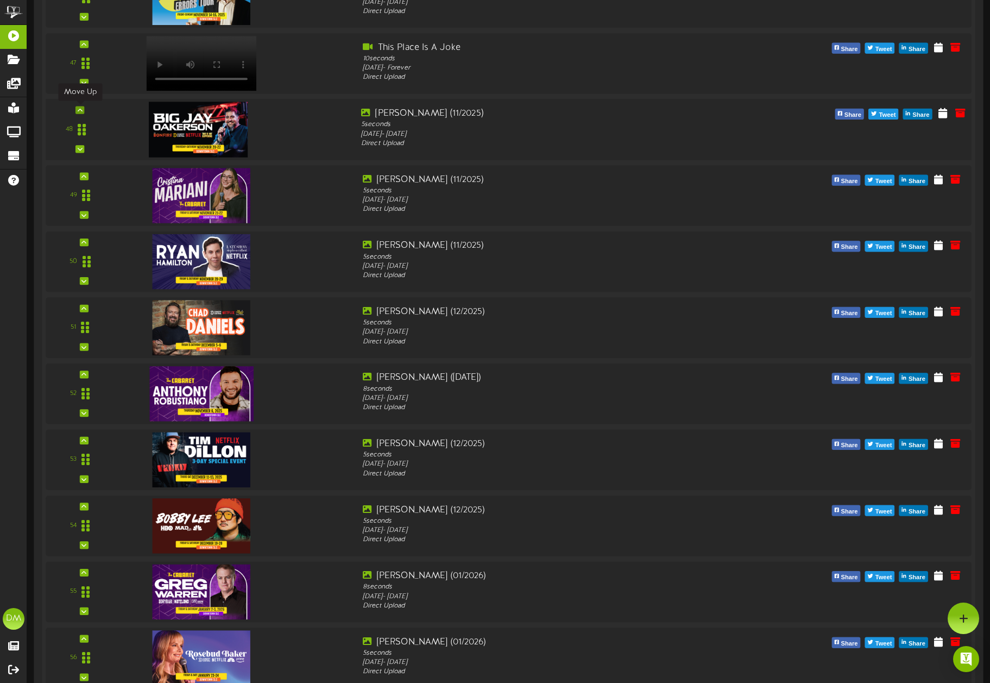
click at [80, 109] on icon at bounding box center [80, 109] width 5 height 5
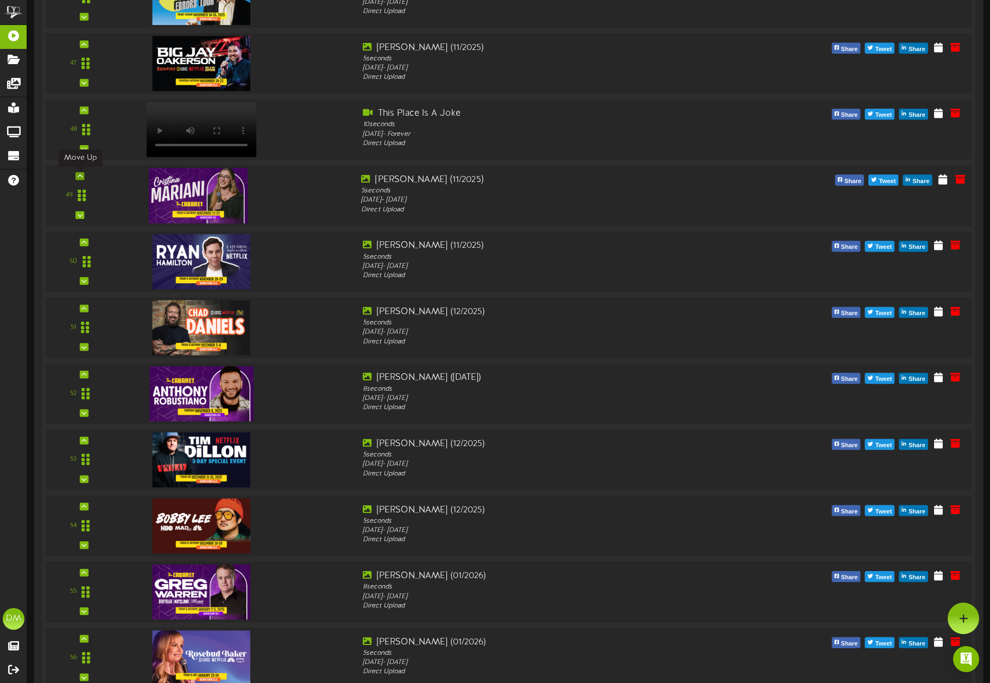
click at [82, 175] on icon at bounding box center [80, 175] width 5 height 5
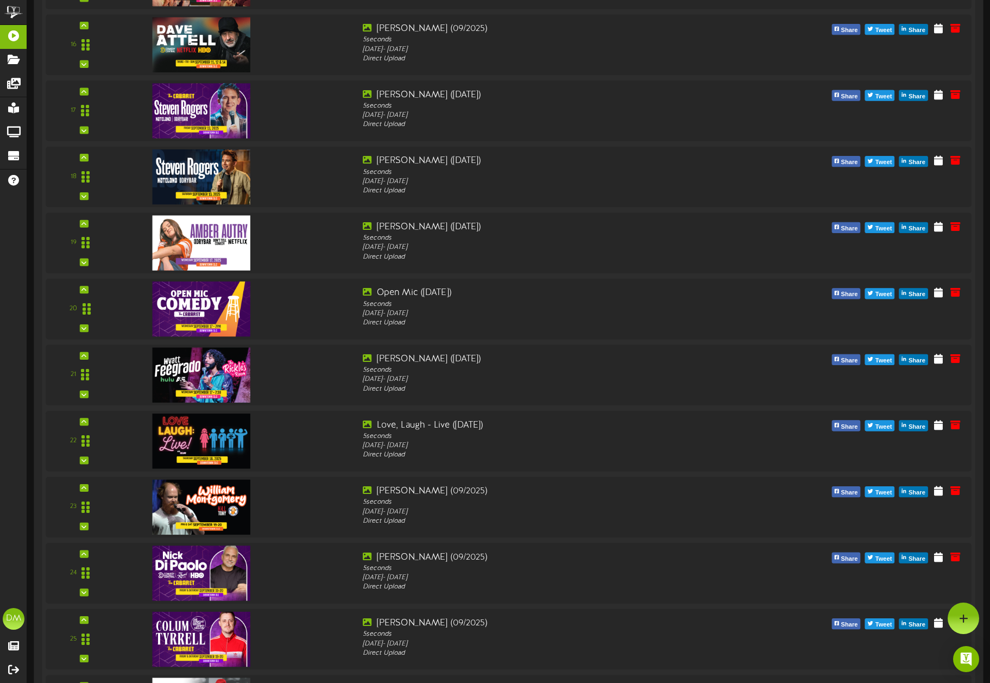
scroll to position [0, 0]
